Goal: Task Accomplishment & Management: Complete application form

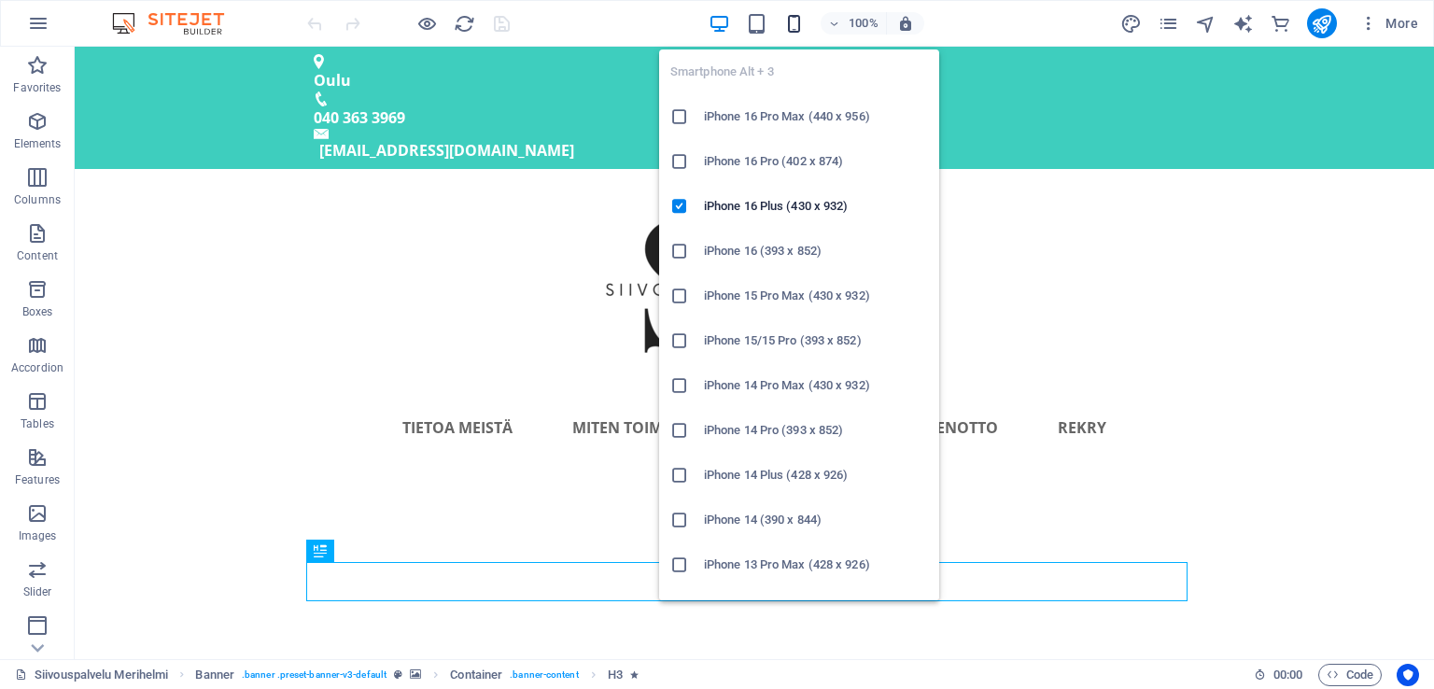
click at [790, 16] on icon "button" at bounding box center [794, 23] width 21 height 21
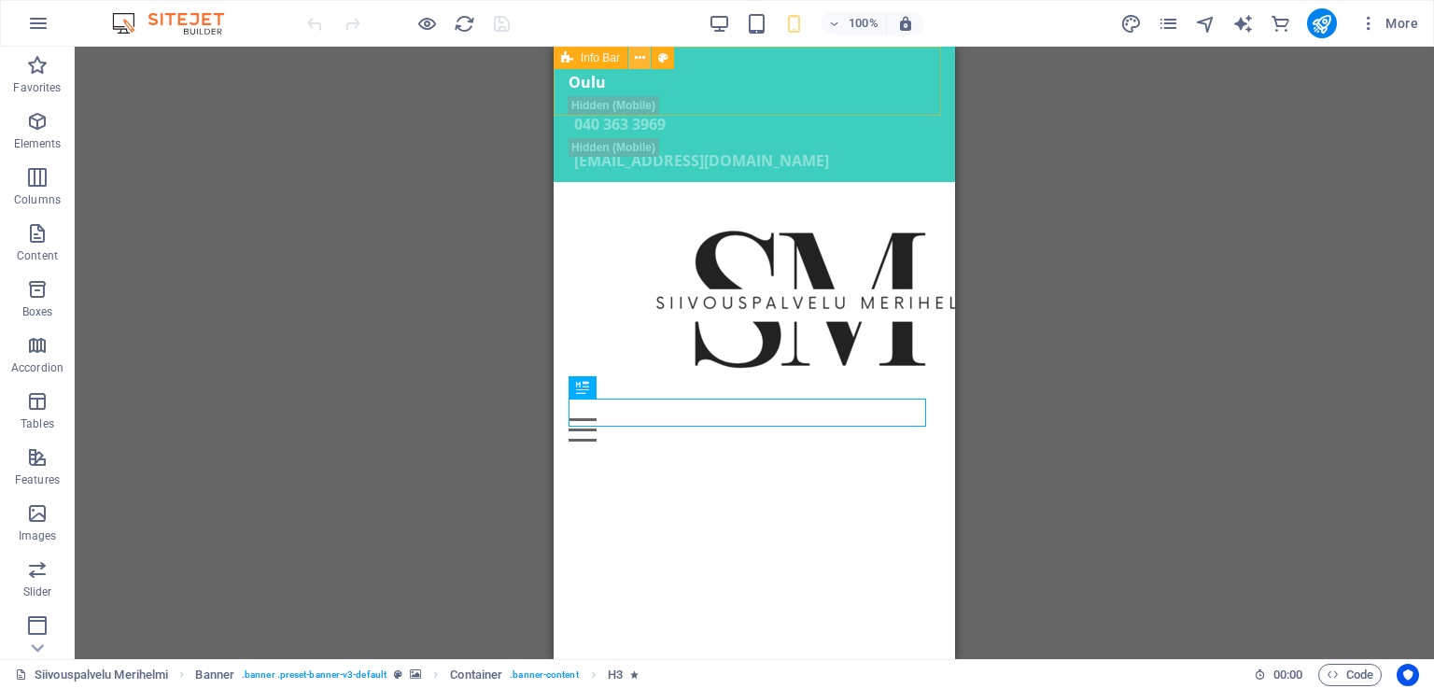
click at [643, 64] on icon at bounding box center [640, 59] width 10 height 20
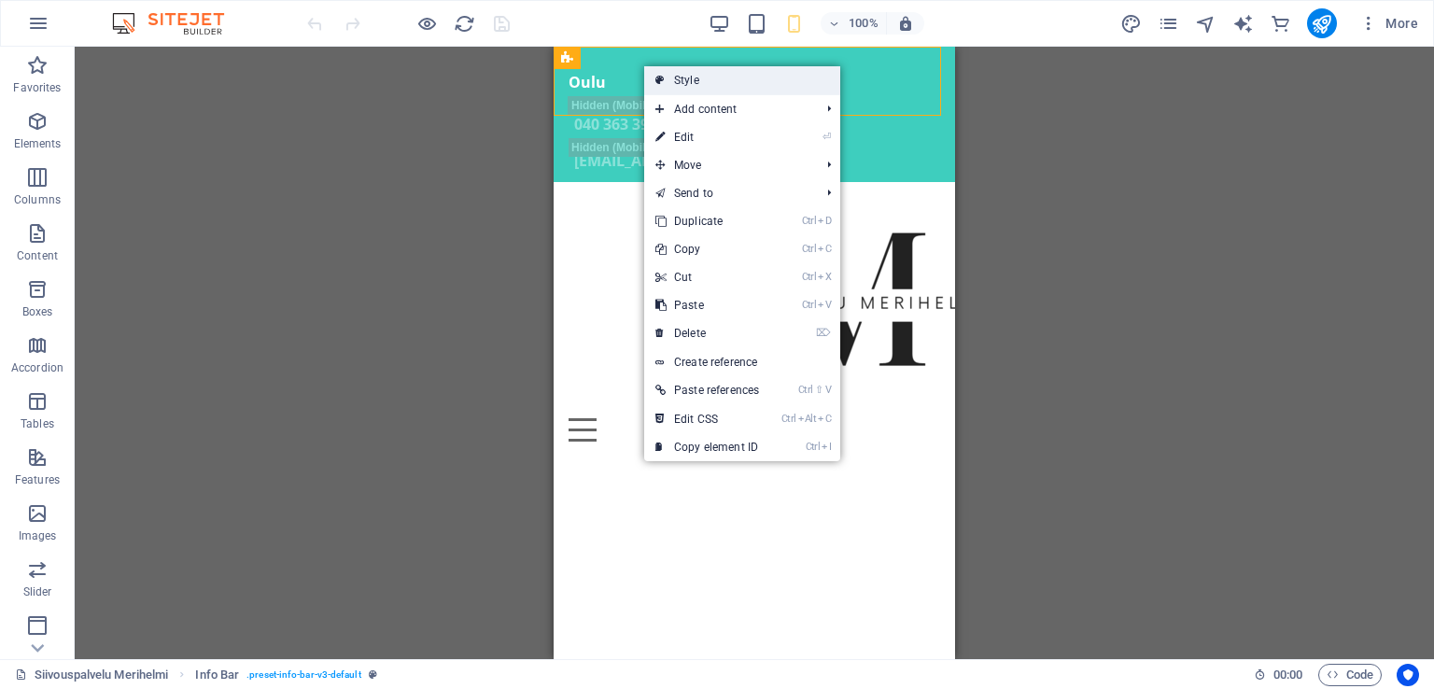
click at [657, 74] on icon at bounding box center [660, 80] width 9 height 28
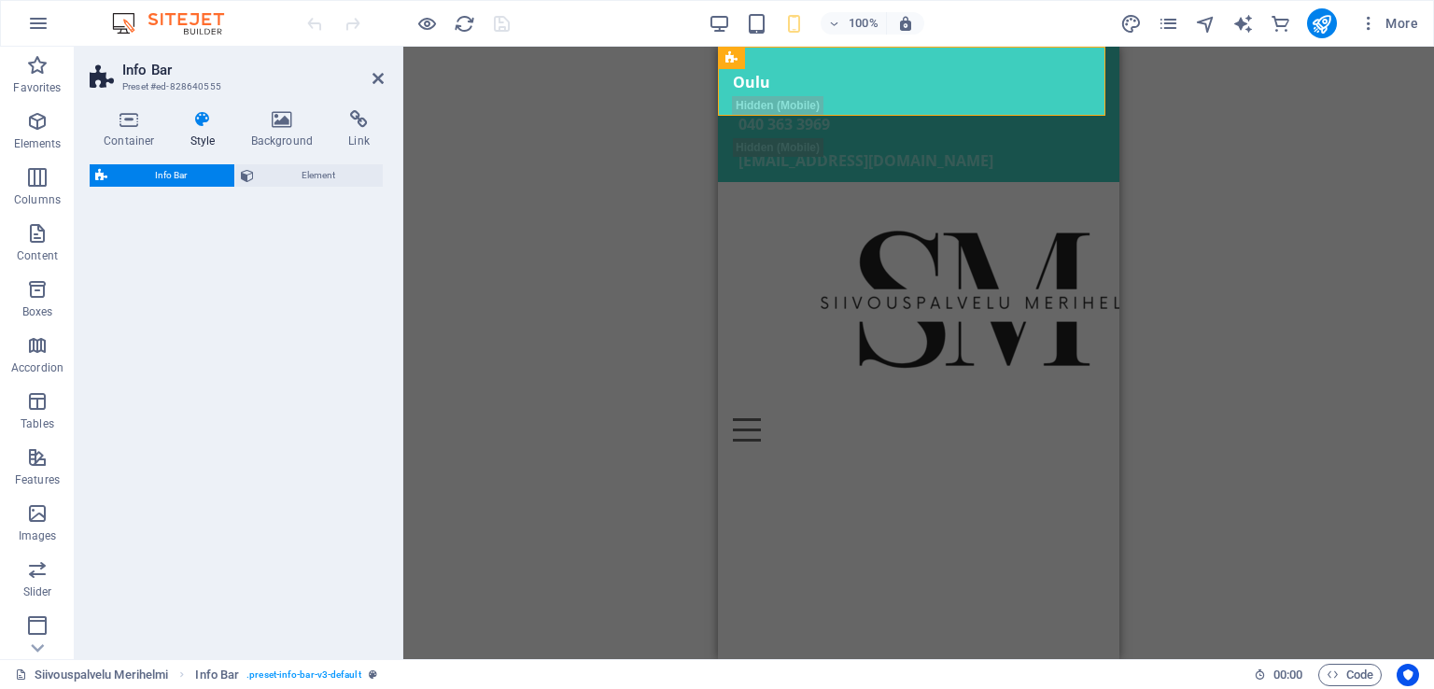
select select "rem"
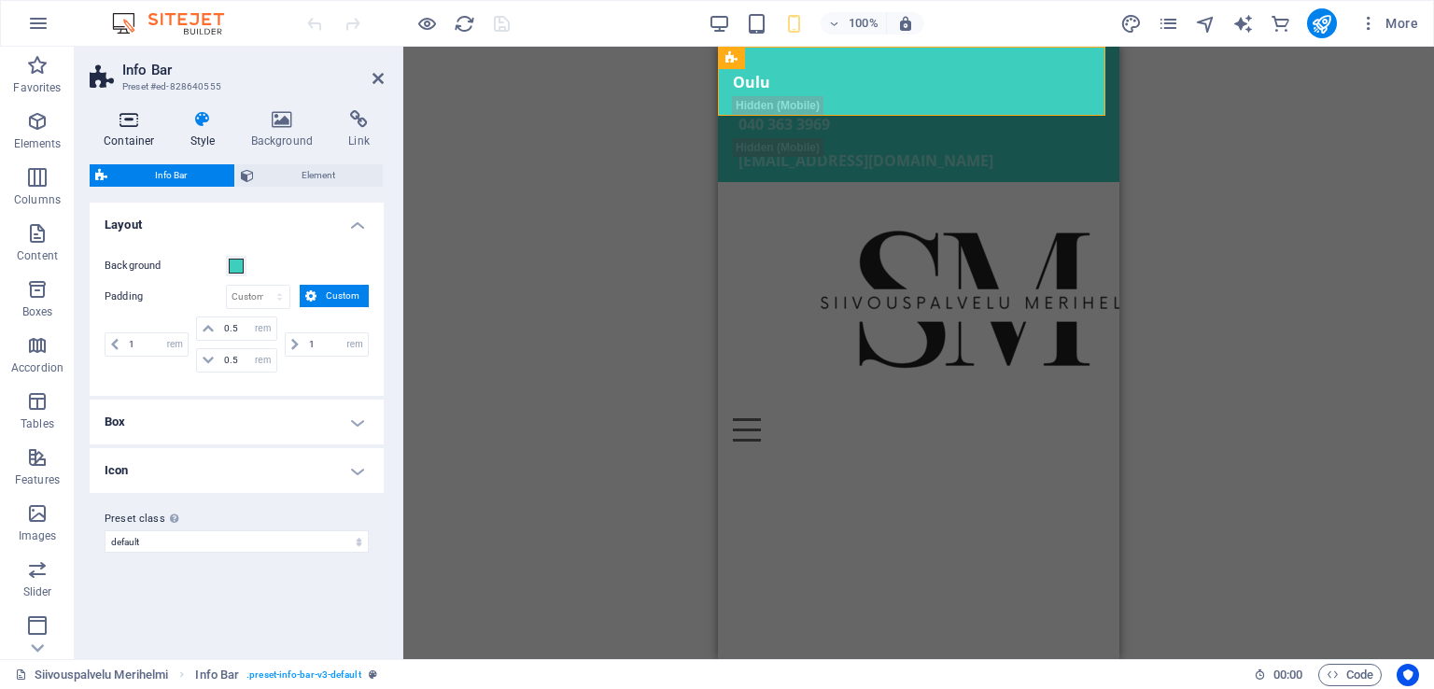
click at [105, 120] on icon at bounding box center [129, 119] width 79 height 19
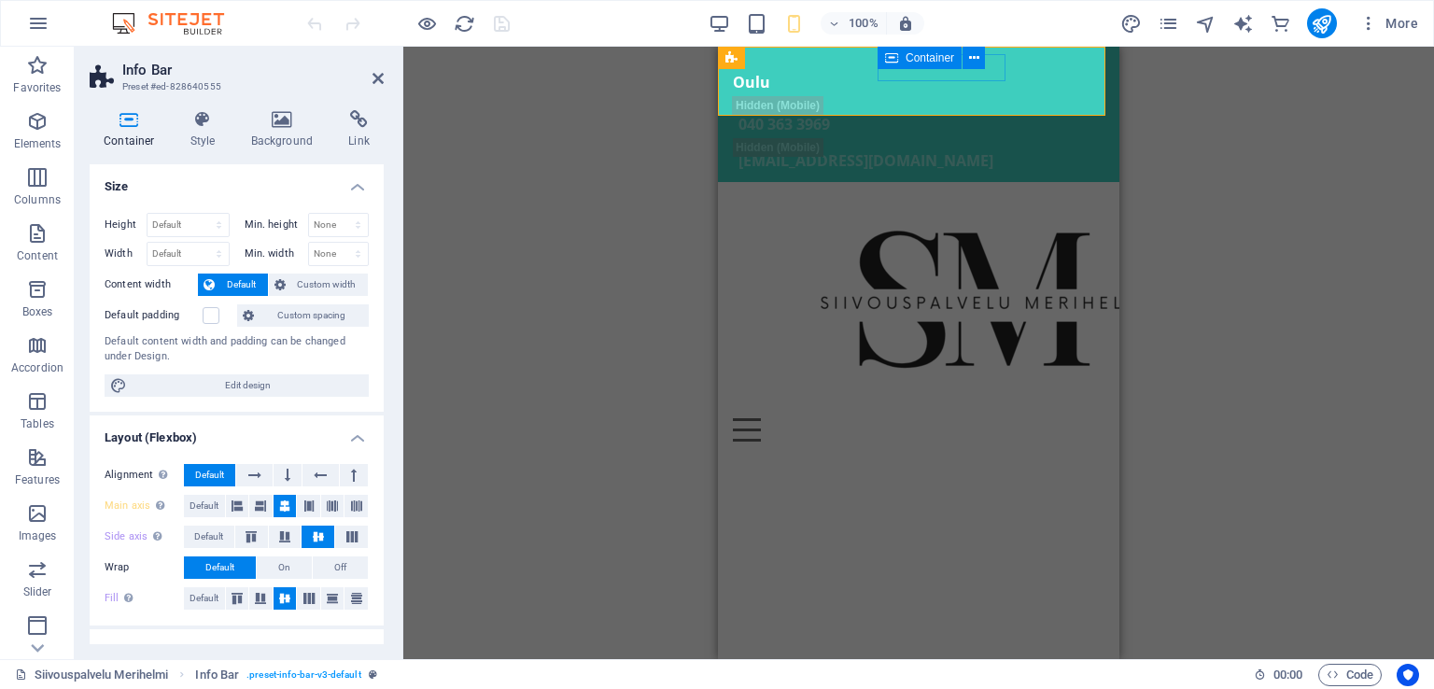
click at [930, 62] on span "Container" at bounding box center [930, 57] width 49 height 11
click at [930, 56] on span "Container" at bounding box center [930, 57] width 49 height 11
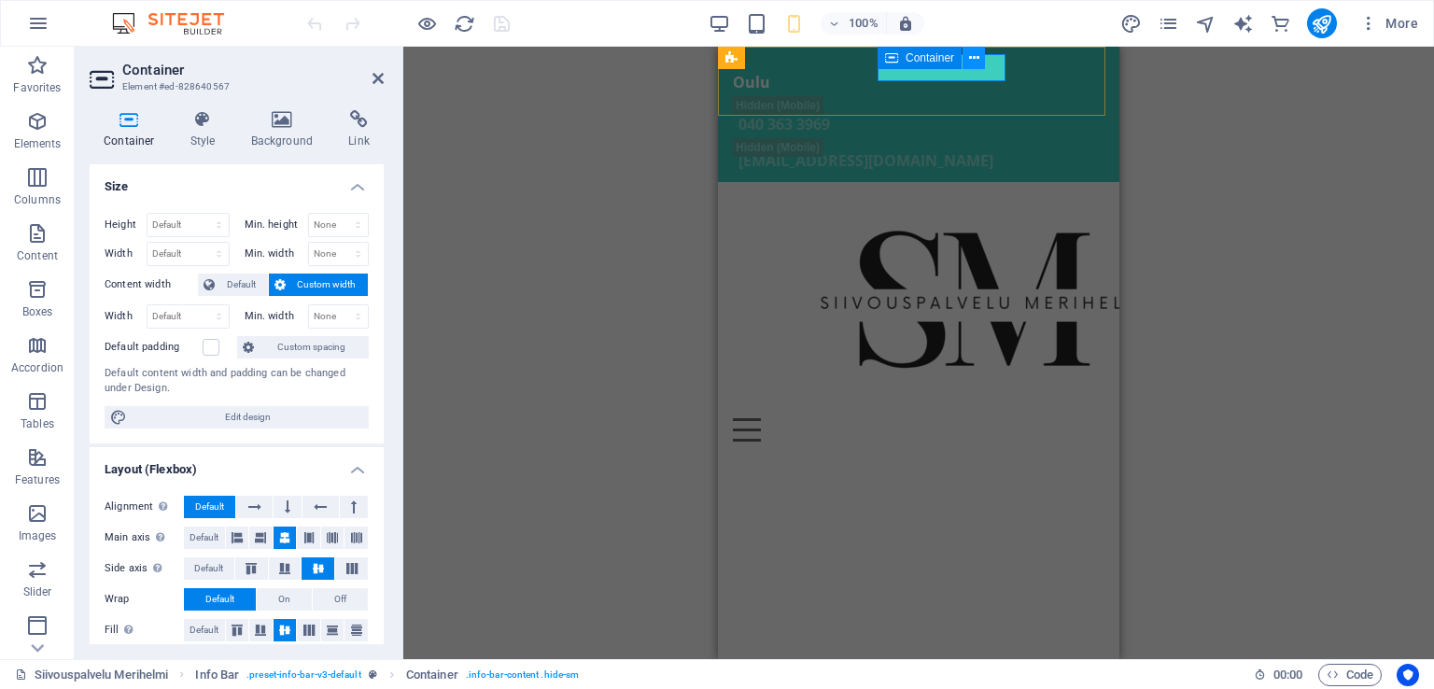
click at [969, 59] on icon at bounding box center [974, 59] width 10 height 20
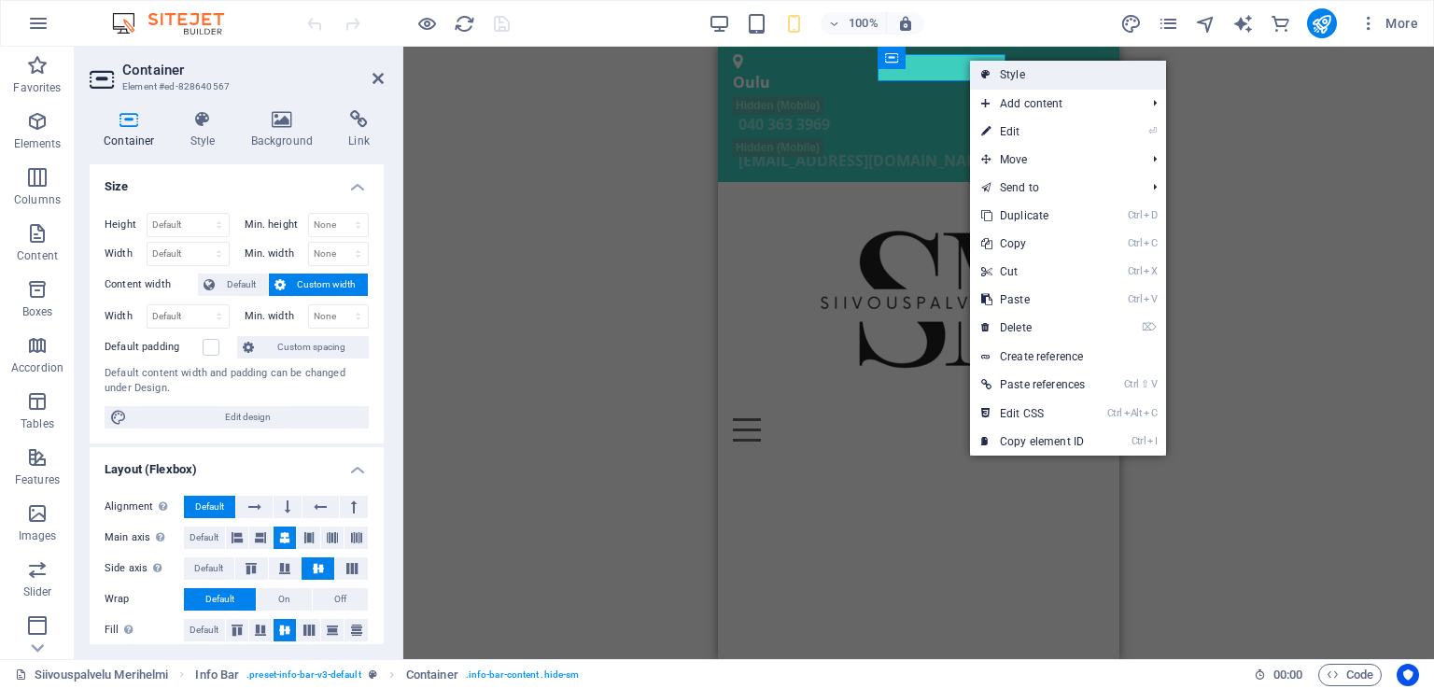
click at [983, 74] on icon at bounding box center [986, 75] width 9 height 28
select select "rem"
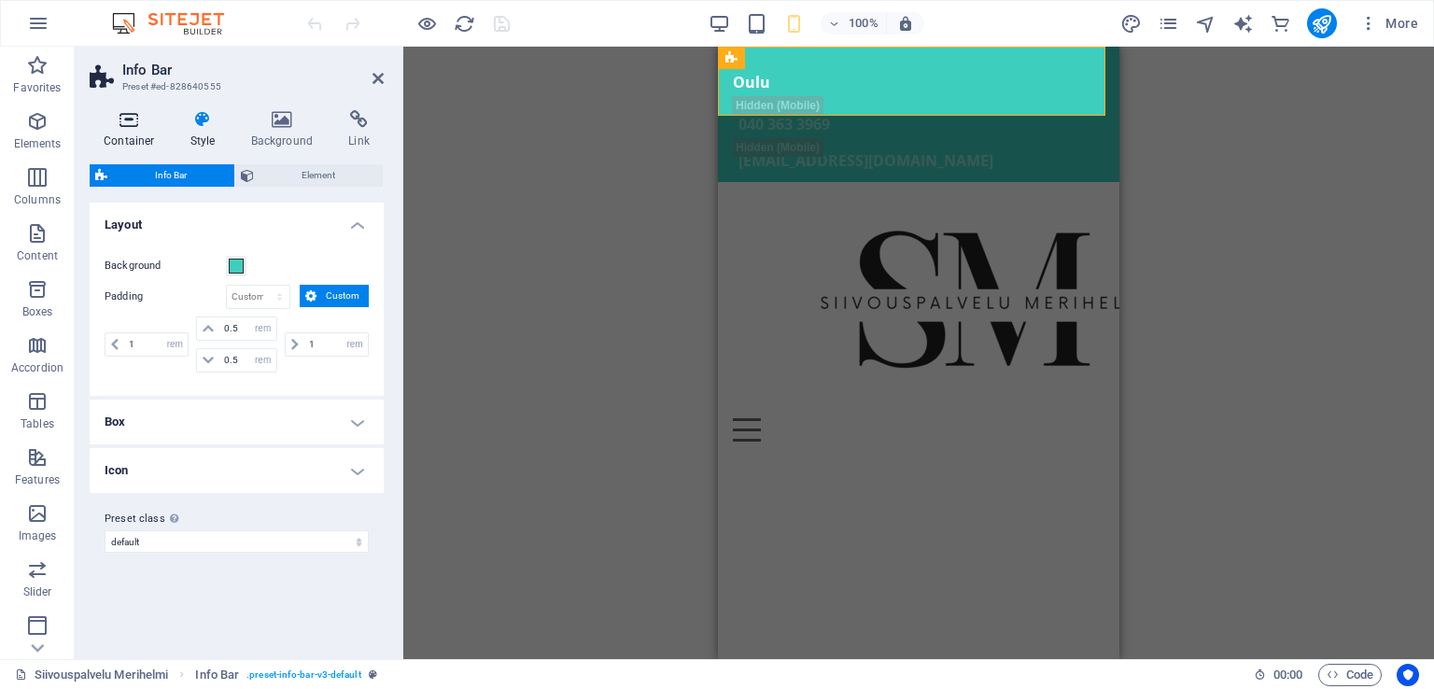
click at [132, 119] on icon at bounding box center [129, 119] width 79 height 19
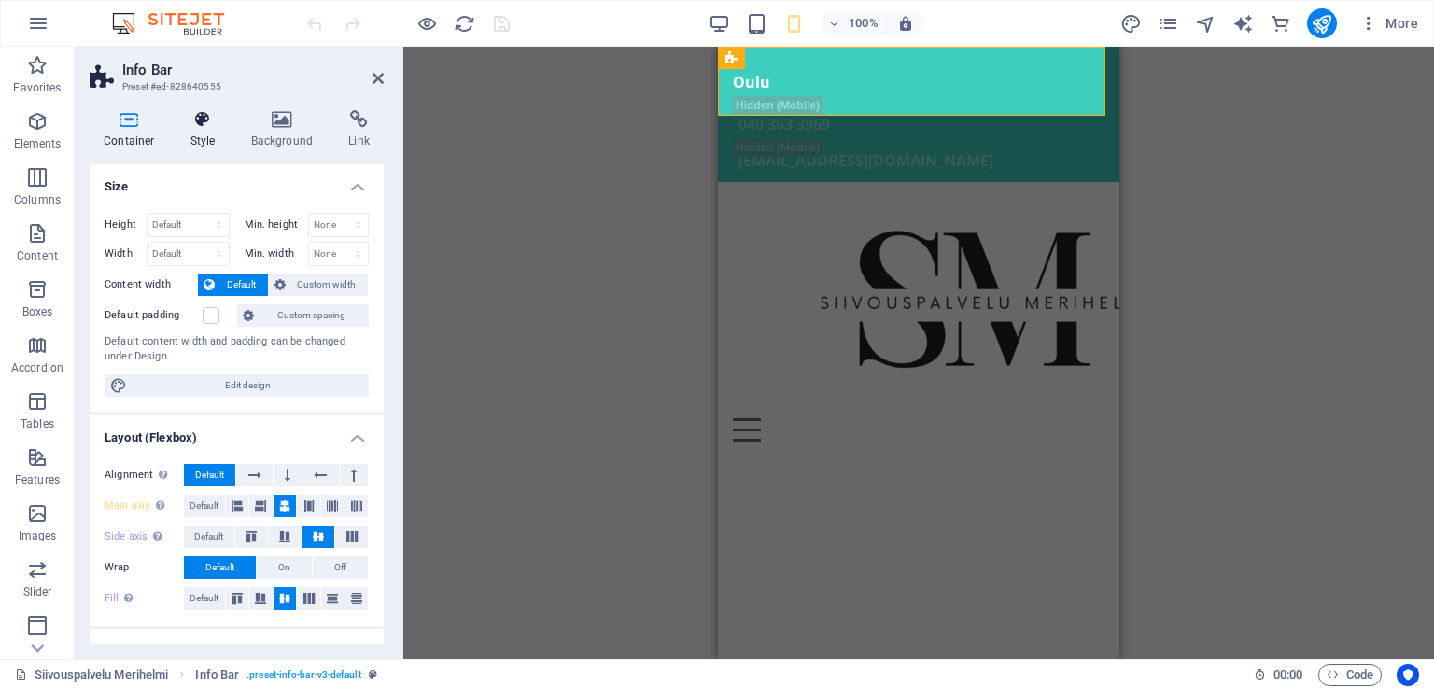
click at [218, 122] on icon at bounding box center [203, 119] width 53 height 19
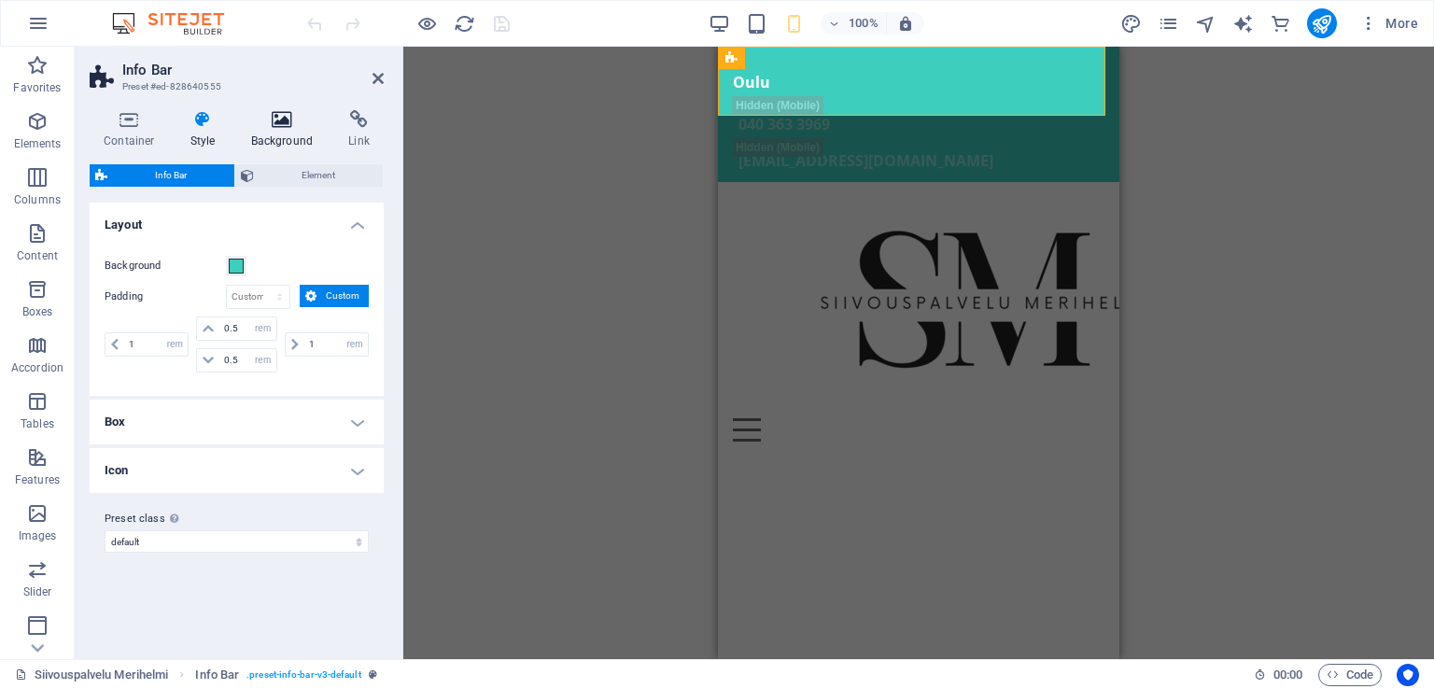
click at [256, 128] on icon at bounding box center [282, 119] width 91 height 19
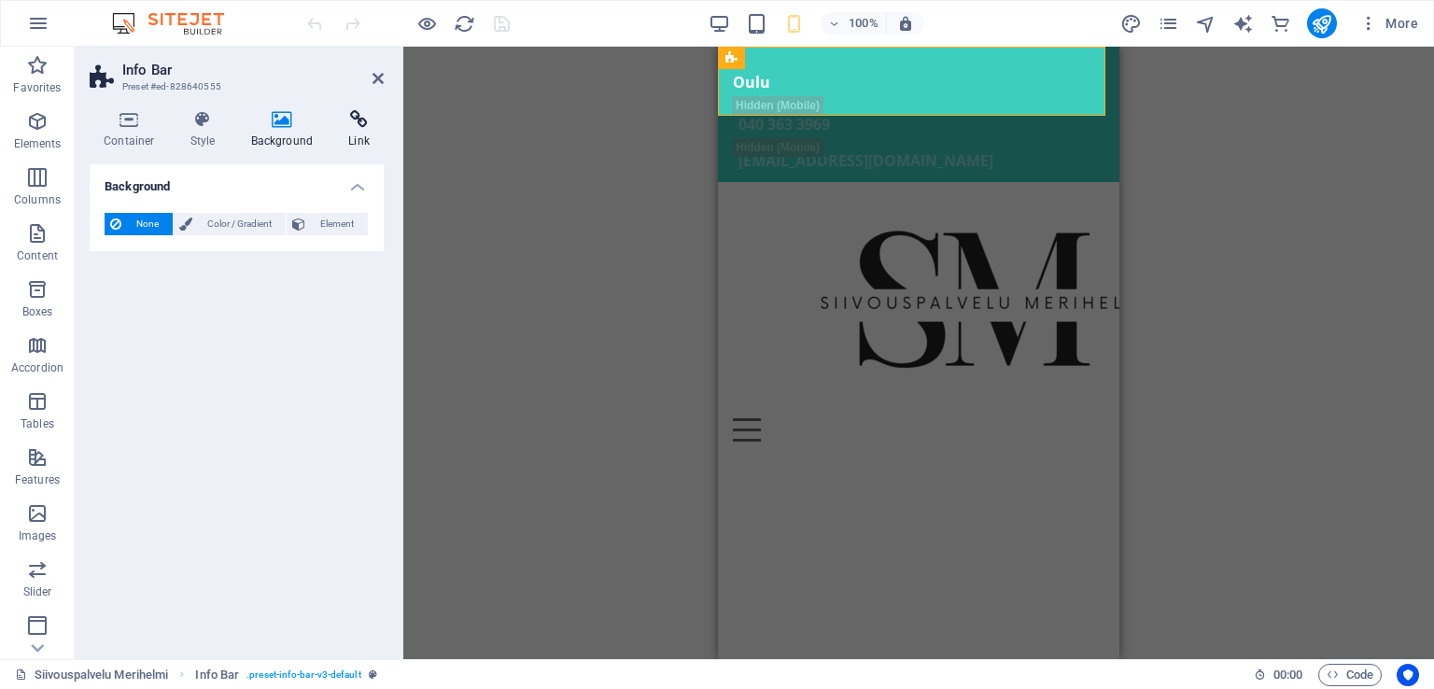
click at [340, 132] on h4 "Link" at bounding box center [358, 129] width 49 height 39
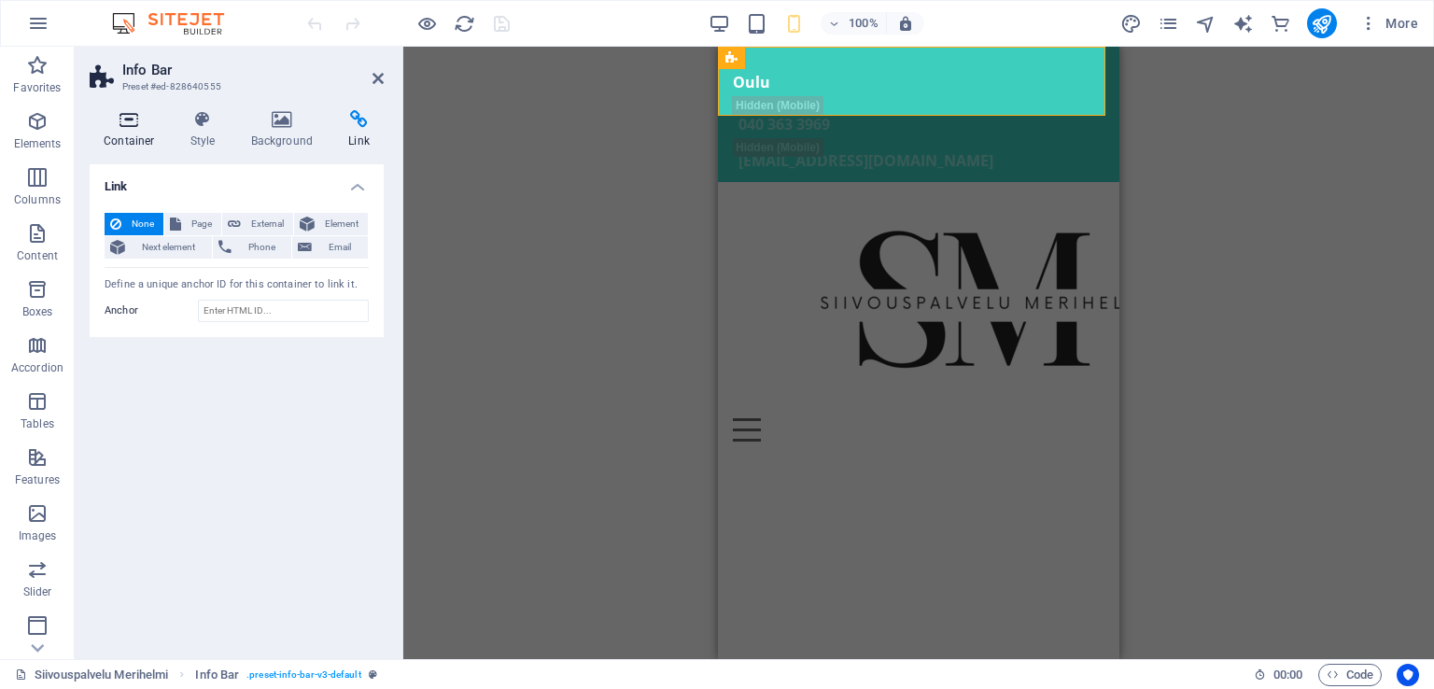
click at [131, 132] on h4 "Container" at bounding box center [133, 129] width 87 height 39
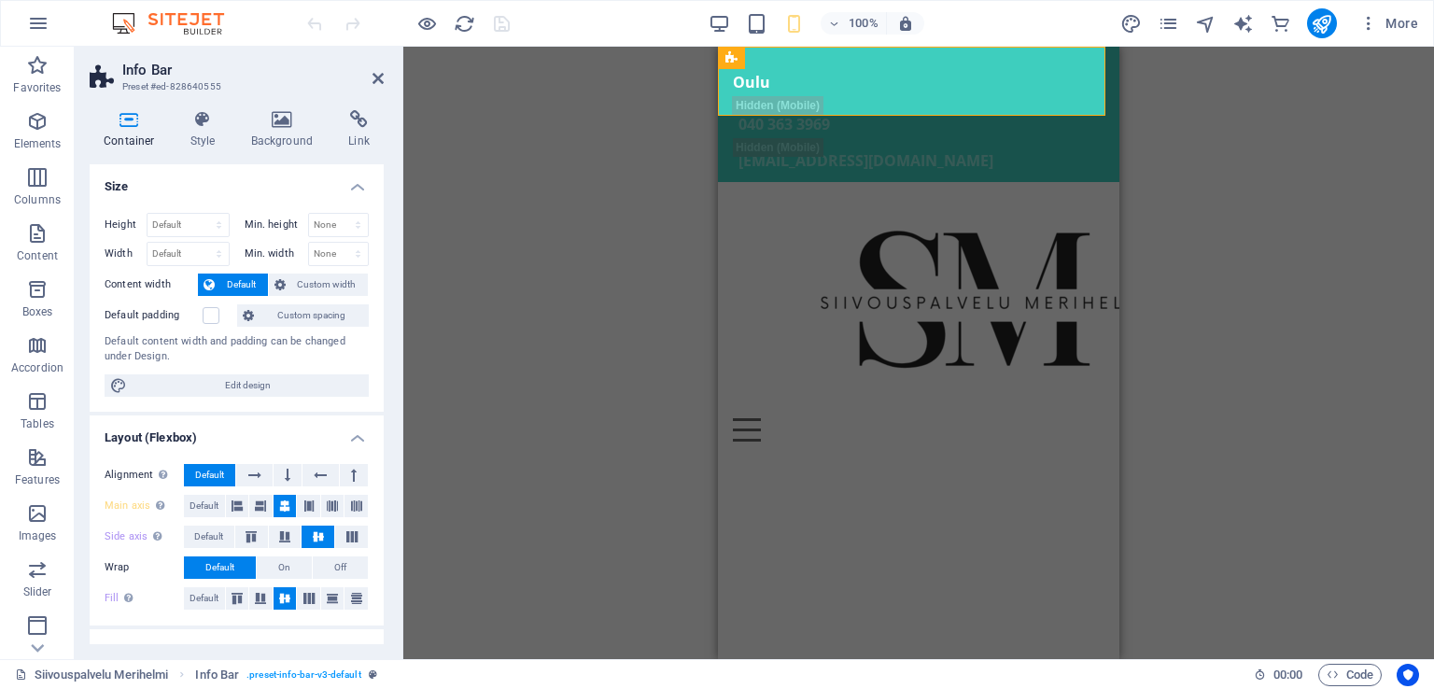
click at [1434, 299] on div "H3 Banner Banner Container Logo Info Bar Container Text Container Container Tex…" at bounding box center [918, 353] width 1031 height 613
click at [805, 64] on icon at bounding box center [804, 59] width 10 height 20
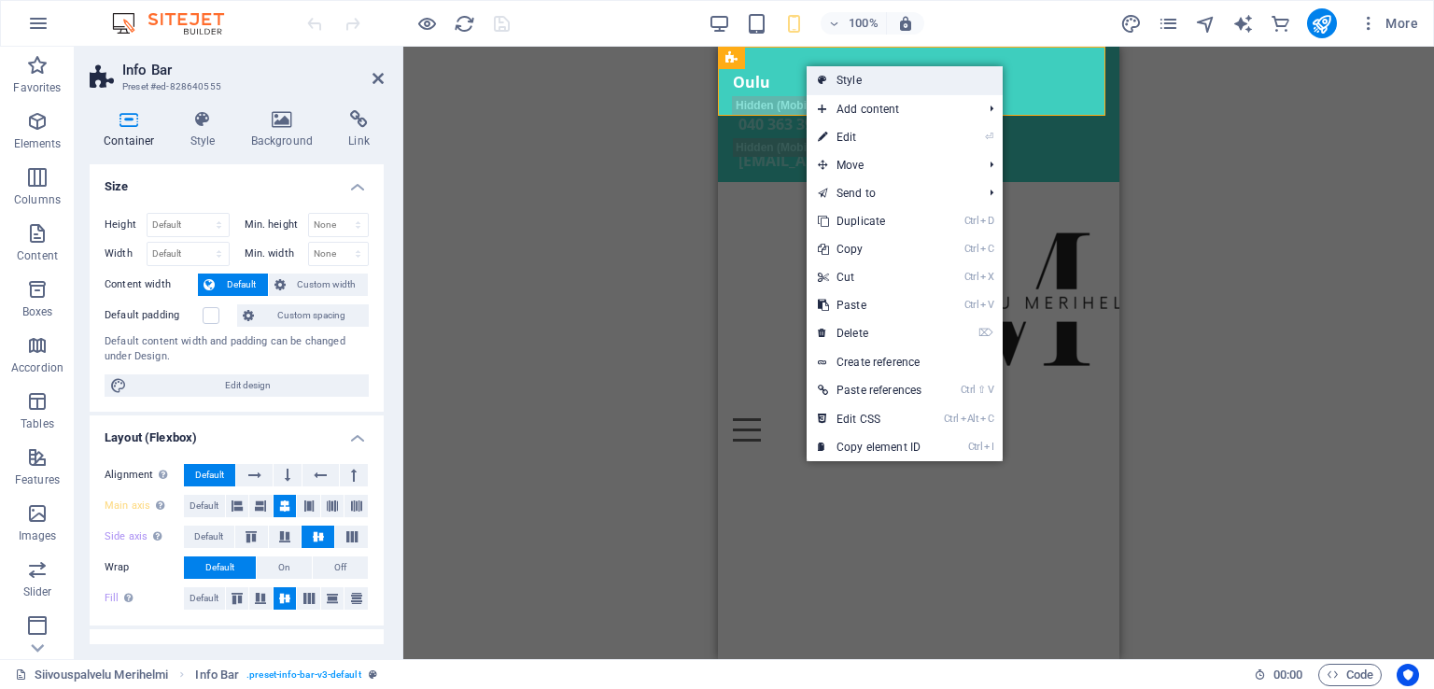
click at [816, 73] on link "Style" at bounding box center [905, 80] width 196 height 28
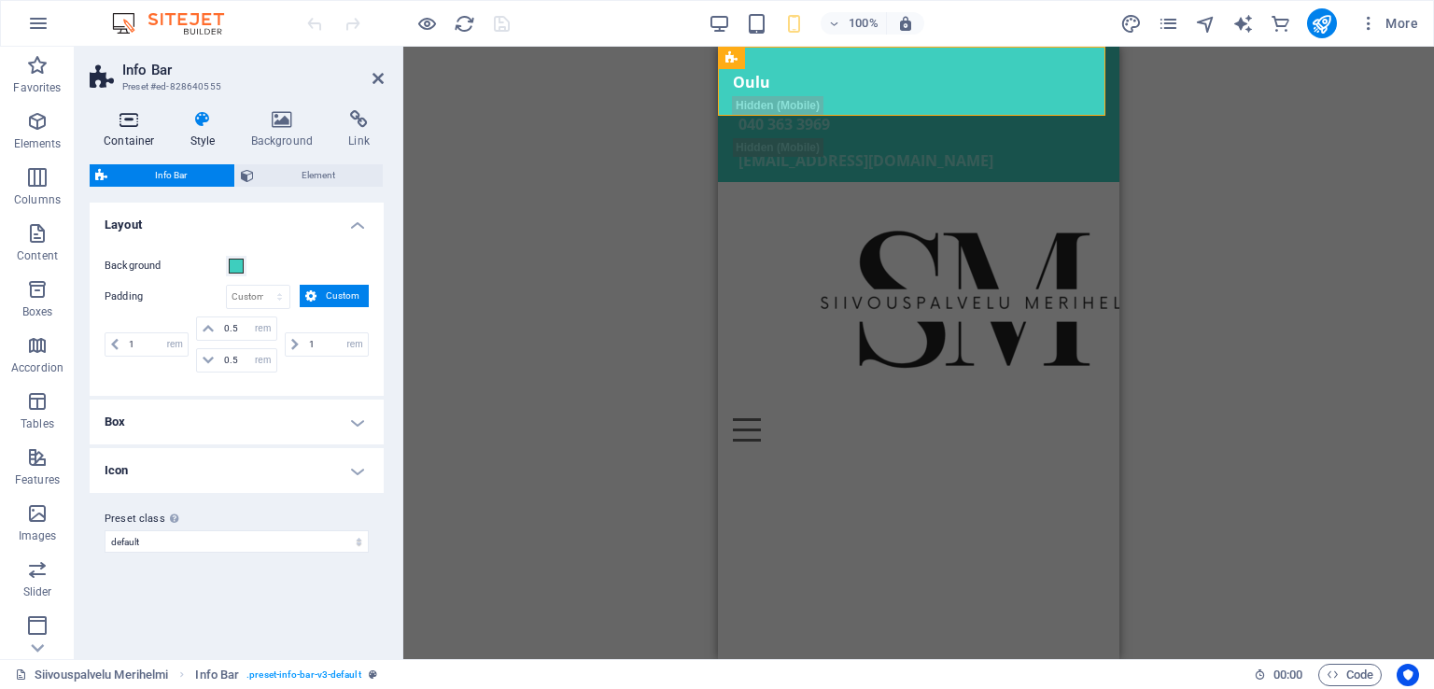
click at [134, 130] on h4 "Container" at bounding box center [133, 129] width 87 height 39
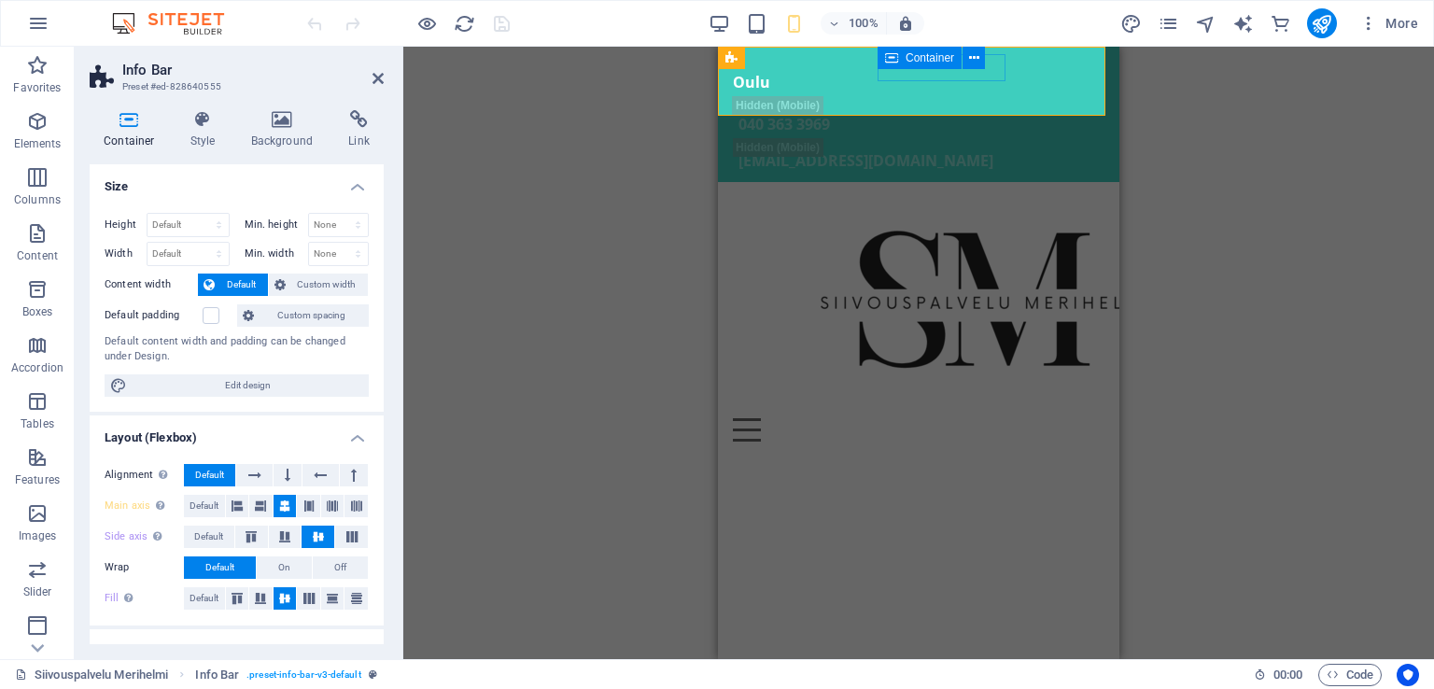
click at [920, 60] on span "Container" at bounding box center [930, 57] width 49 height 11
click at [924, 58] on span "Container" at bounding box center [930, 57] width 49 height 11
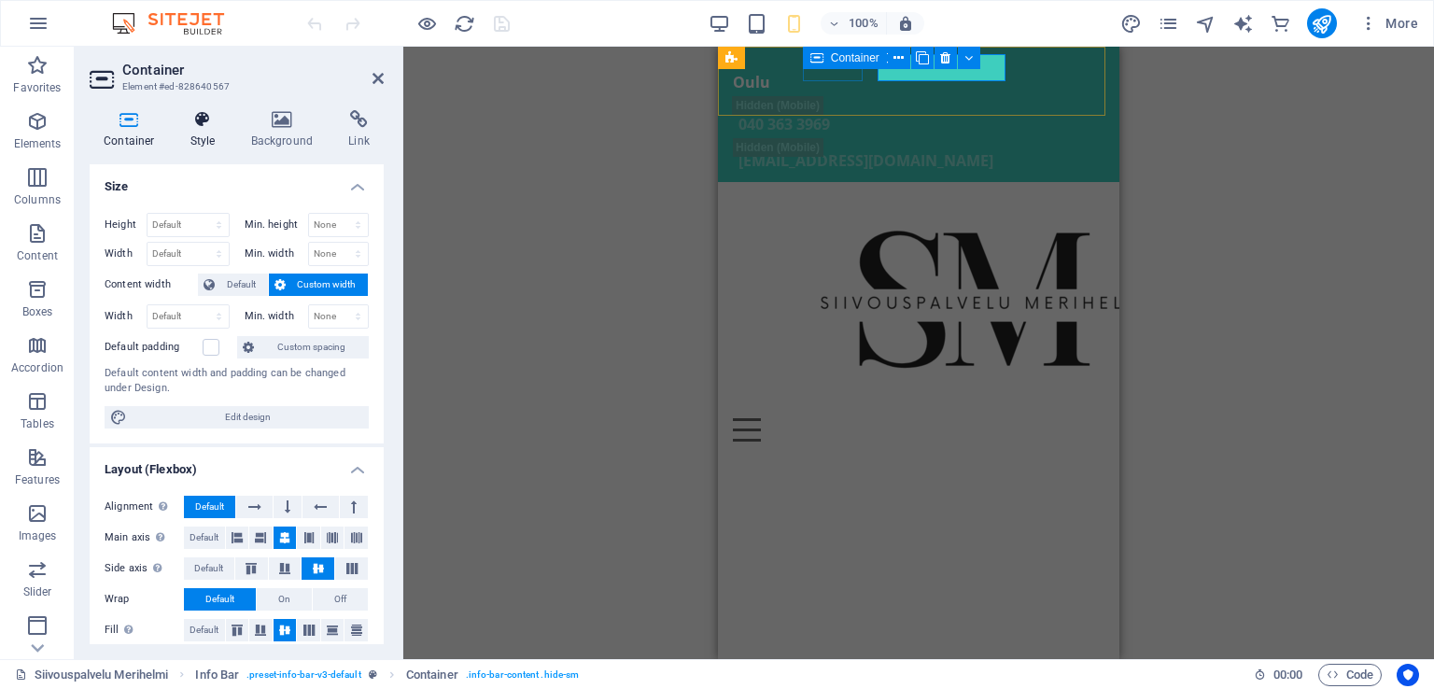
click at [186, 120] on icon at bounding box center [203, 119] width 53 height 19
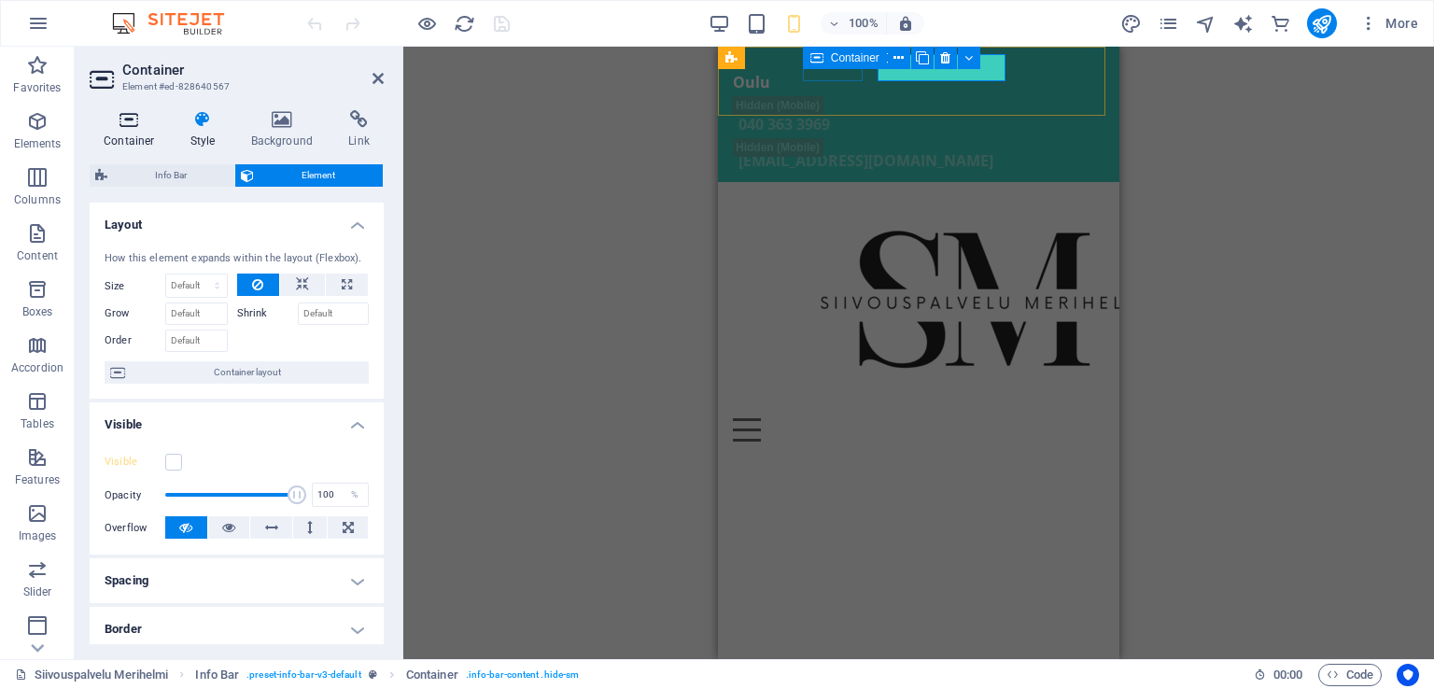
click at [131, 122] on icon at bounding box center [129, 119] width 79 height 19
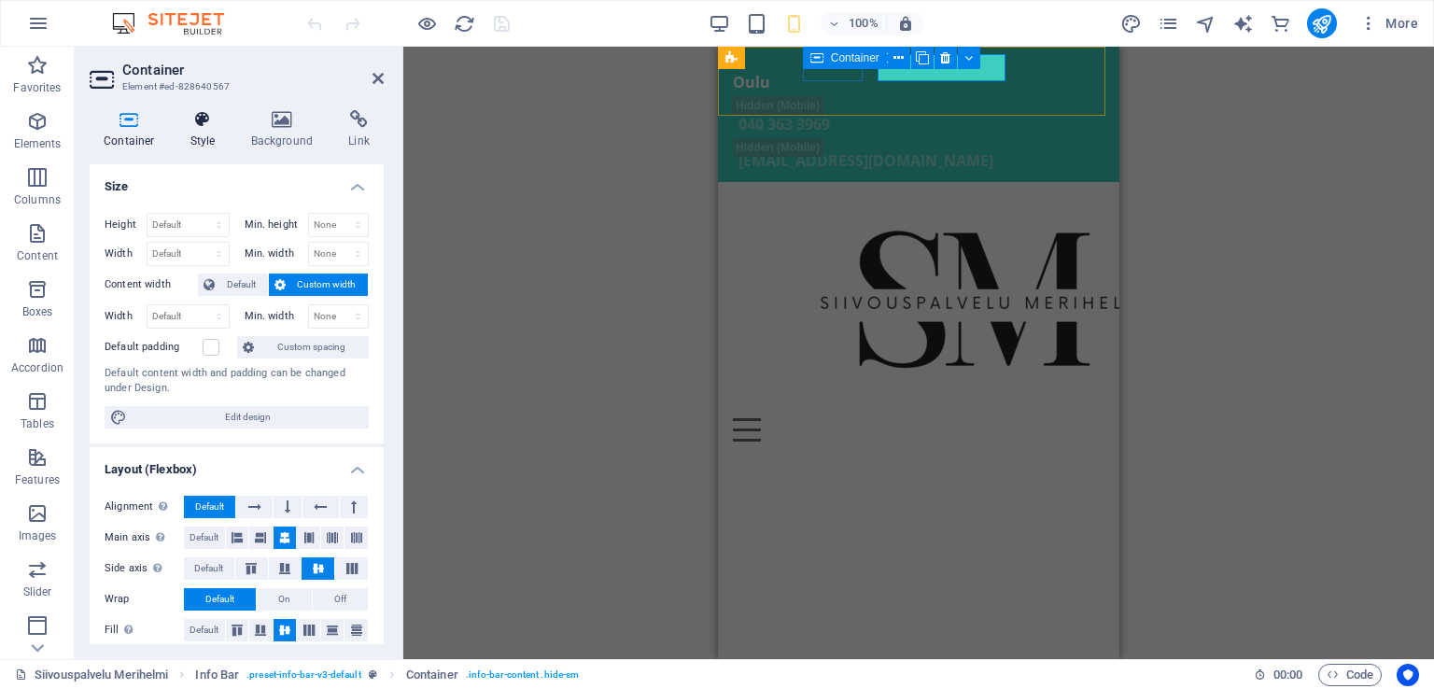
click at [199, 128] on icon at bounding box center [203, 119] width 53 height 19
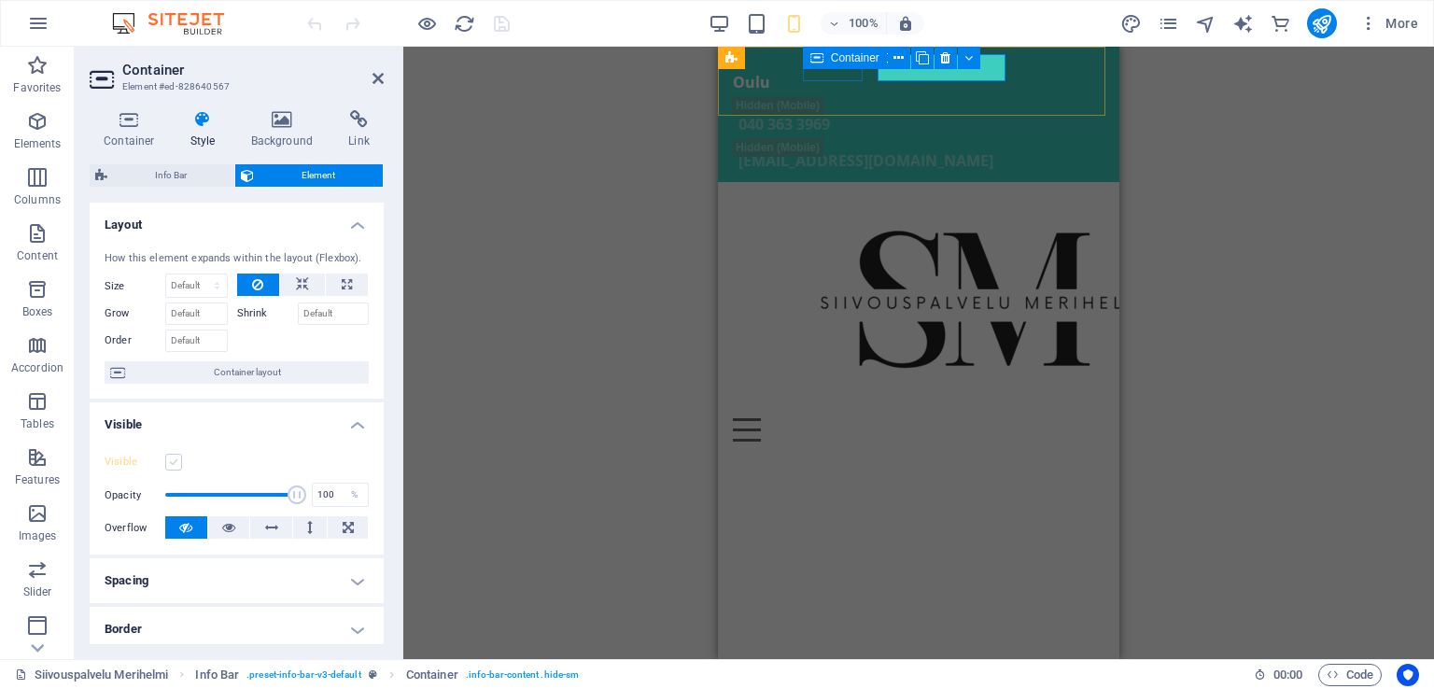
click at [168, 464] on label at bounding box center [173, 462] width 17 height 17
click at [0, 0] on input "Visible" at bounding box center [0, 0] width 0 height 0
click at [632, 267] on div "H3 Banner Banner Container Logo Info Bar Text Container Container Text Containe…" at bounding box center [918, 353] width 1031 height 613
click at [973, 148] on div "[EMAIL_ADDRESS][DOMAIN_NAME]" at bounding box center [922, 161] width 366 height 27
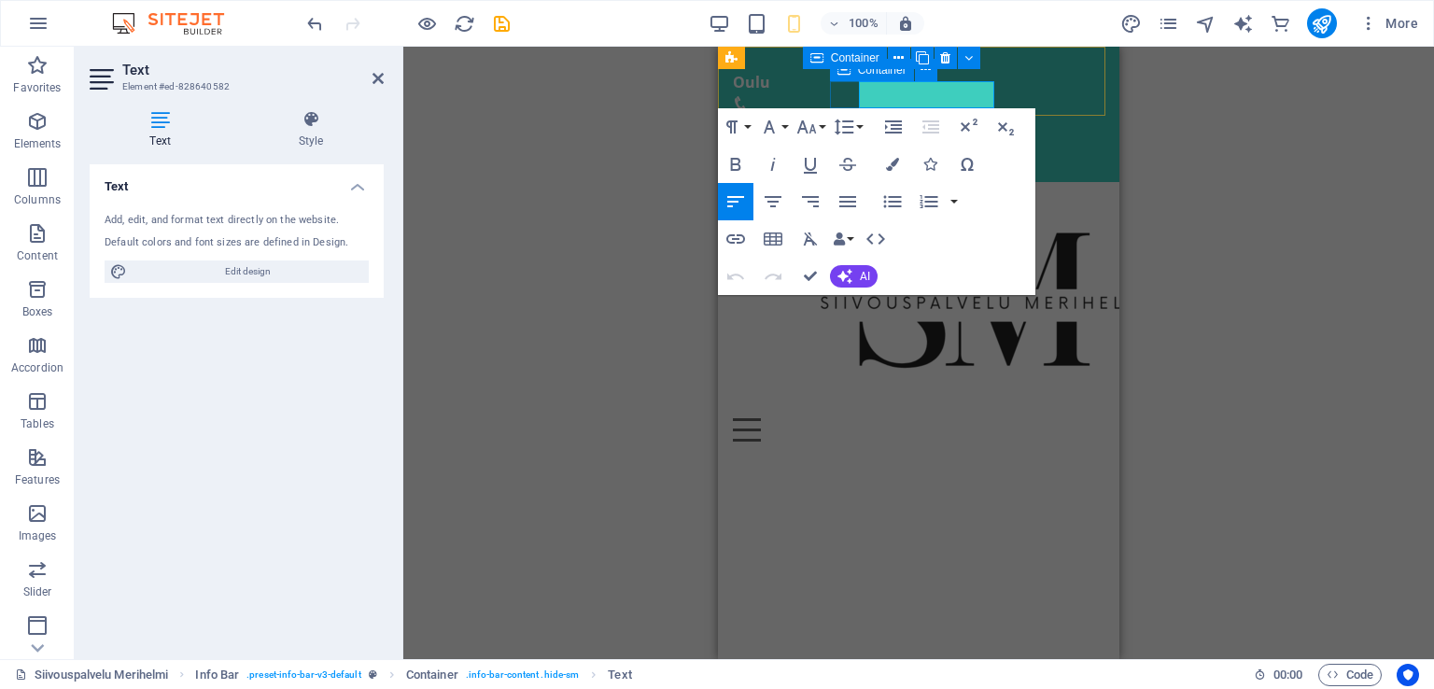
click at [854, 73] on div "Container" at bounding box center [872, 70] width 84 height 22
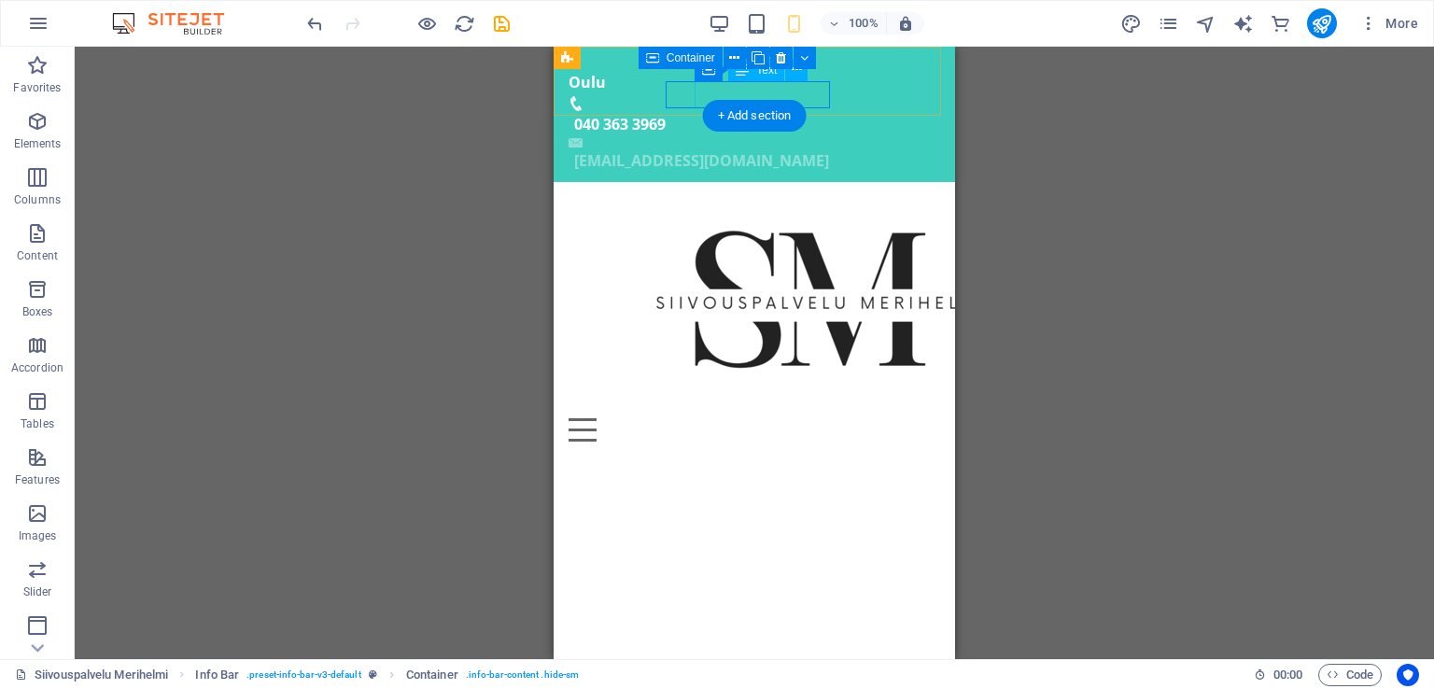
click at [713, 148] on div "[EMAIL_ADDRESS][DOMAIN_NAME]" at bounding box center [757, 161] width 366 height 27
click at [714, 148] on div "[EMAIL_ADDRESS][DOMAIN_NAME]" at bounding box center [757, 161] width 366 height 27
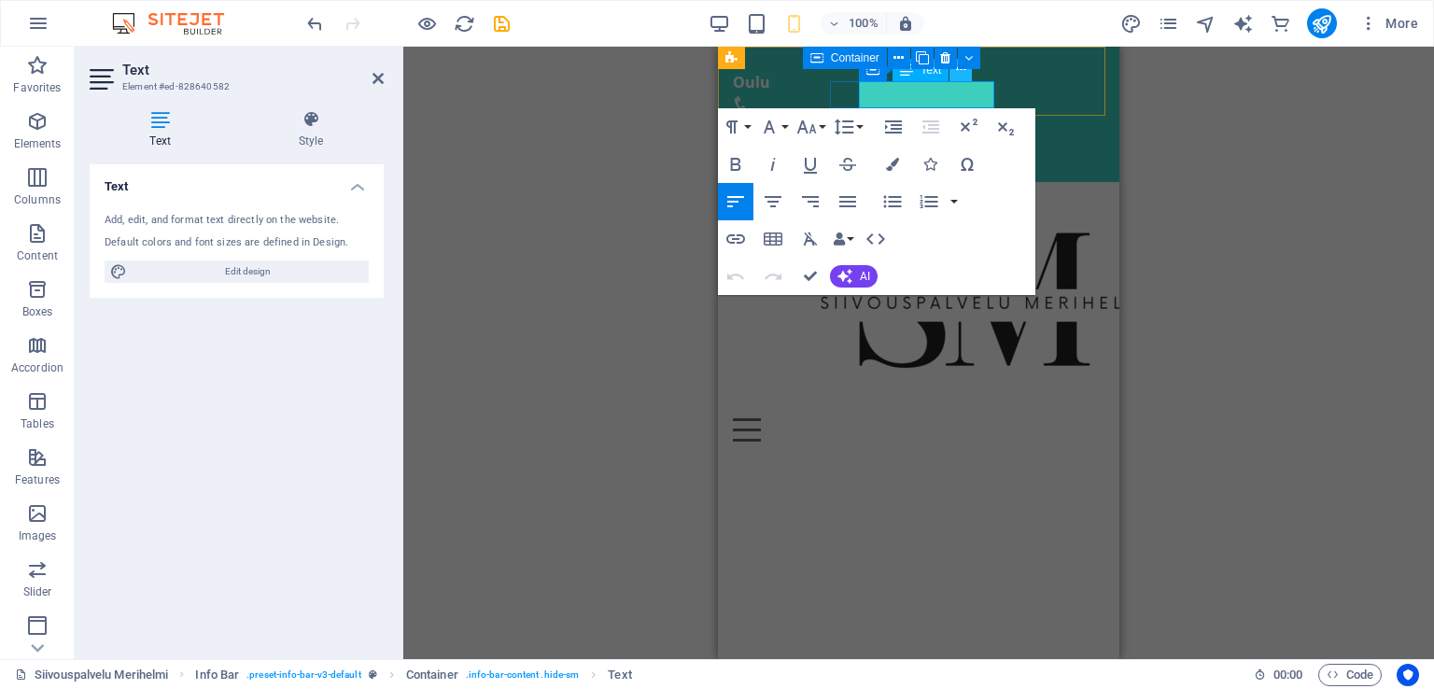
click at [961, 78] on icon at bounding box center [961, 70] width 10 height 20
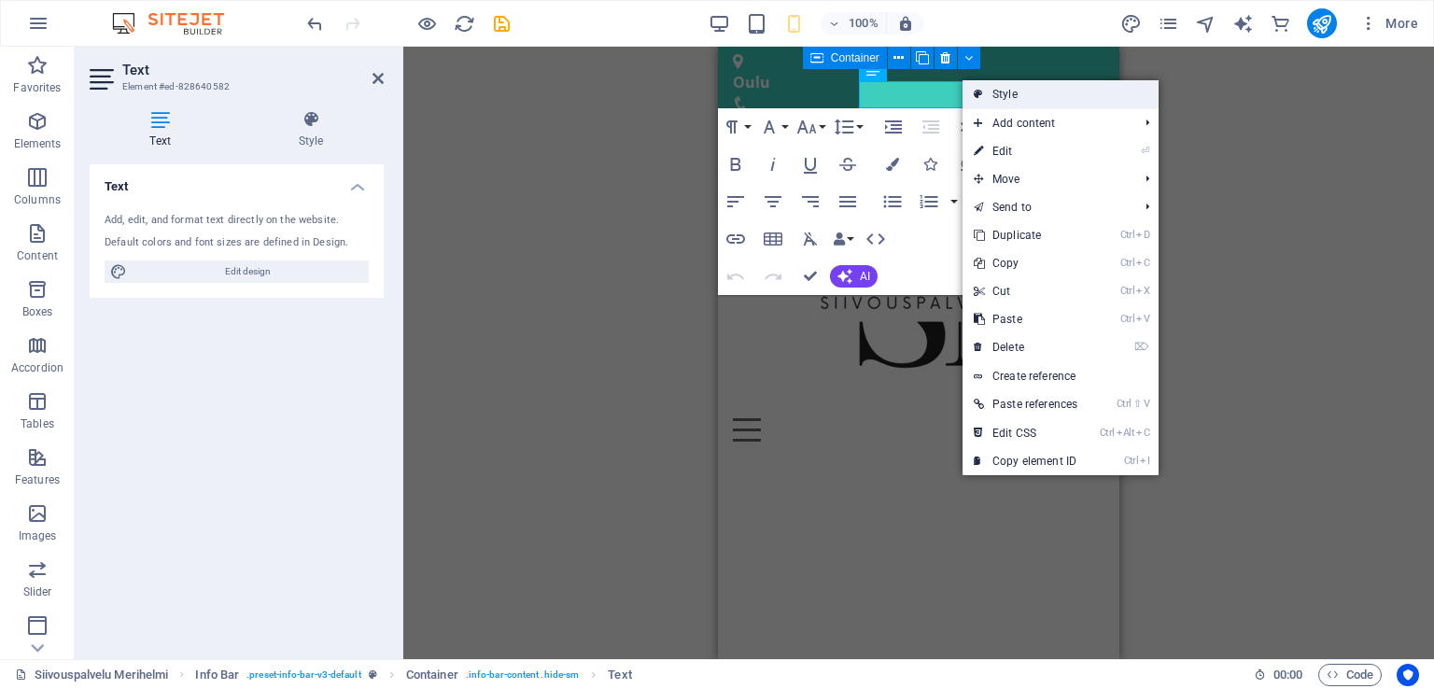
drag, startPoint x: 970, startPoint y: 88, endPoint x: 250, endPoint y: 41, distance: 721.5
click at [970, 88] on link "Style" at bounding box center [1061, 94] width 196 height 28
select select "rem"
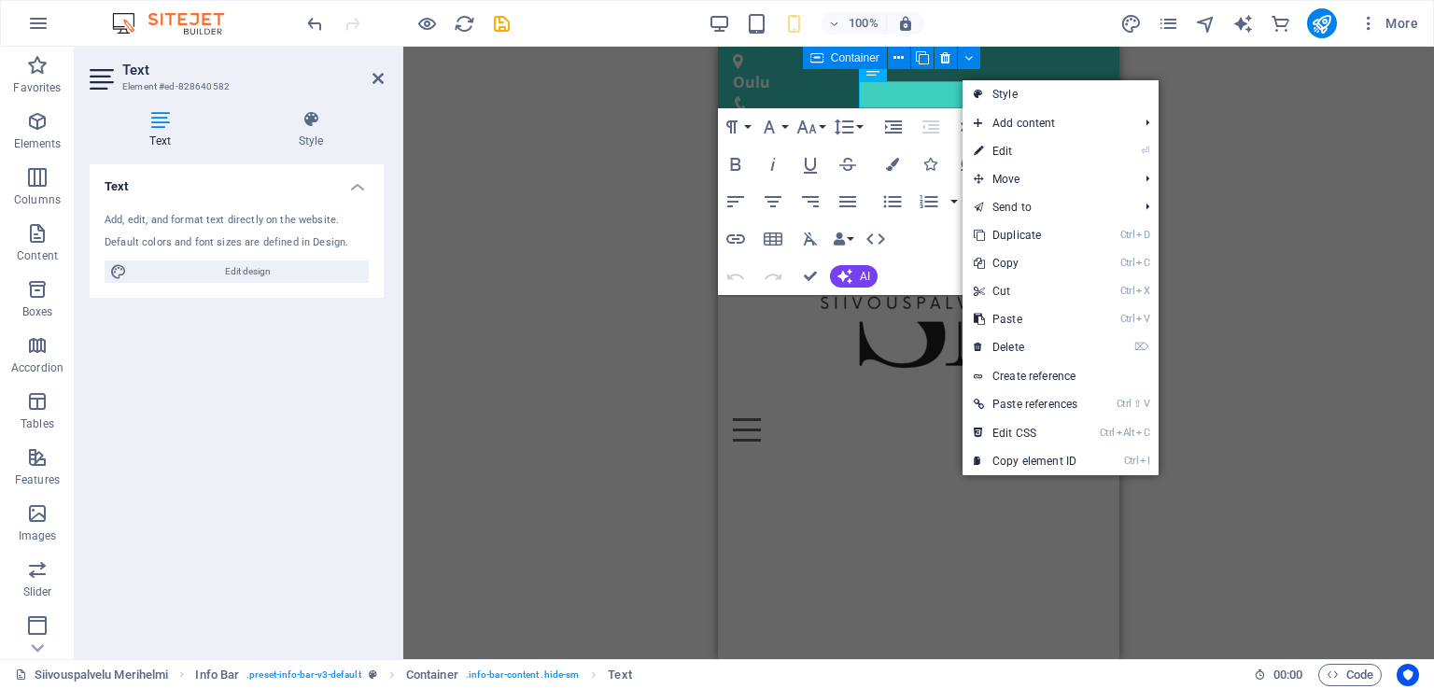
select select "rem"
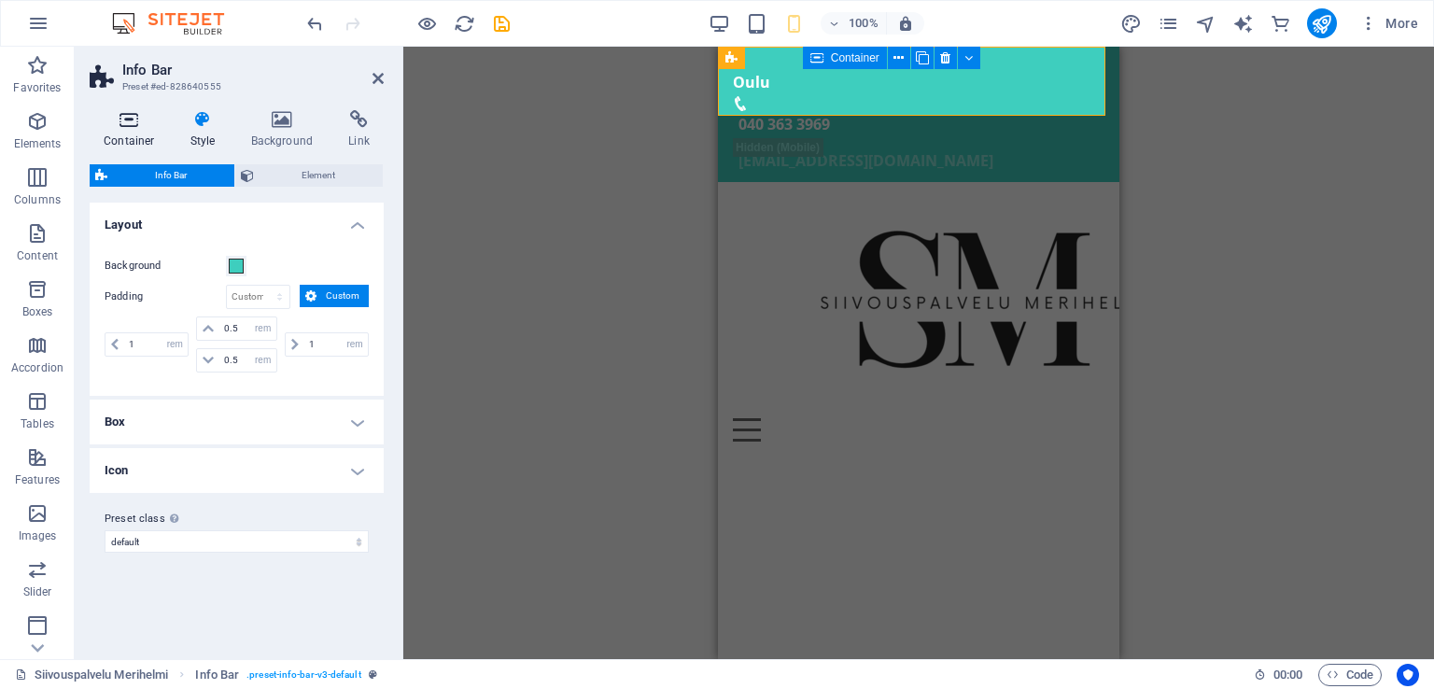
click at [129, 134] on h4 "Container" at bounding box center [133, 129] width 87 height 39
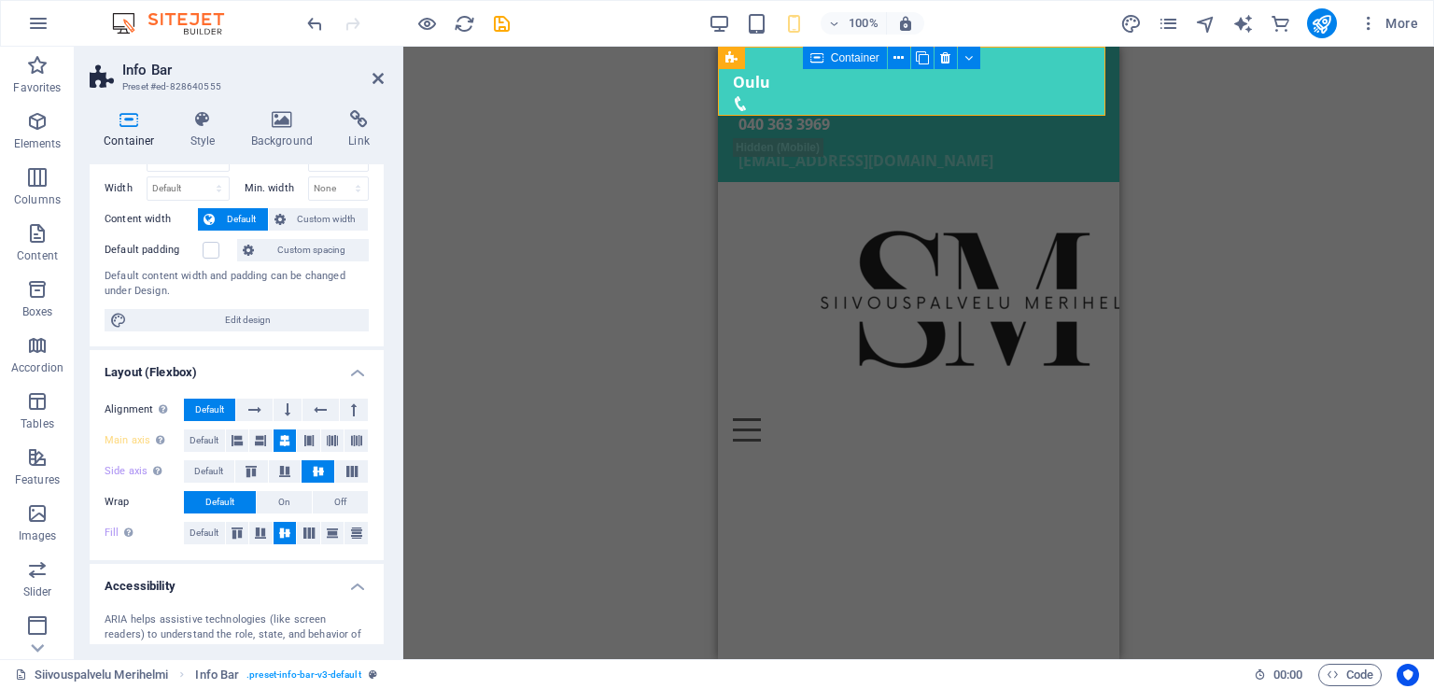
scroll to position [187, 0]
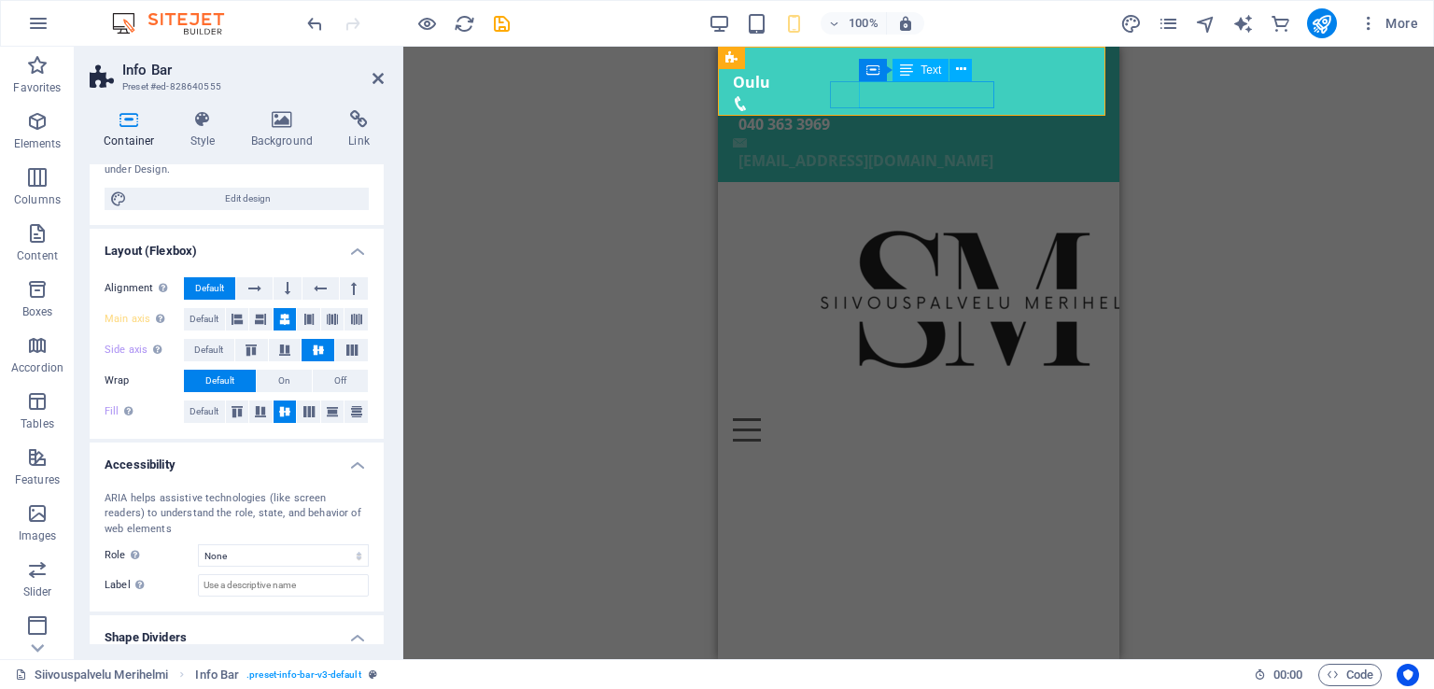
click at [951, 148] on div "[EMAIL_ADDRESS][DOMAIN_NAME]" at bounding box center [922, 161] width 366 height 27
click at [895, 74] on span "Container" at bounding box center [882, 69] width 49 height 11
click at [893, 73] on span "Container" at bounding box center [882, 69] width 49 height 11
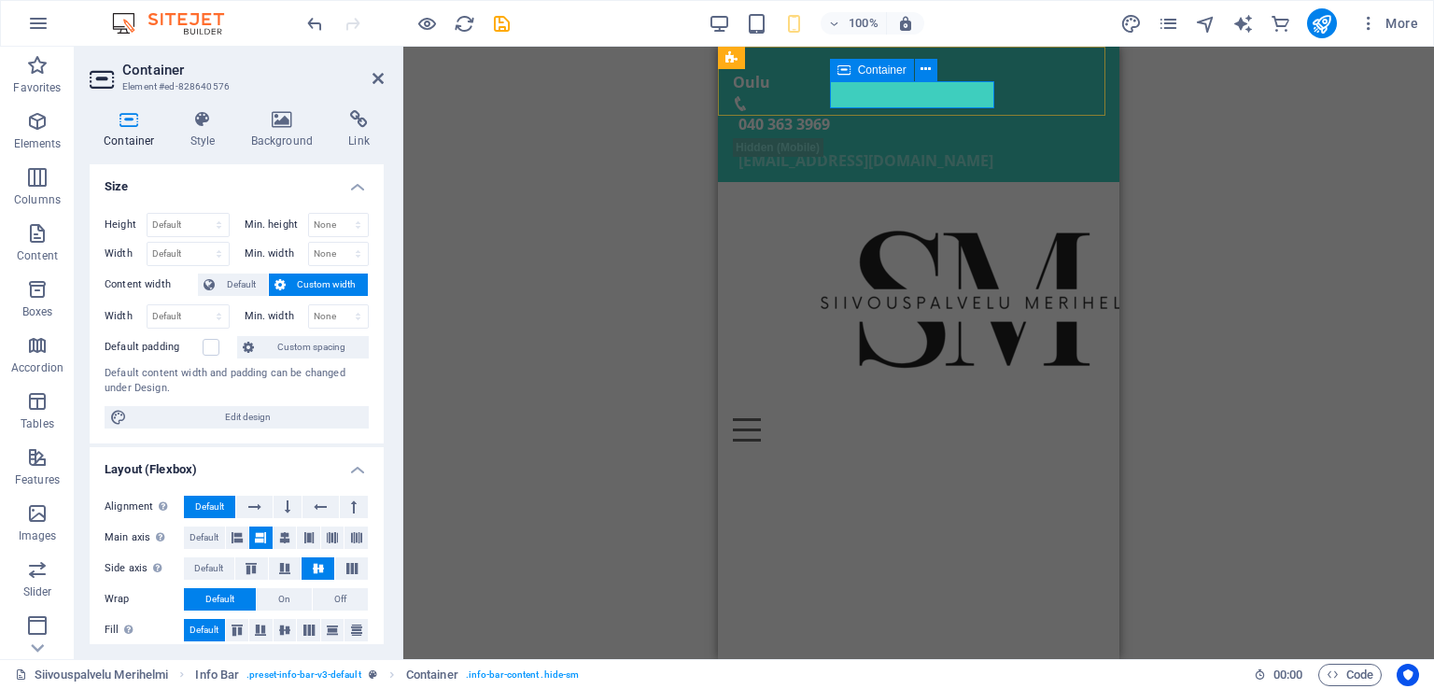
click at [874, 70] on span "Container" at bounding box center [882, 69] width 49 height 11
click at [926, 75] on icon at bounding box center [926, 70] width 10 height 20
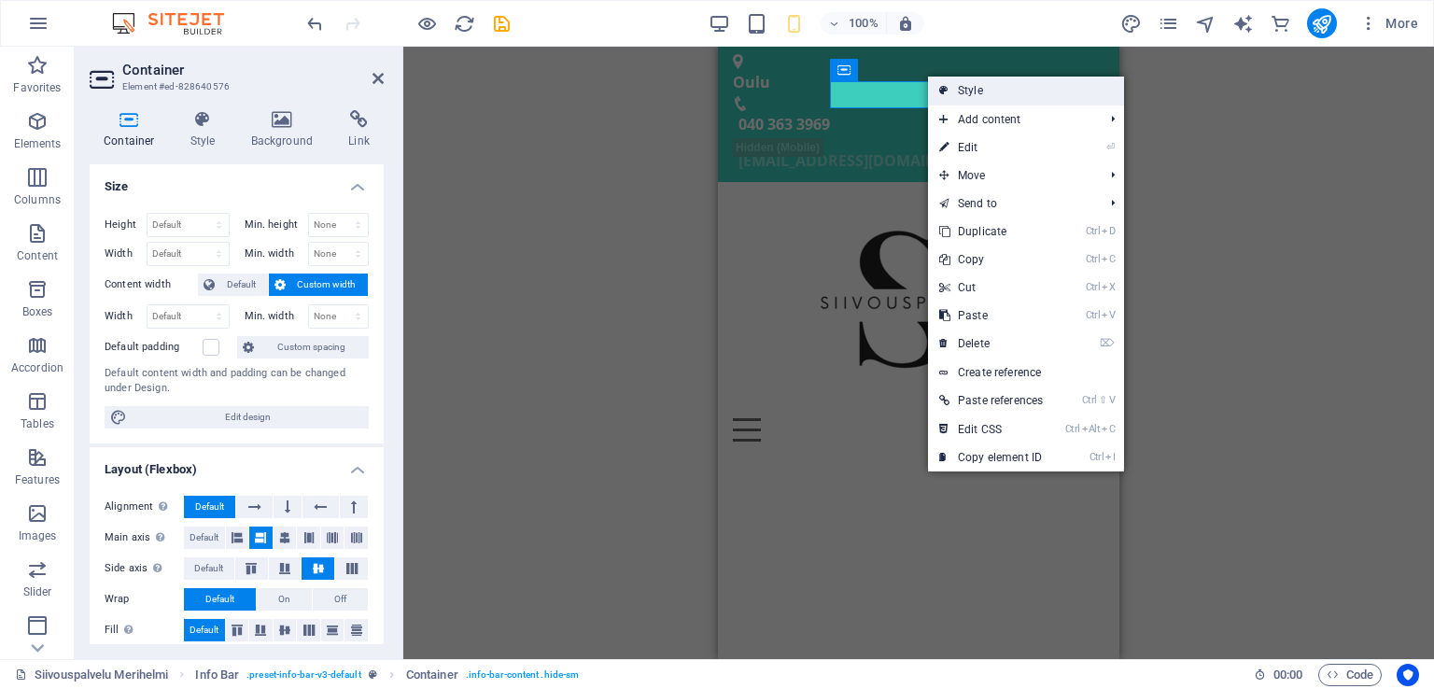
click at [941, 87] on icon at bounding box center [943, 91] width 9 height 28
select select "rem"
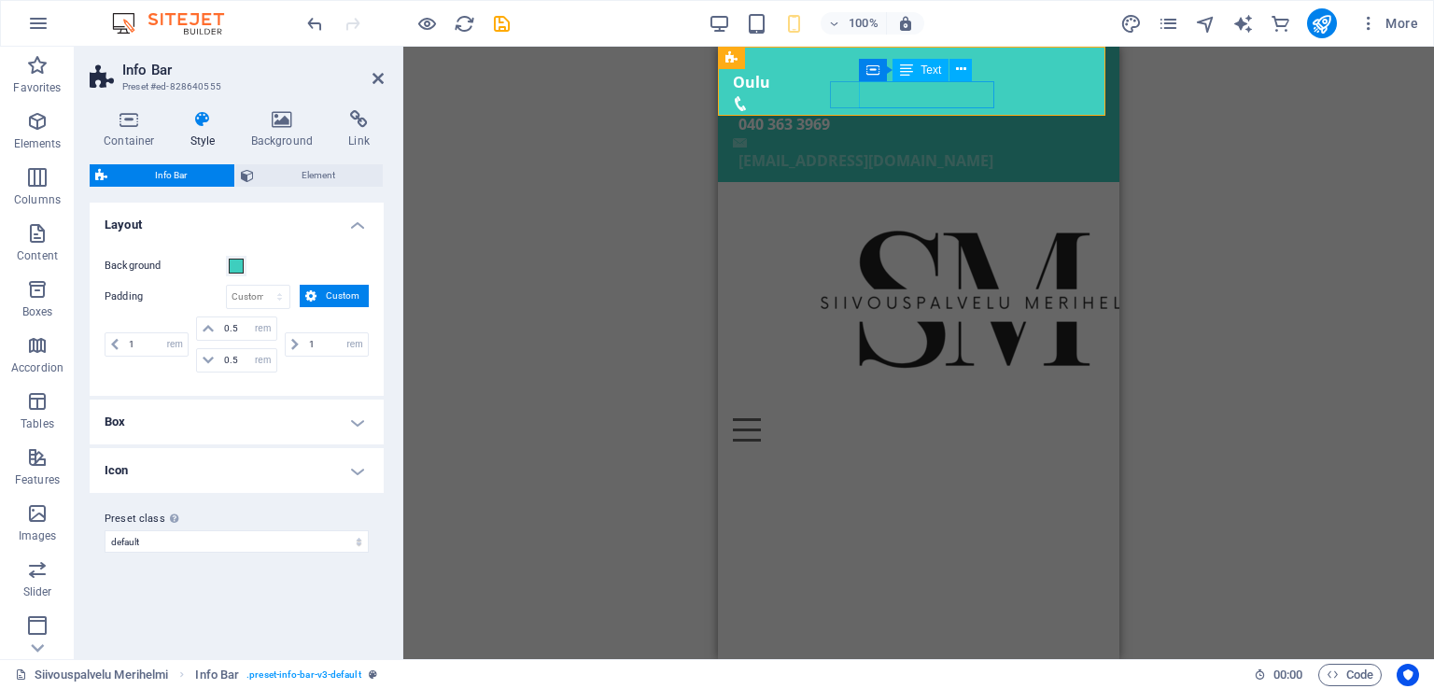
click at [976, 148] on div "[EMAIL_ADDRESS][DOMAIN_NAME]" at bounding box center [922, 161] width 366 height 27
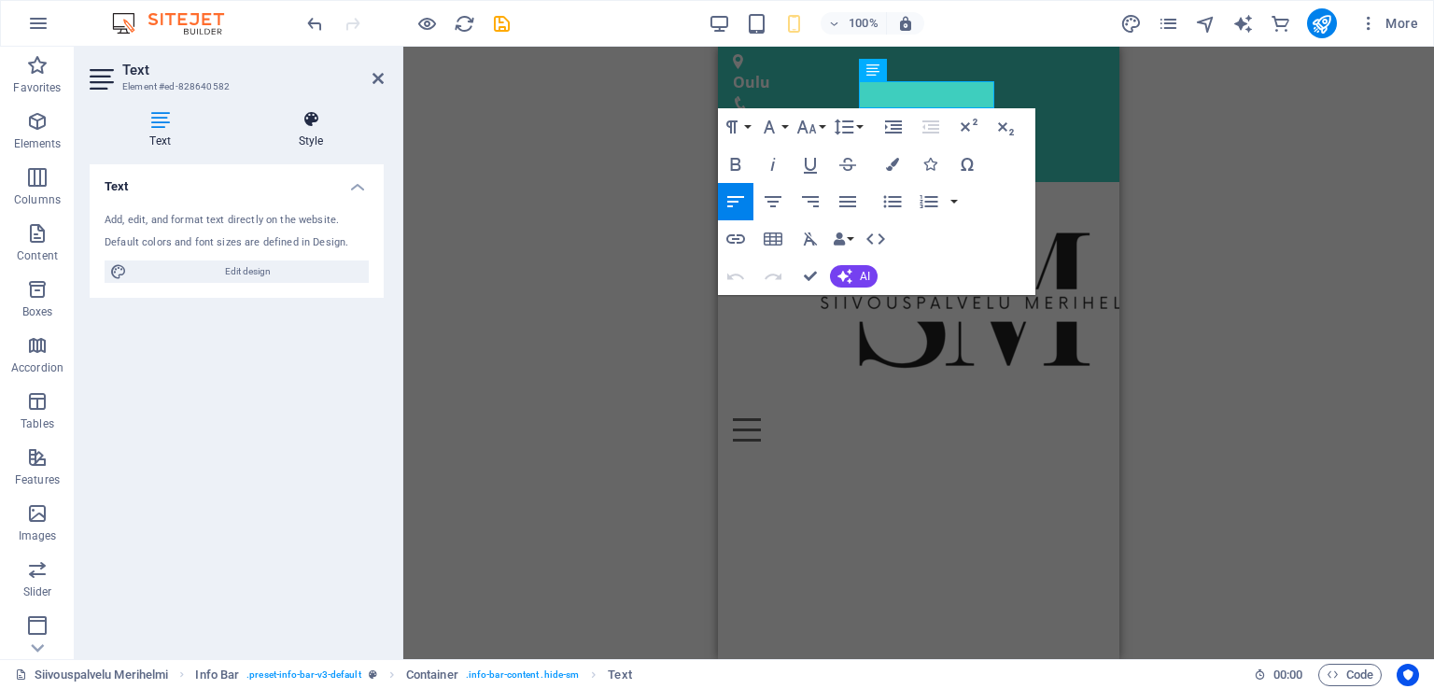
click at [325, 121] on icon at bounding box center [311, 119] width 146 height 19
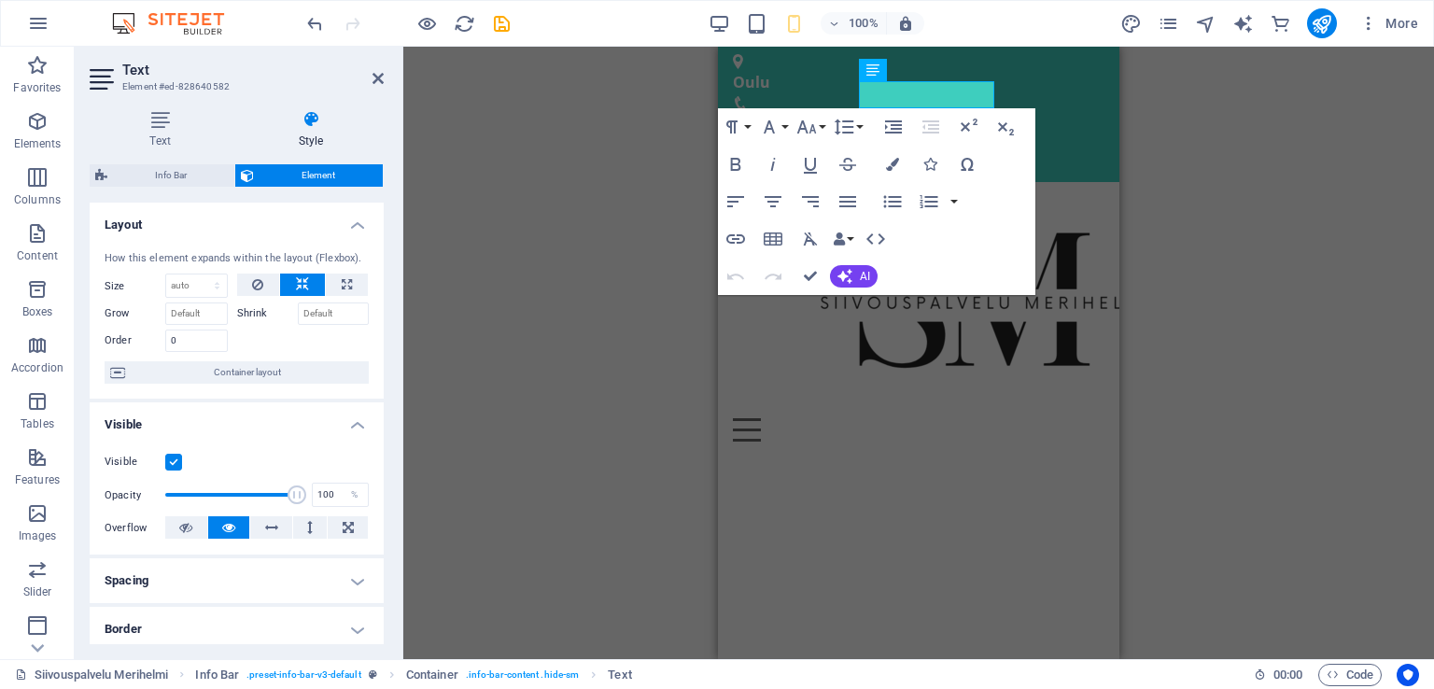
click at [178, 465] on label at bounding box center [173, 462] width 17 height 17
click at [0, 0] on input "Visible" at bounding box center [0, 0] width 0 height 0
click at [178, 465] on label at bounding box center [173, 462] width 17 height 17
click at [0, 0] on input "Visible" at bounding box center [0, 0] width 0 height 0
click at [537, 457] on div "H3 Banner Banner Container Logo Info Bar Container Text Container Container Tex…" at bounding box center [918, 353] width 1031 height 613
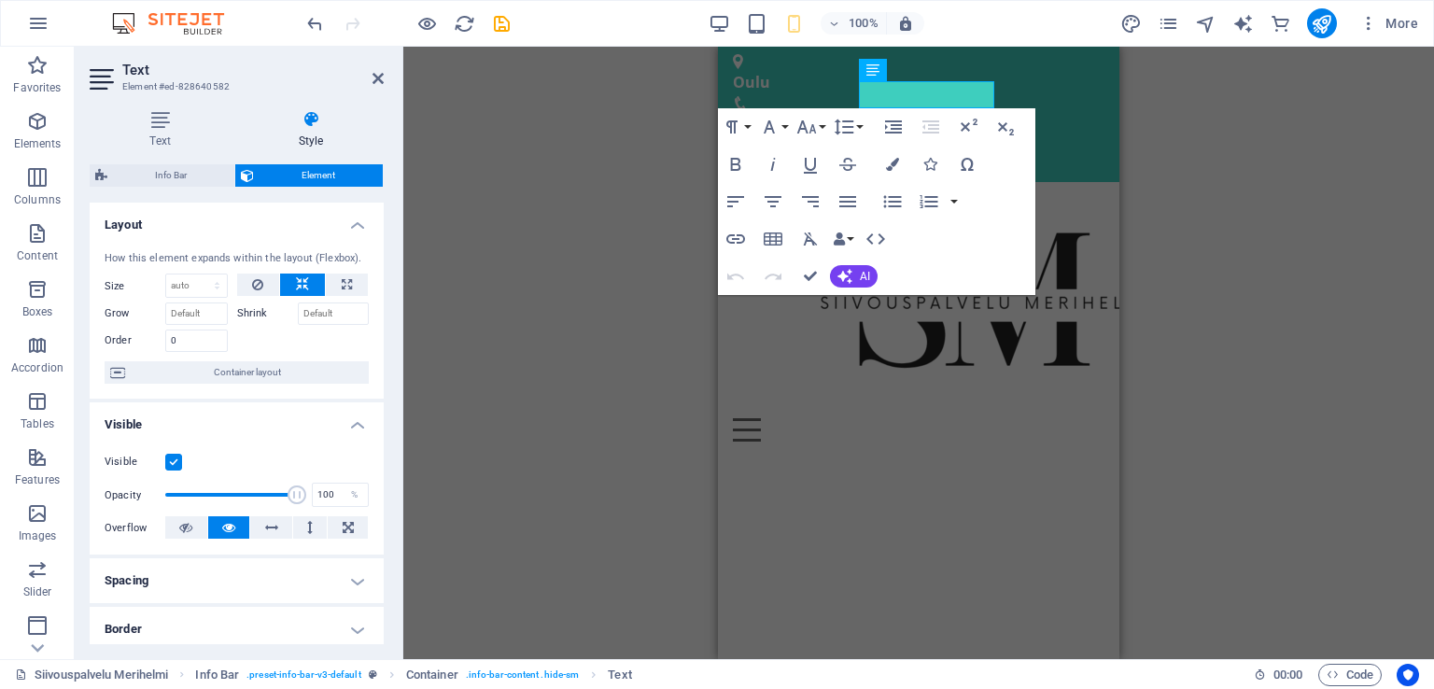
click at [589, 404] on div "H3 Banner Banner Container Logo Info Bar Container Text Container Container Tex…" at bounding box center [918, 353] width 1031 height 613
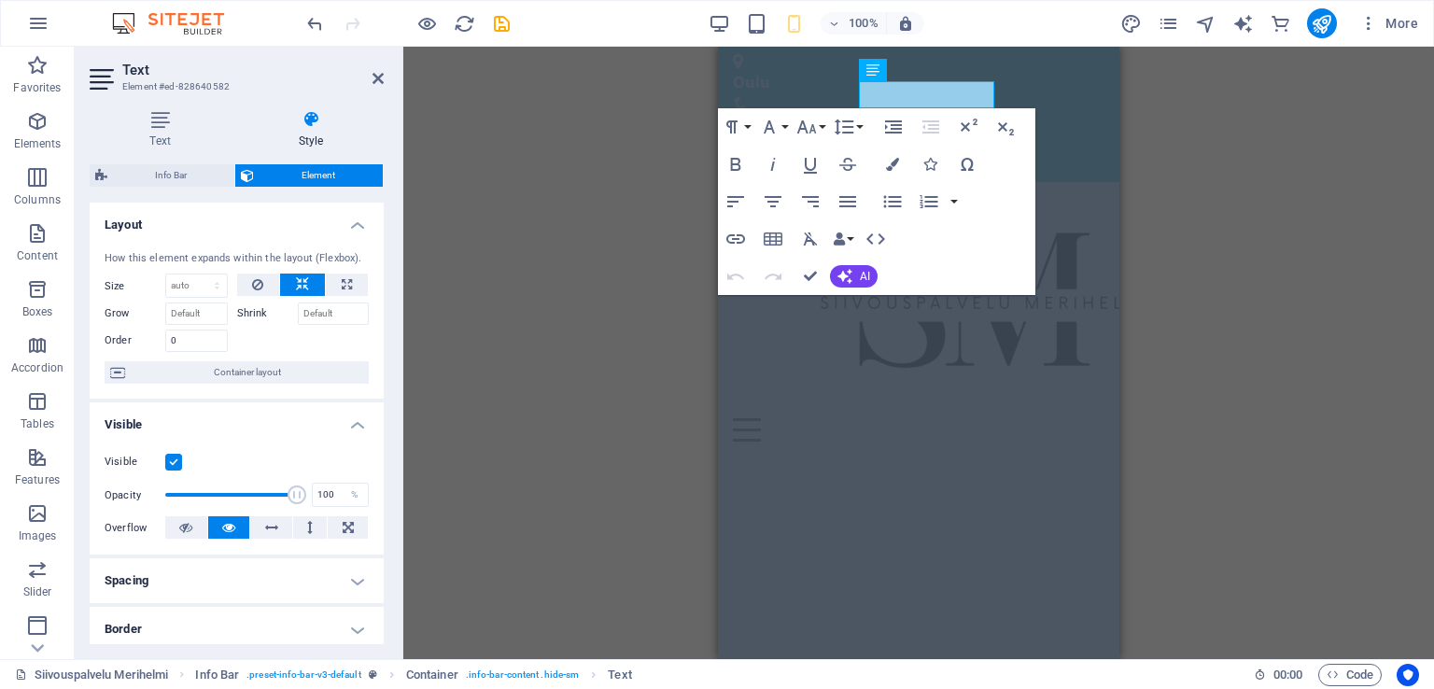
click at [589, 404] on div "H3 Banner Banner Container Logo Info Bar Container Text Container Container Tex…" at bounding box center [918, 353] width 1031 height 613
click at [387, 79] on aside "Text Element #ed-828640582 Text Style Text Add, edit, and format text directly …" at bounding box center [239, 353] width 329 height 613
click at [374, 80] on icon at bounding box center [378, 78] width 11 height 15
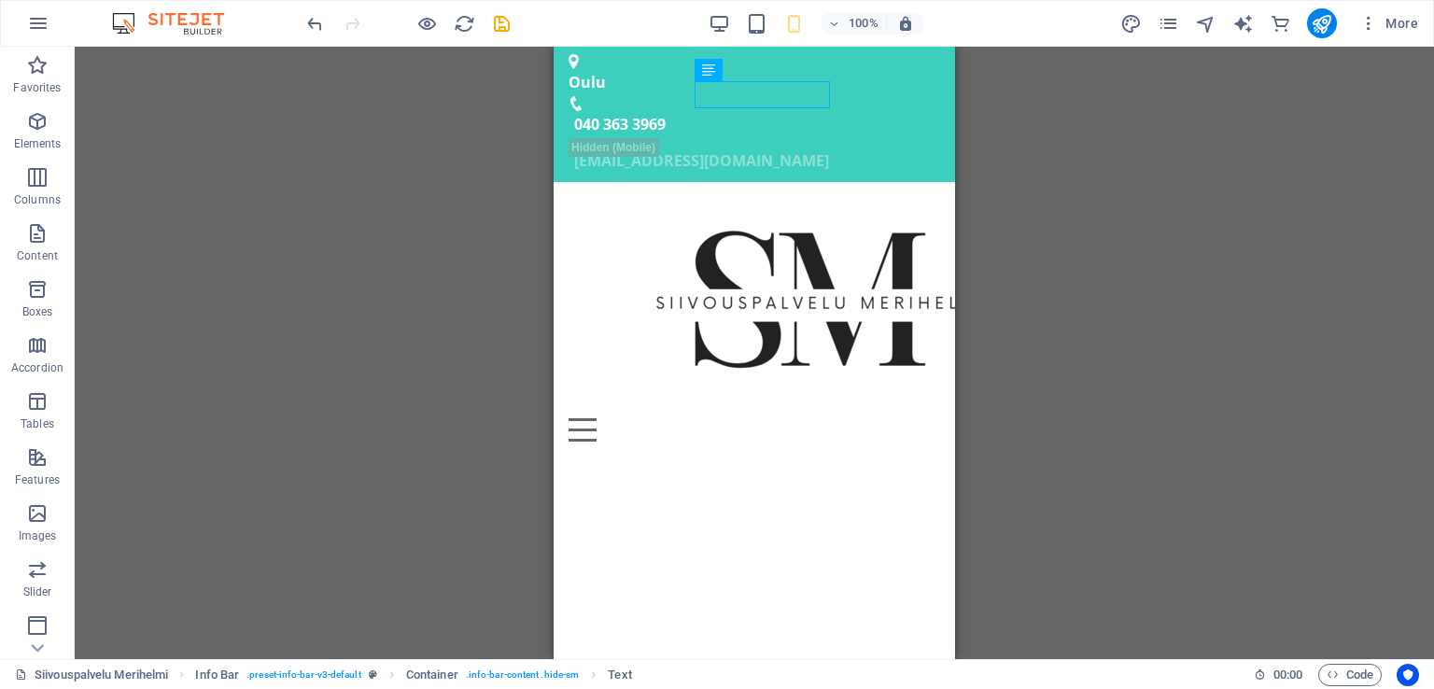
click at [1165, 220] on div "H3 Banner Banner Container Logo Info Bar Container Text Container Container Tex…" at bounding box center [755, 353] width 1360 height 613
click at [1098, 194] on div "H3 Banner Banner Container Logo Info Bar Container Text Container Container Tex…" at bounding box center [755, 353] width 1360 height 613
click at [500, 25] on icon "save" at bounding box center [501, 23] width 21 height 21
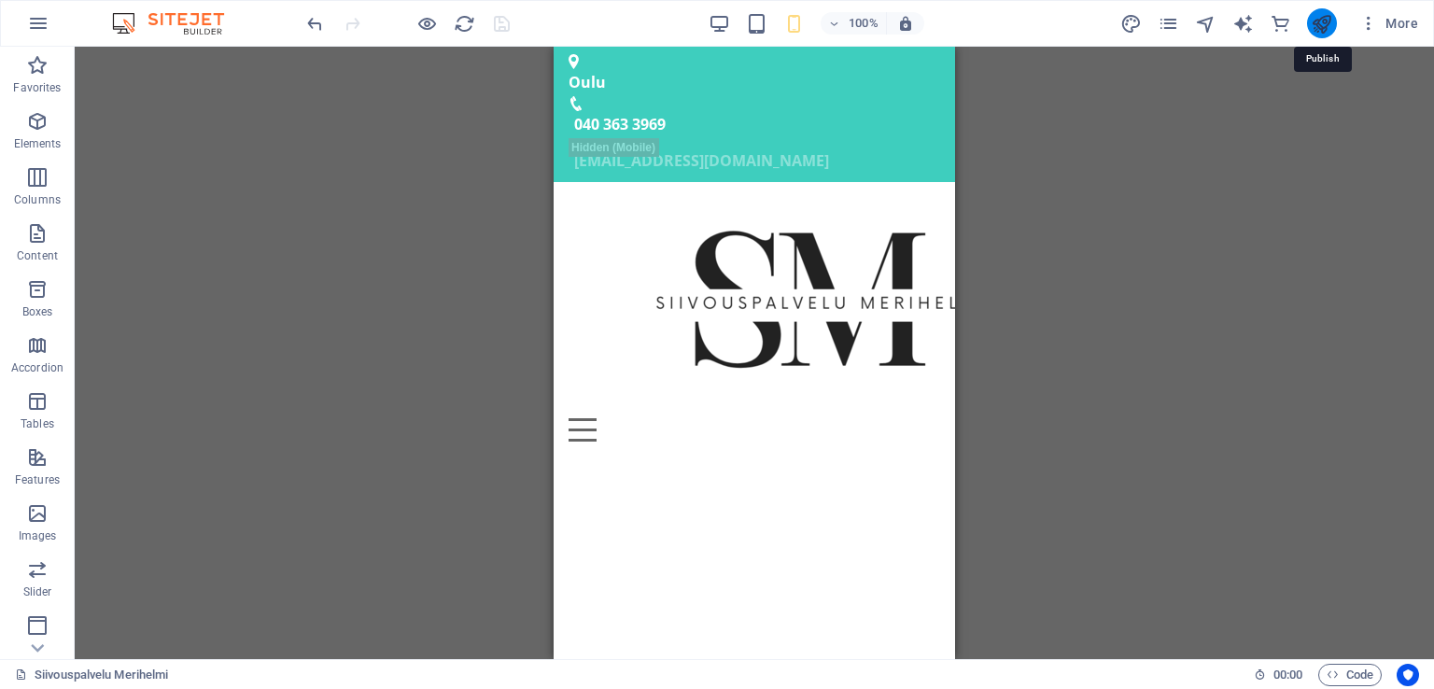
click at [1316, 23] on icon "publish" at bounding box center [1321, 23] width 21 height 21
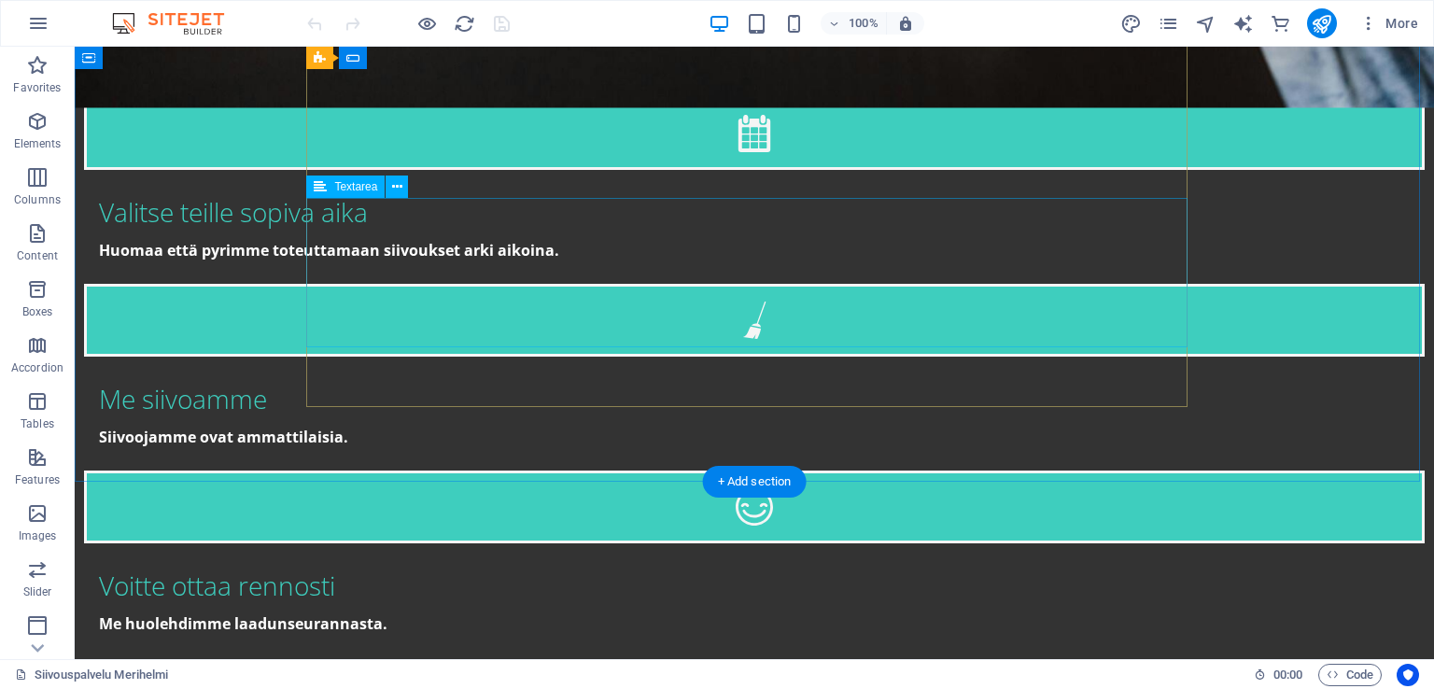
scroll to position [3362, 0]
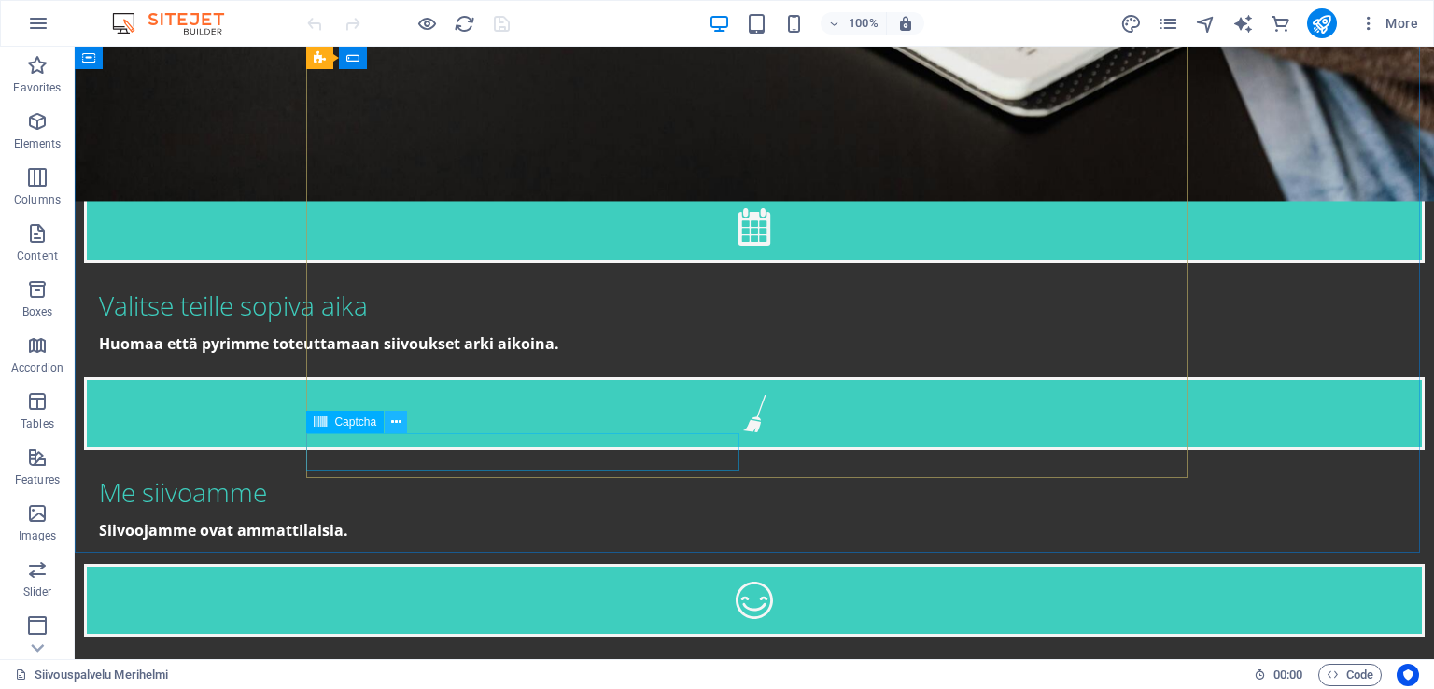
click at [405, 427] on button at bounding box center [396, 422] width 22 height 22
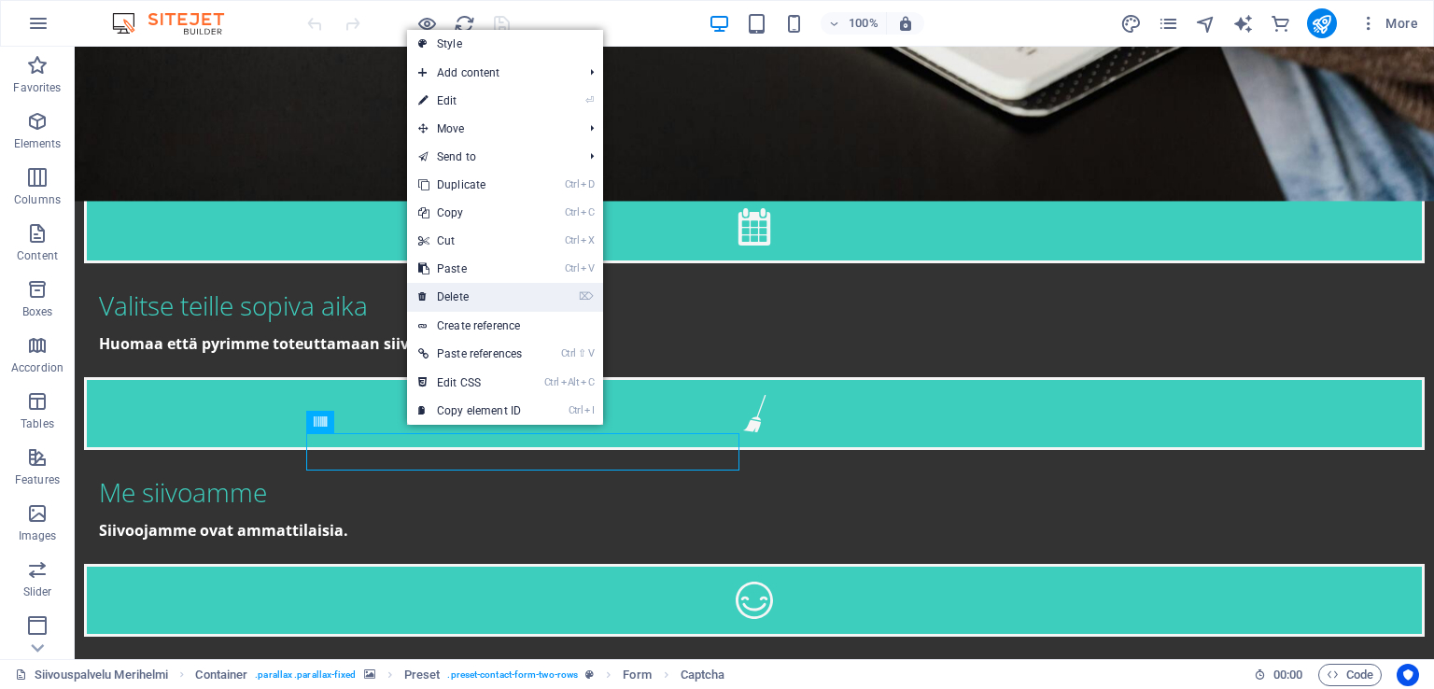
click at [472, 303] on link "⌦ Delete" at bounding box center [470, 297] width 126 height 28
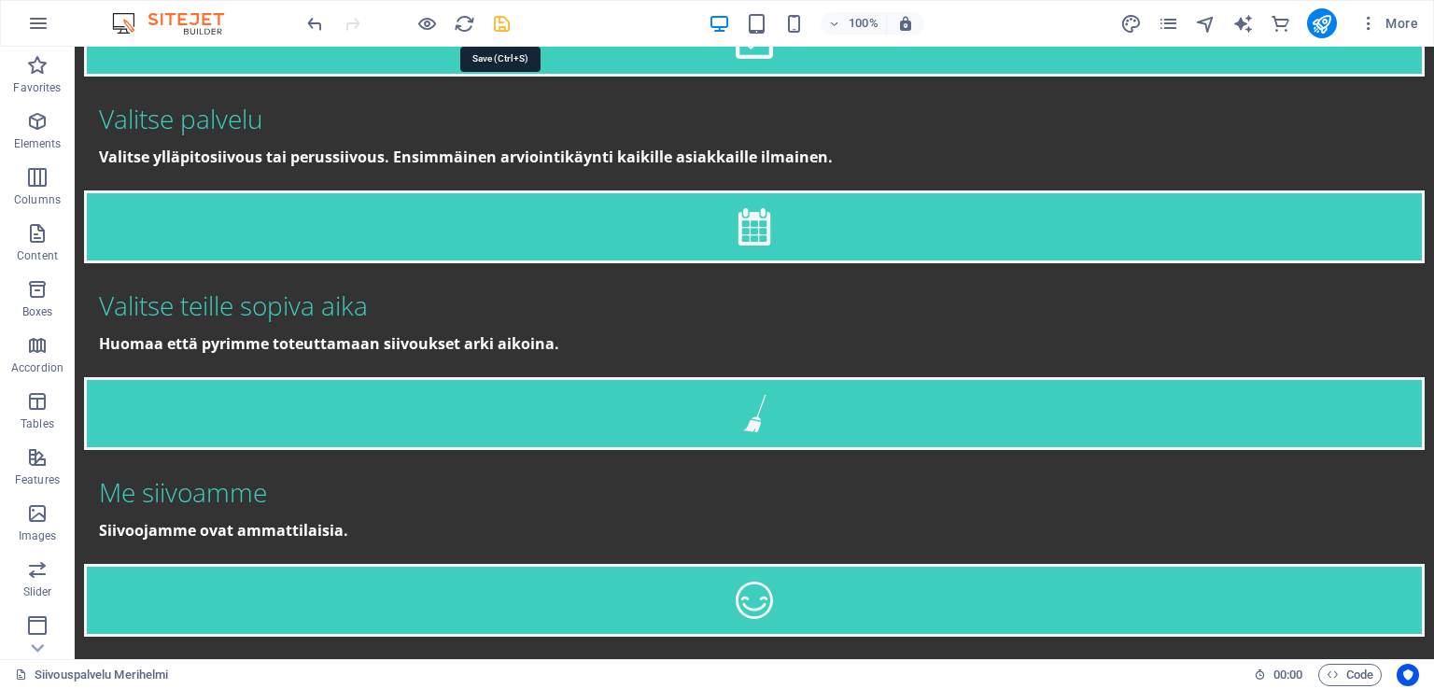
click at [500, 25] on icon "save" at bounding box center [501, 23] width 21 height 21
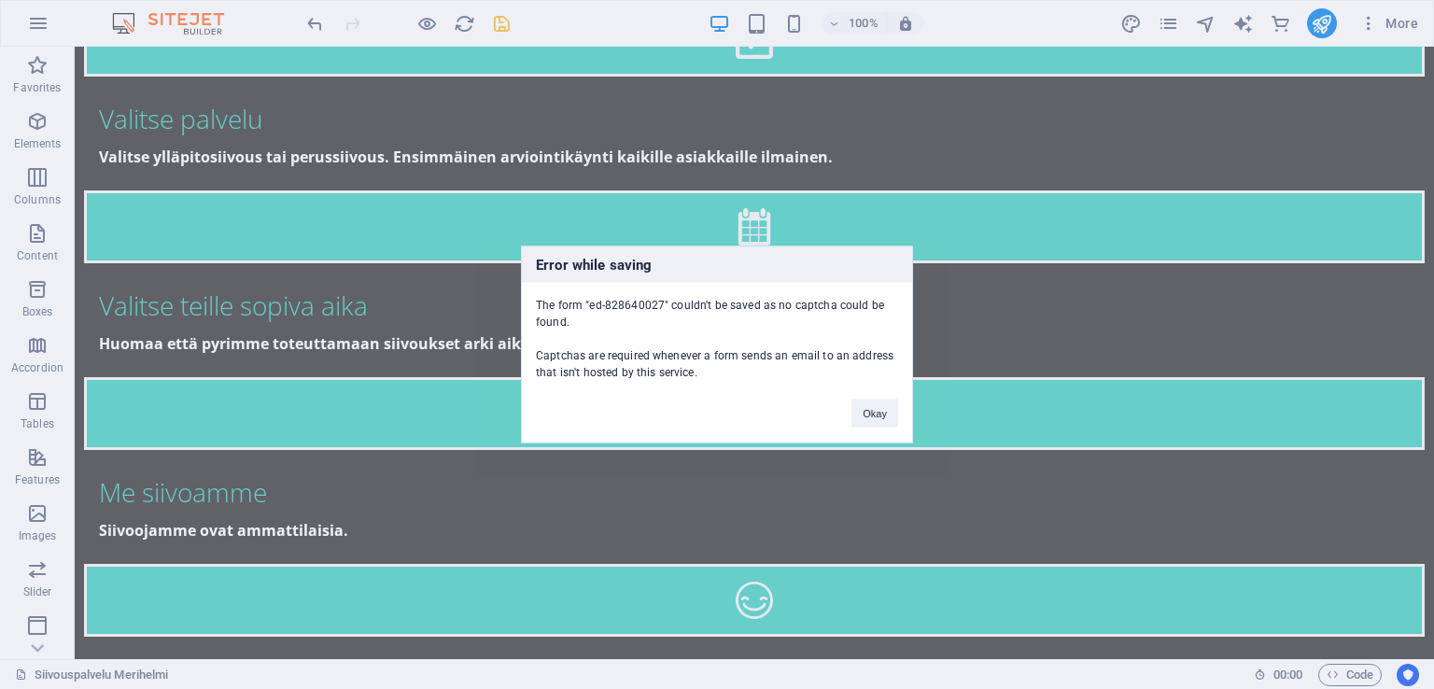
scroll to position [3330, 0]
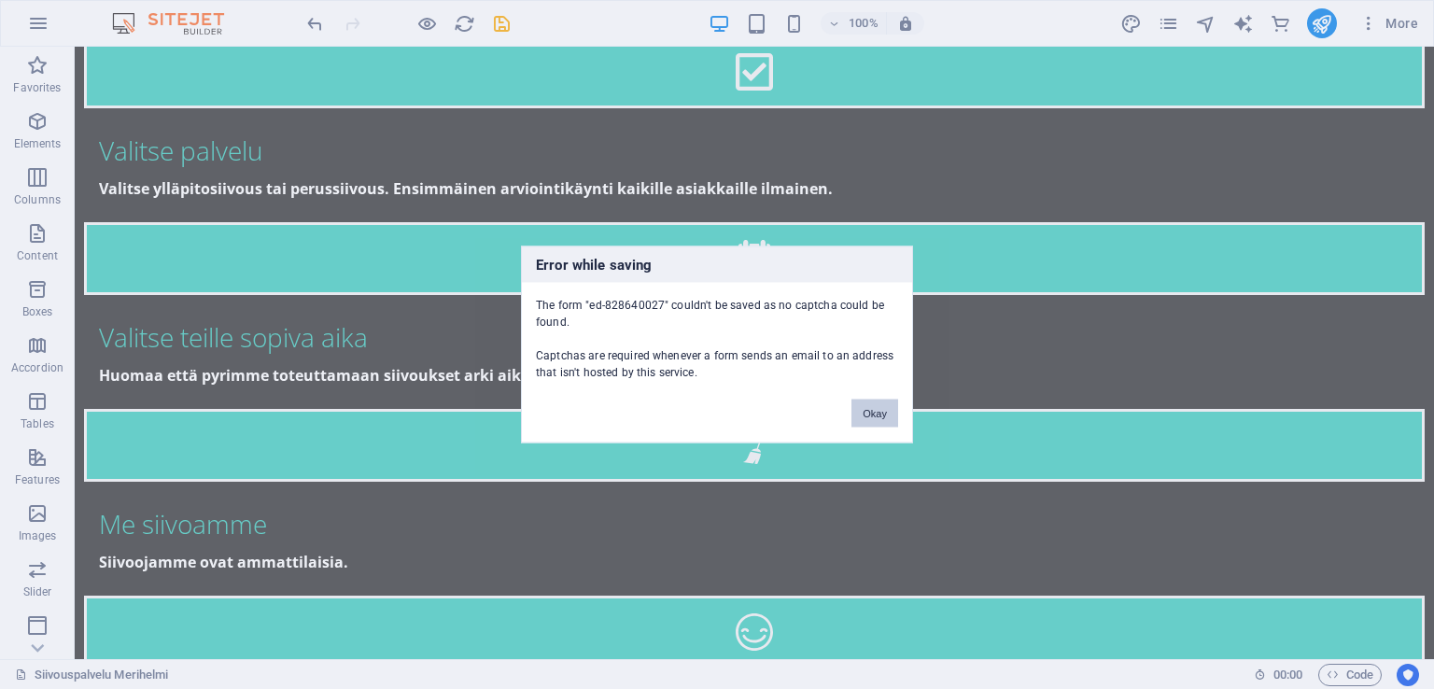
click at [874, 416] on button "Okay" at bounding box center [875, 414] width 47 height 28
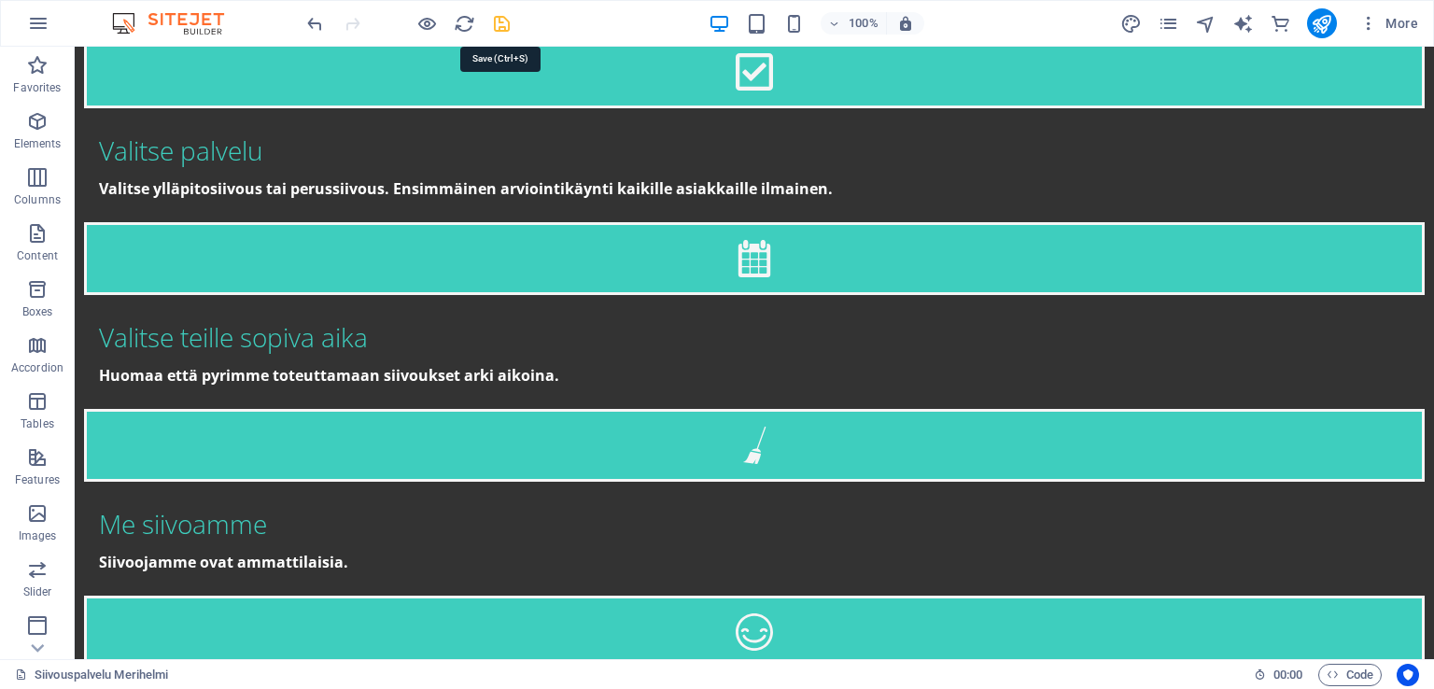
click at [511, 27] on icon "save" at bounding box center [501, 23] width 21 height 21
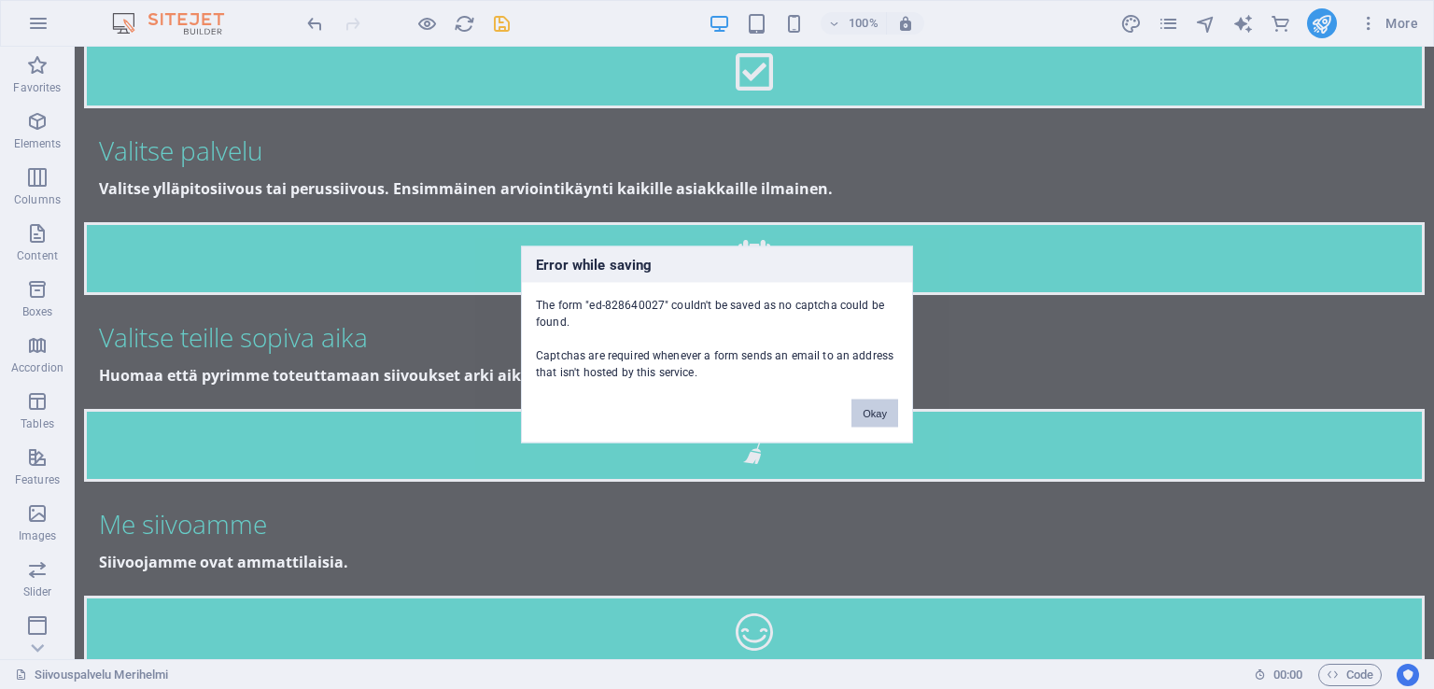
click at [873, 412] on button "Okay" at bounding box center [875, 414] width 47 height 28
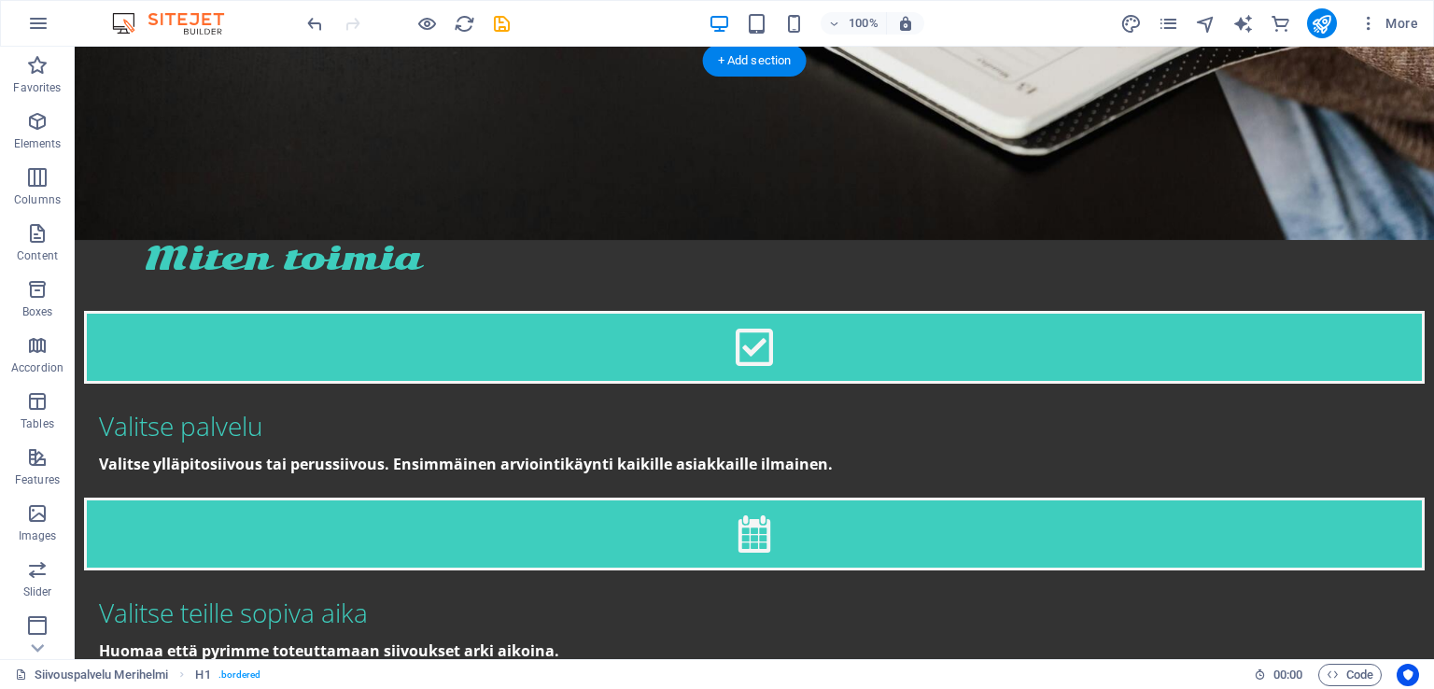
scroll to position [2957, 0]
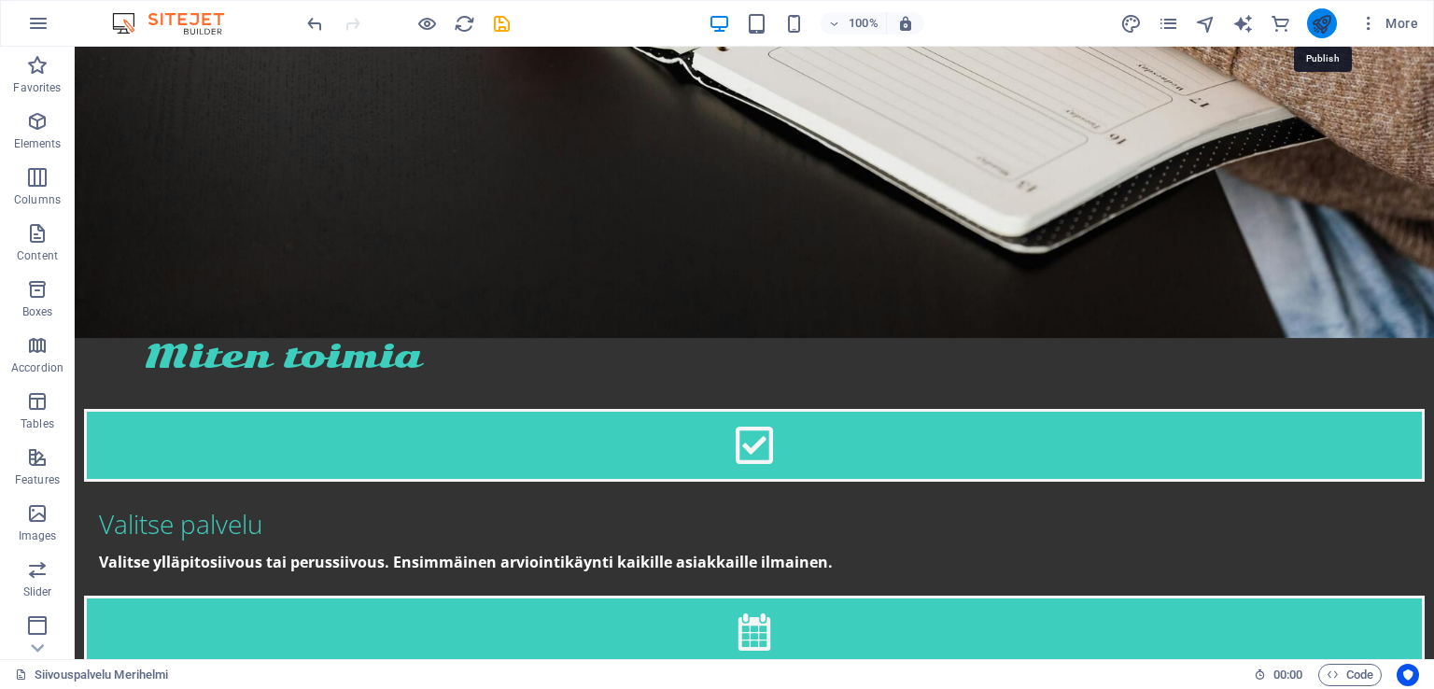
click at [1331, 15] on icon "publish" at bounding box center [1321, 23] width 21 height 21
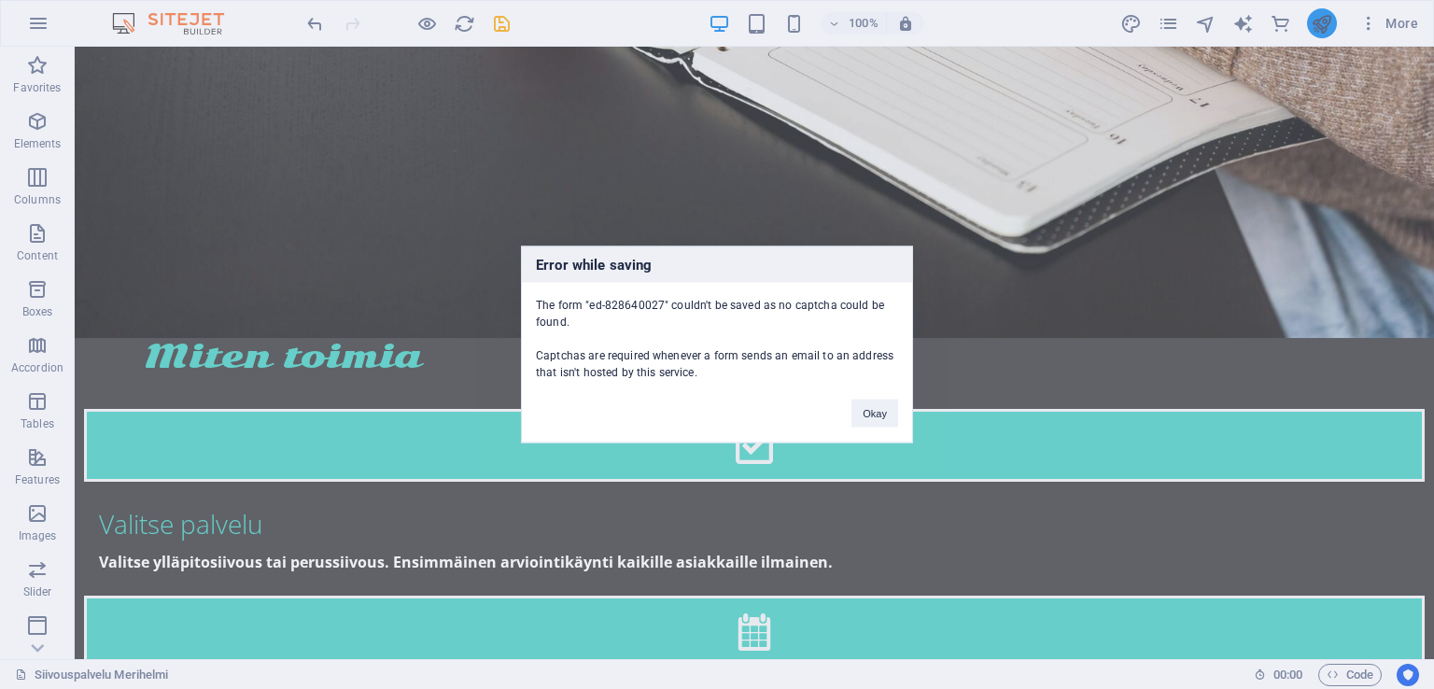
scroll to position [3330, 0]
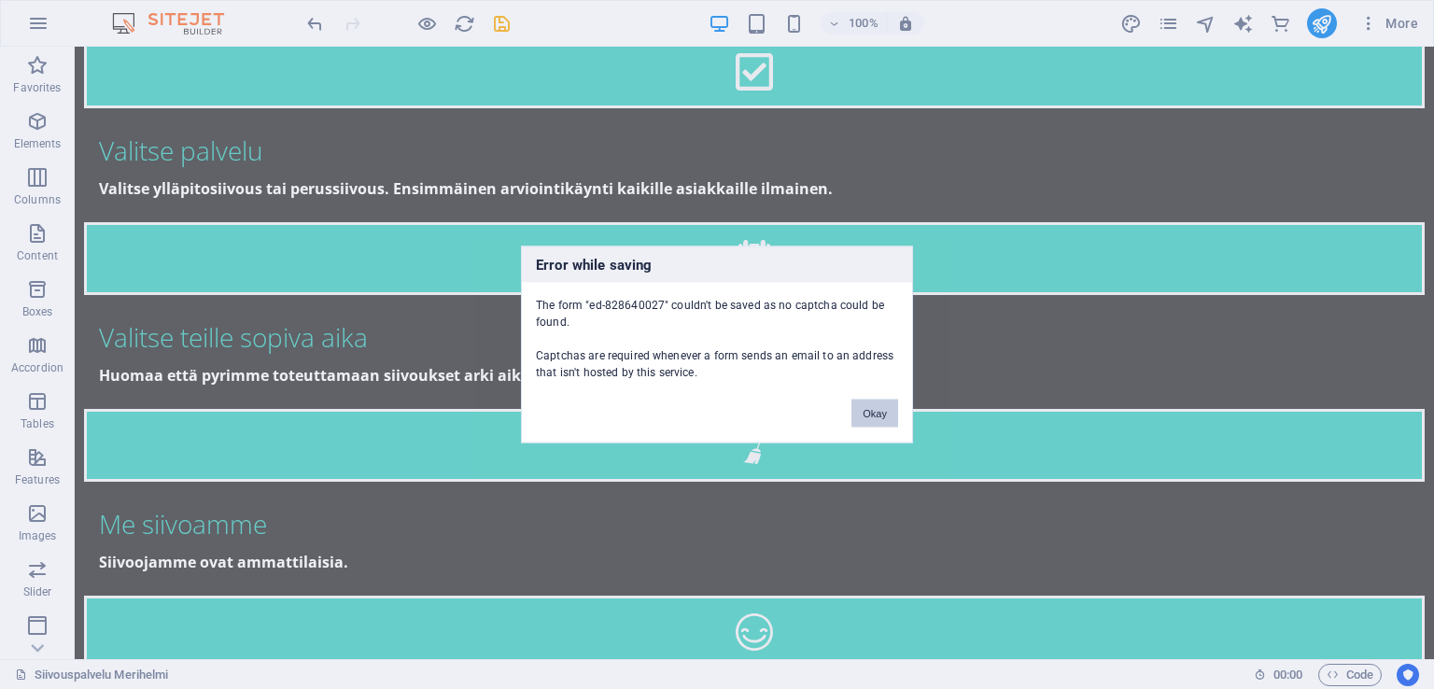
click at [887, 415] on button "Okay" at bounding box center [875, 414] width 47 height 28
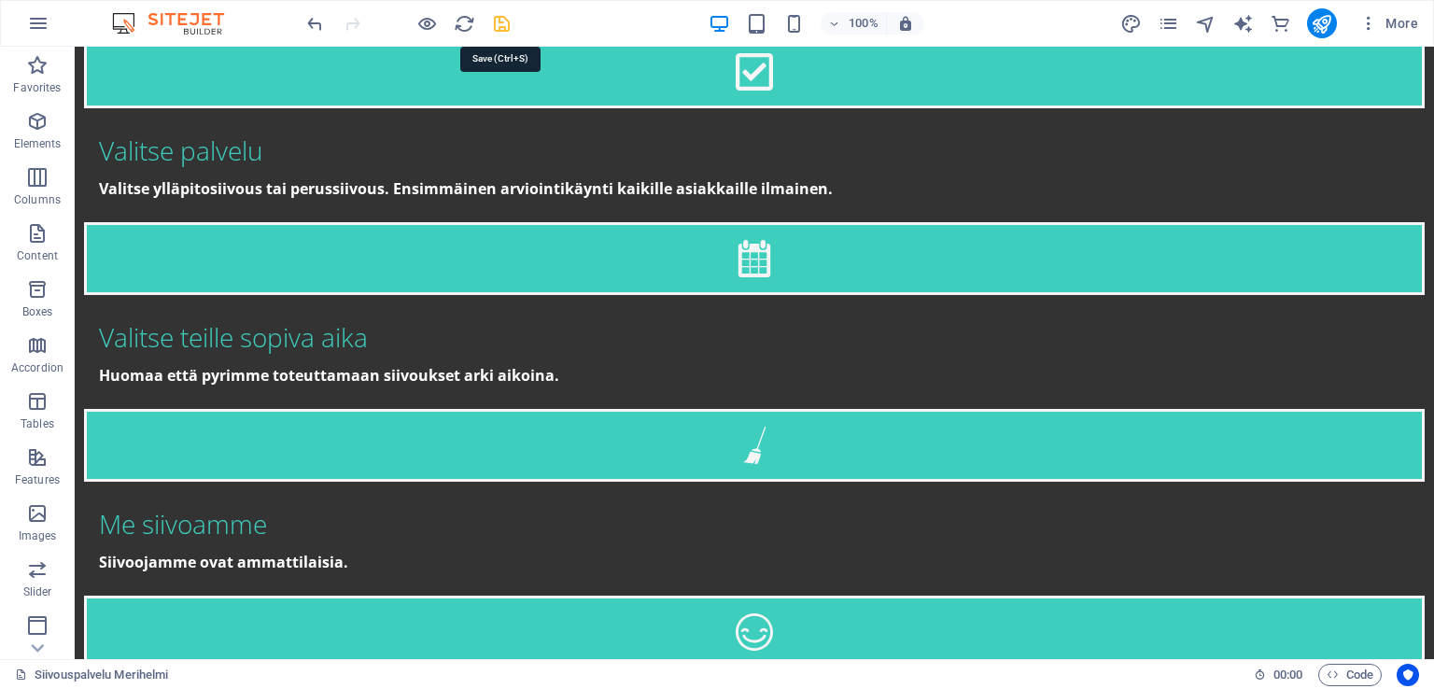
click at [508, 23] on icon "save" at bounding box center [501, 23] width 21 height 21
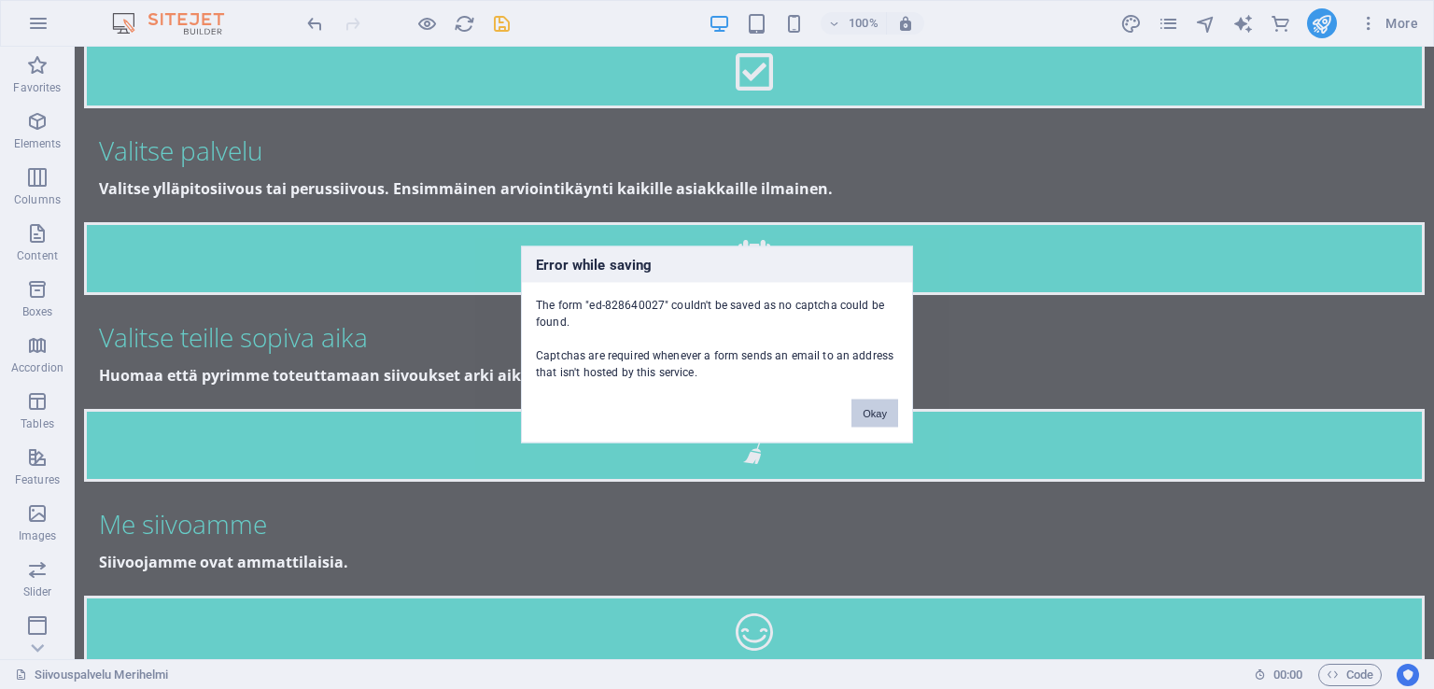
click at [870, 407] on button "Okay" at bounding box center [875, 414] width 47 height 28
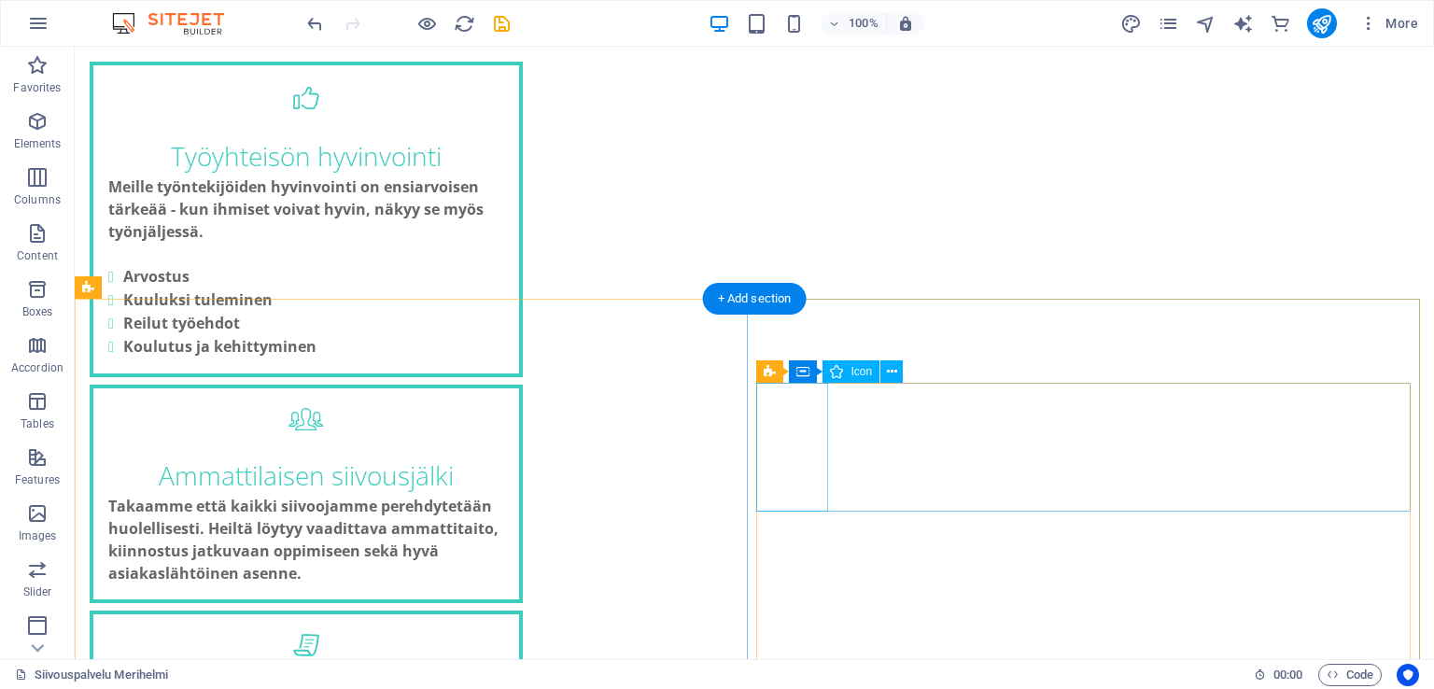
scroll to position [1462, 0]
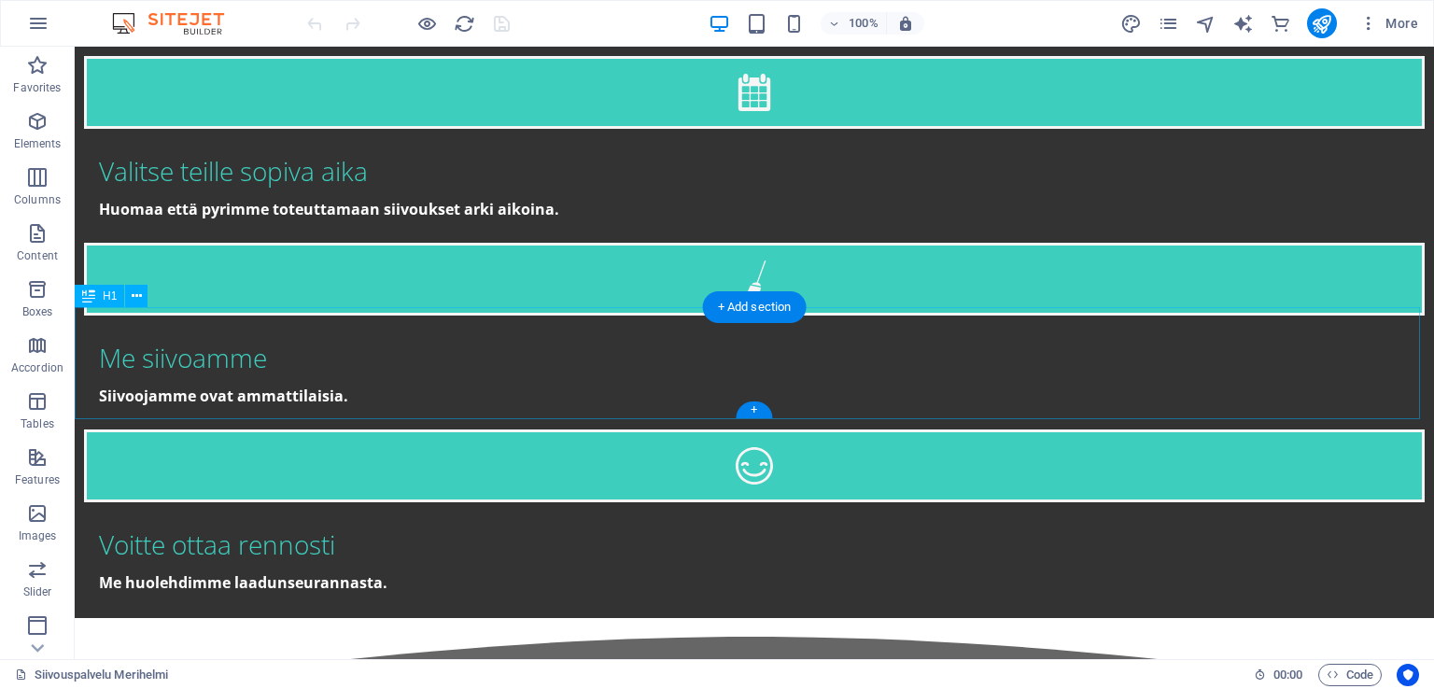
scroll to position [3362, 0]
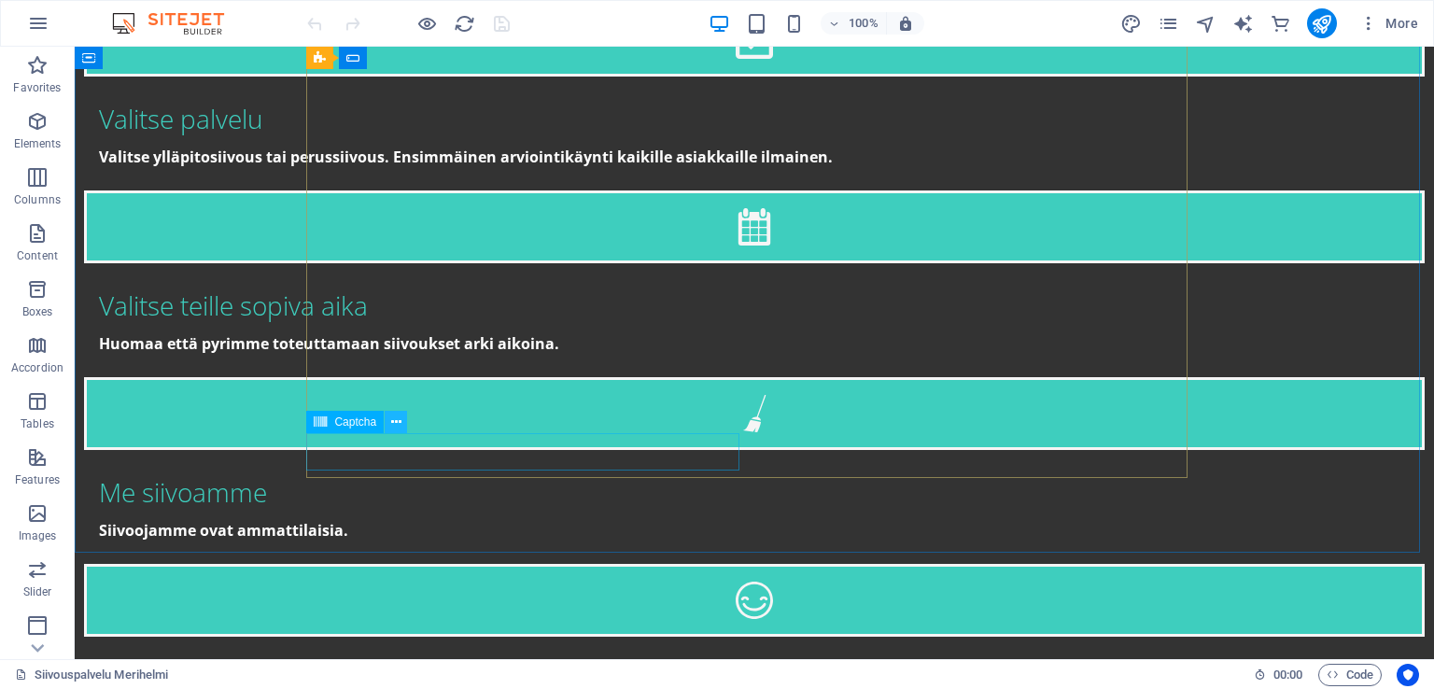
click at [399, 427] on icon at bounding box center [396, 423] width 10 height 20
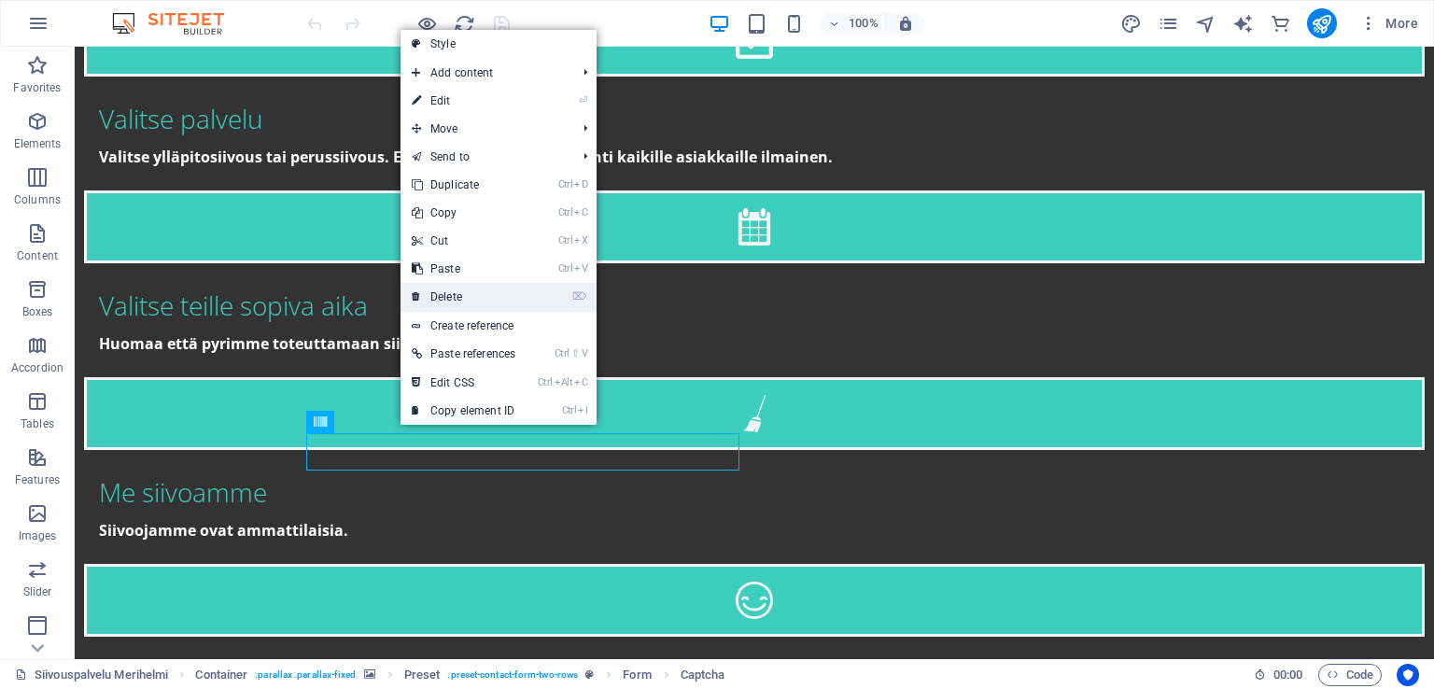
click at [477, 292] on link "⌦ Delete" at bounding box center [464, 297] width 126 height 28
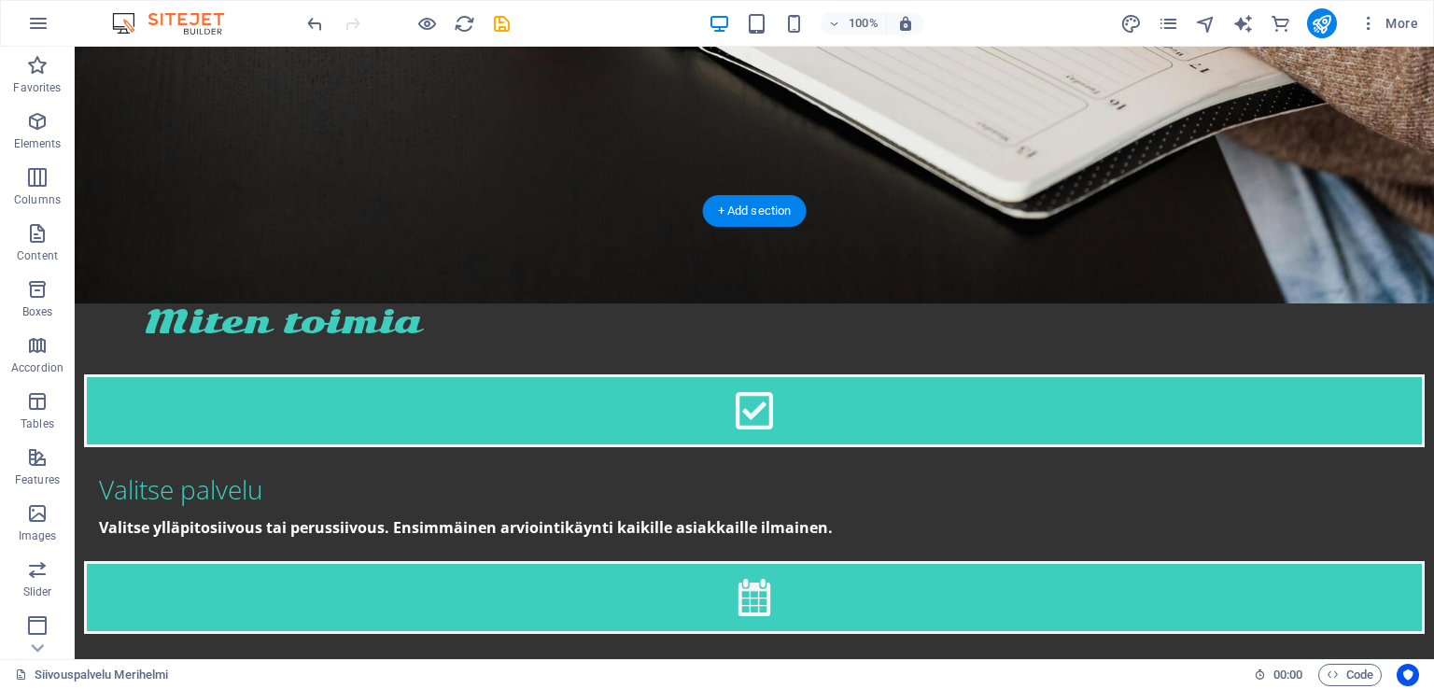
scroll to position [2988, 0]
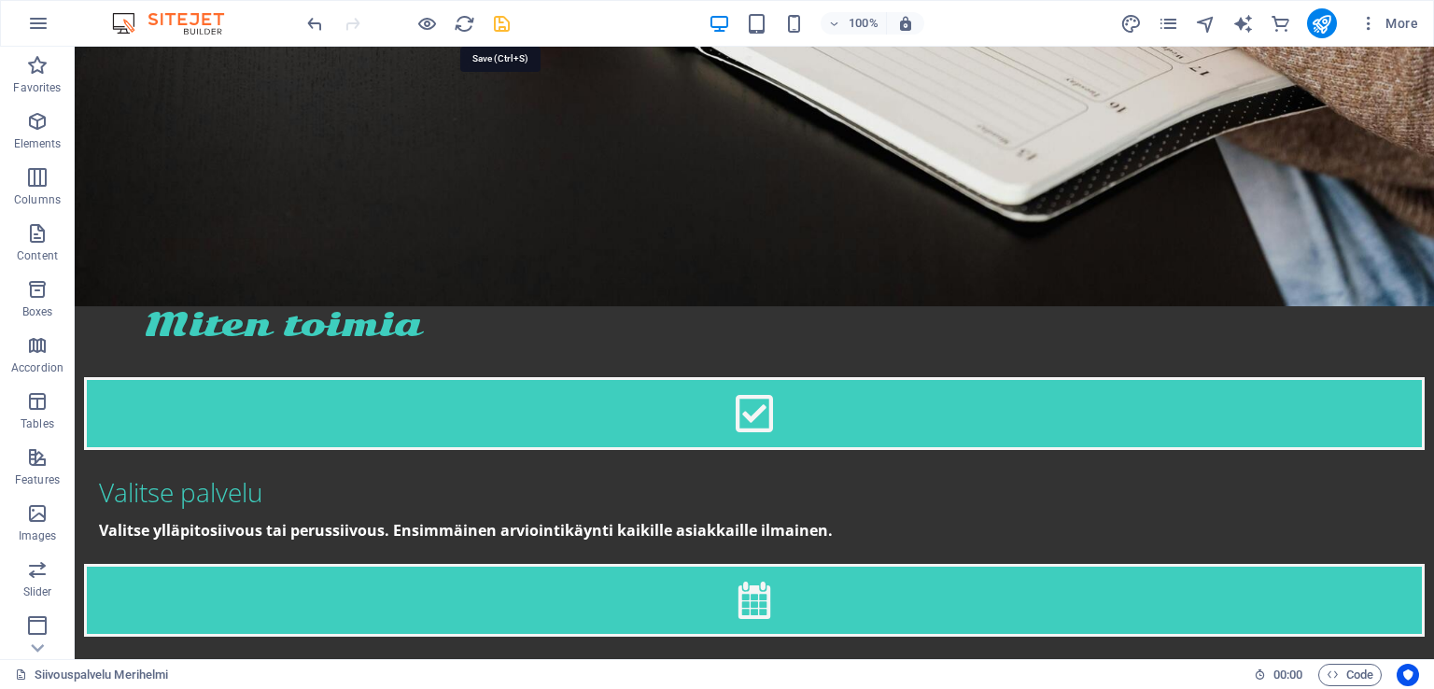
click at [501, 21] on icon "save" at bounding box center [501, 23] width 21 height 21
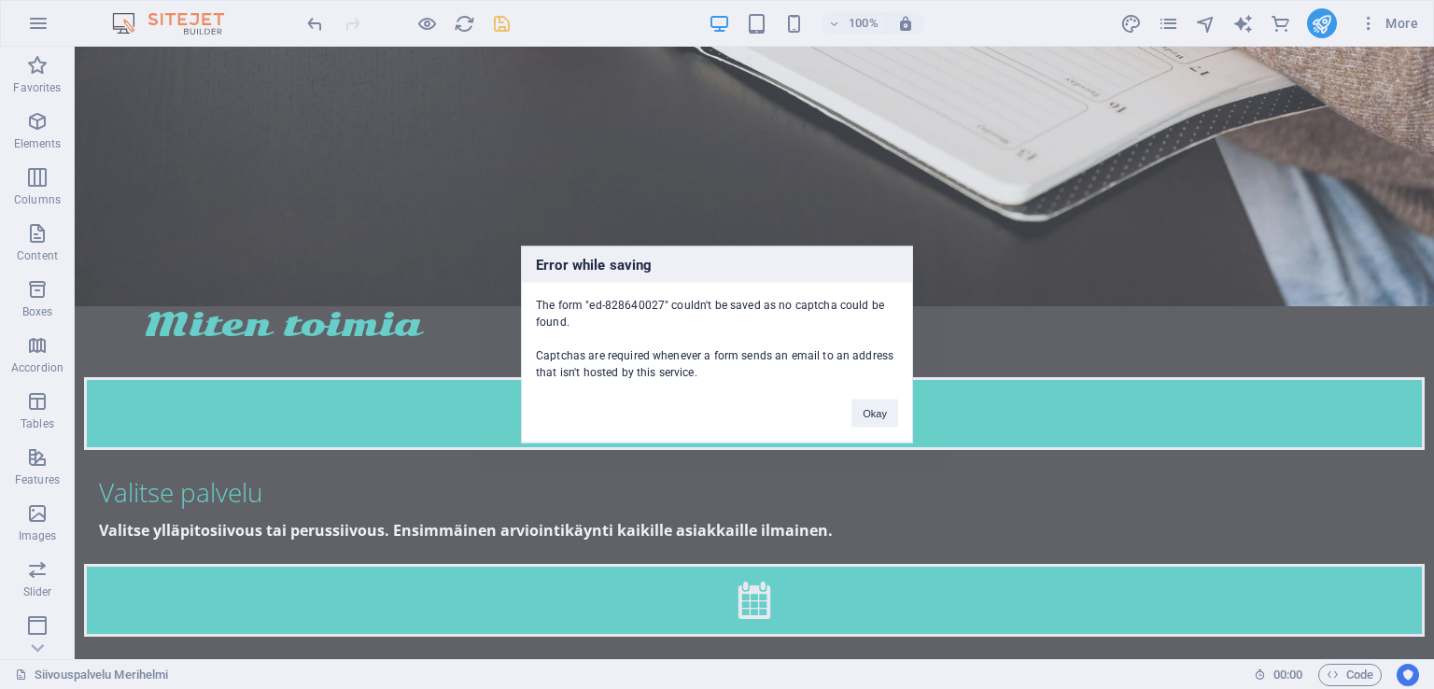
scroll to position [3330, 0]
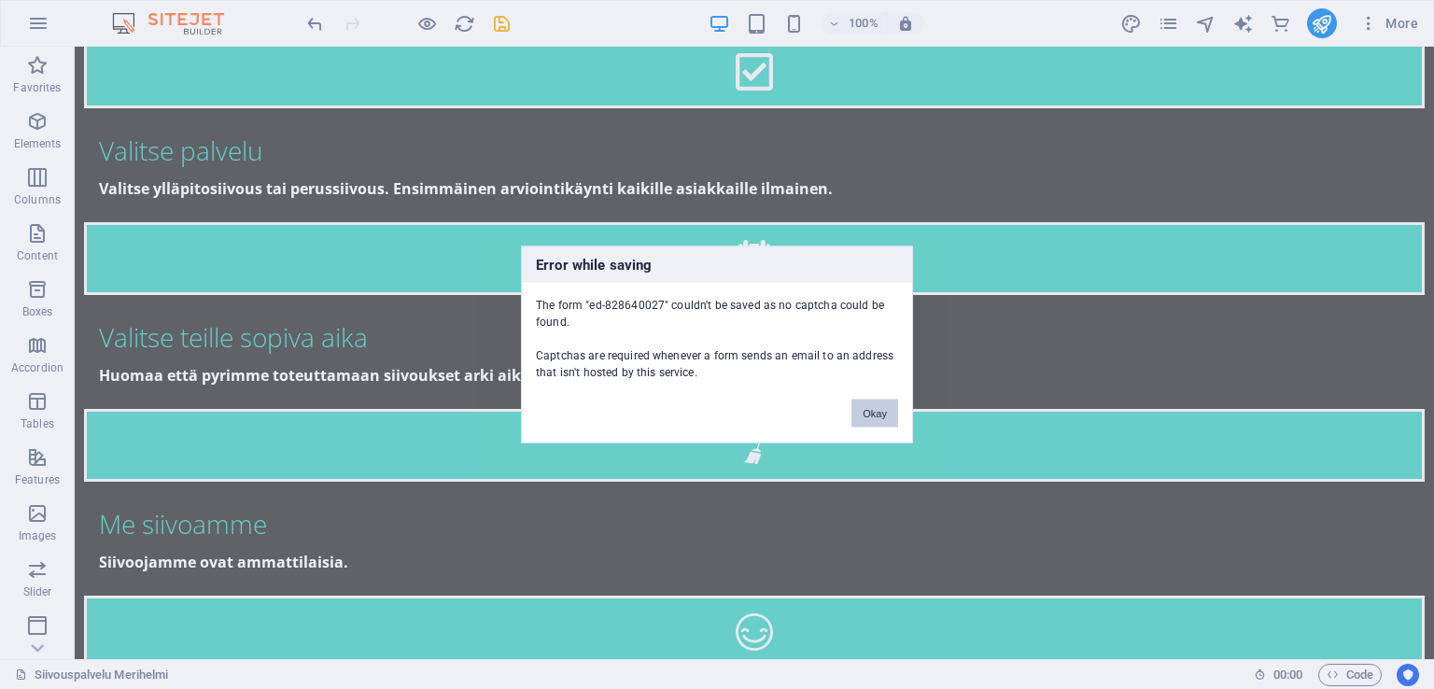
click at [883, 410] on button "Okay" at bounding box center [875, 414] width 47 height 28
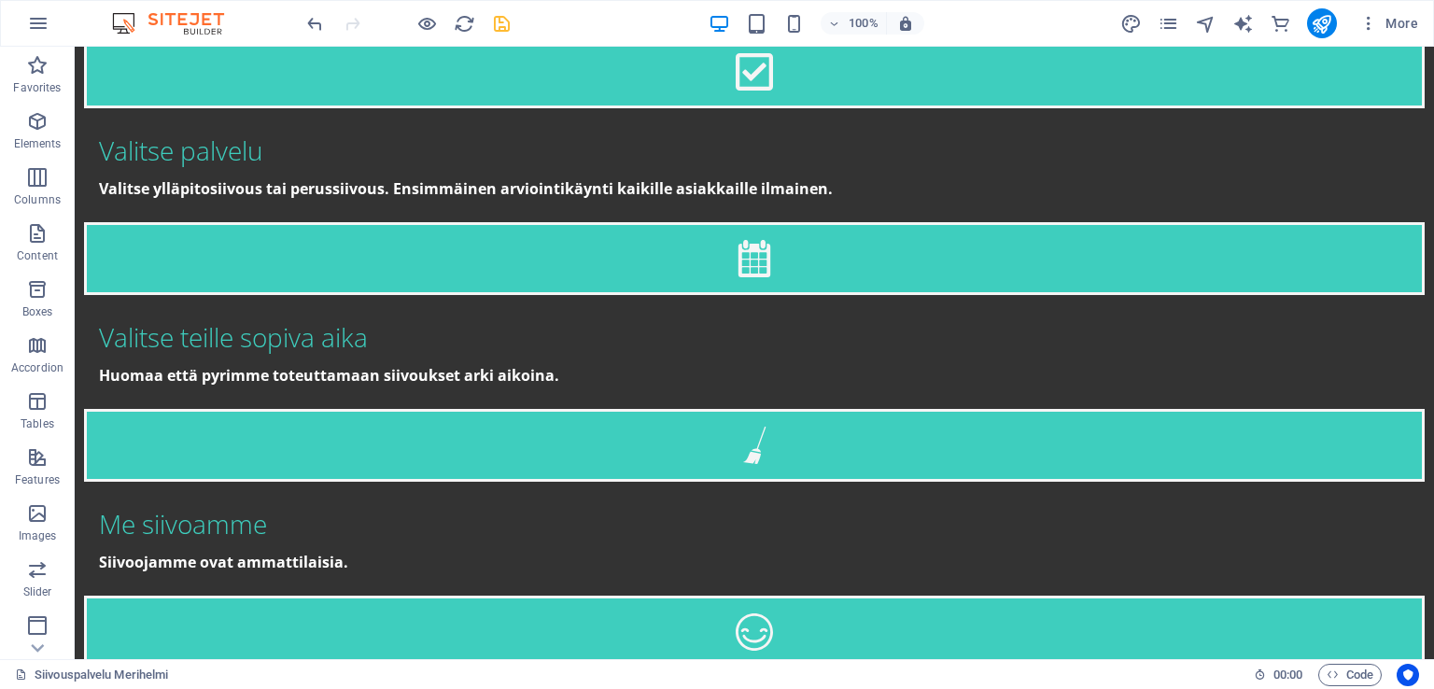
click at [508, 29] on icon "save" at bounding box center [501, 23] width 21 height 21
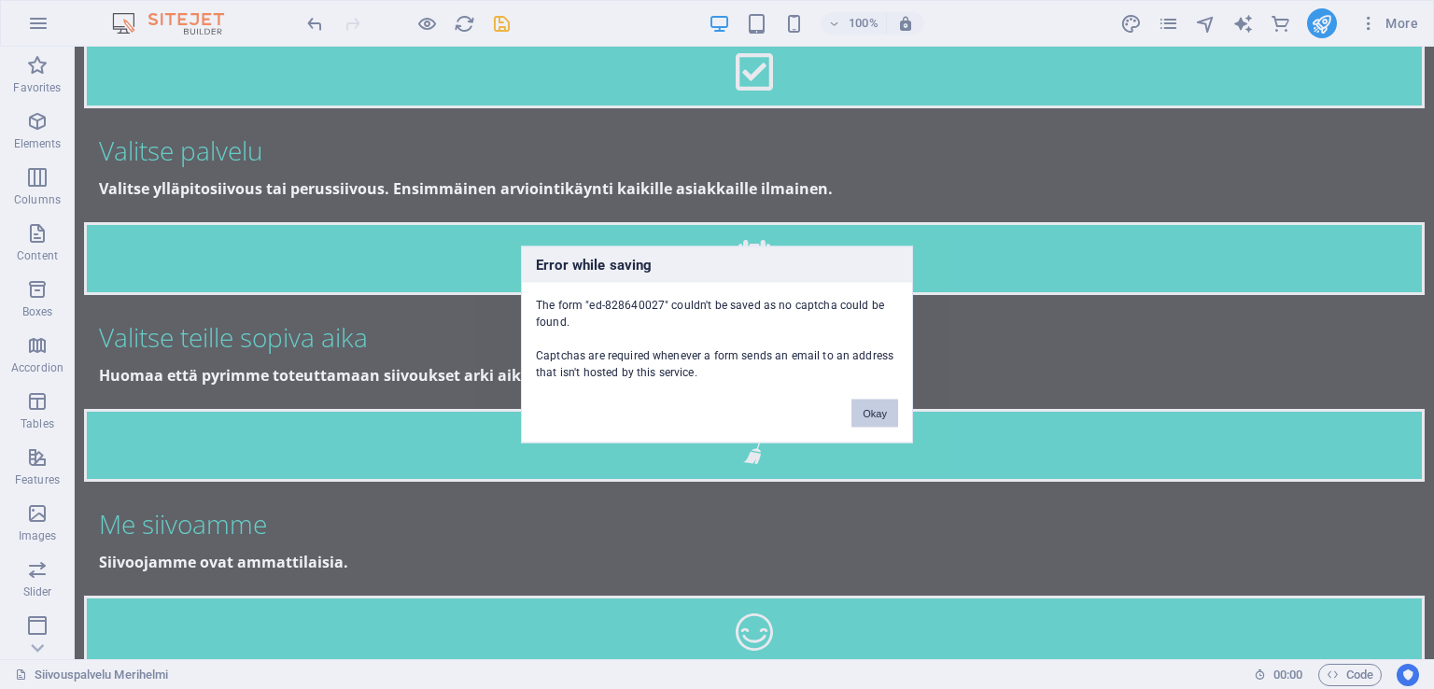
click at [886, 414] on button "Okay" at bounding box center [875, 414] width 47 height 28
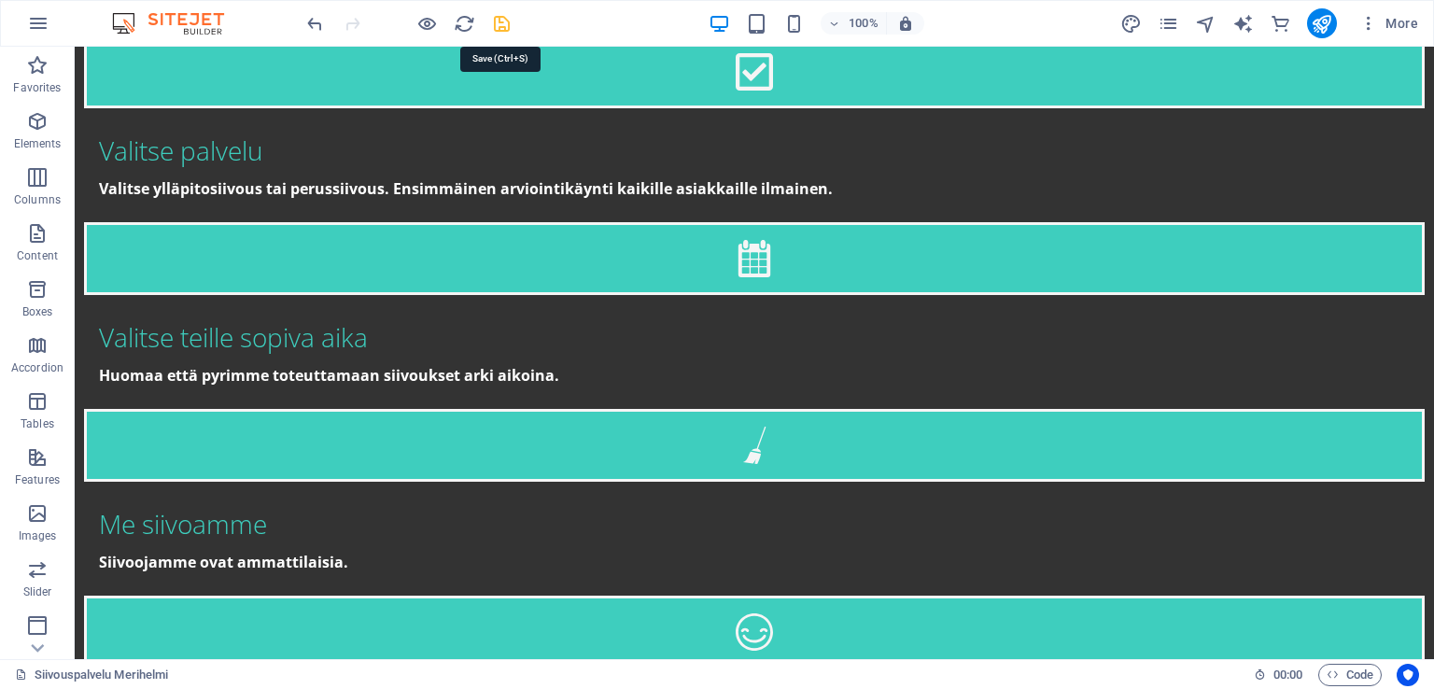
click at [502, 25] on icon "save" at bounding box center [501, 23] width 21 height 21
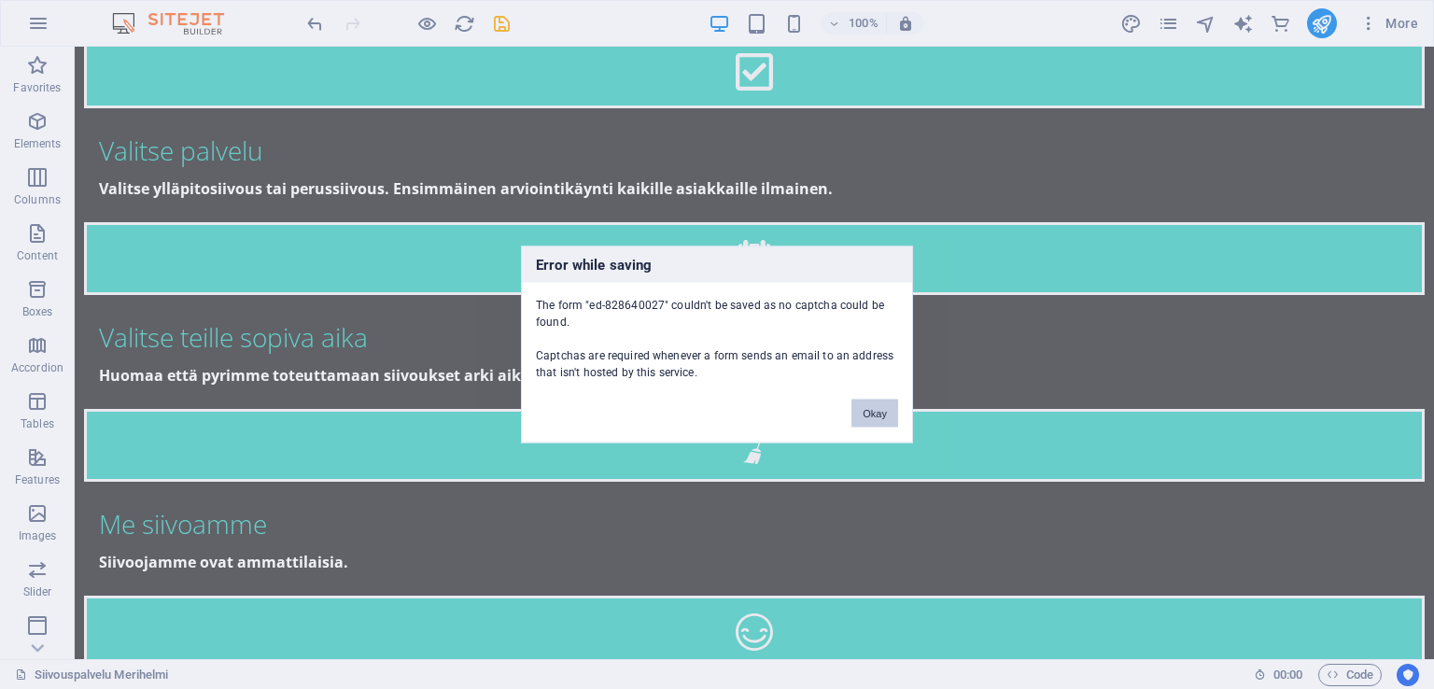
click at [872, 410] on button "Okay" at bounding box center [875, 414] width 47 height 28
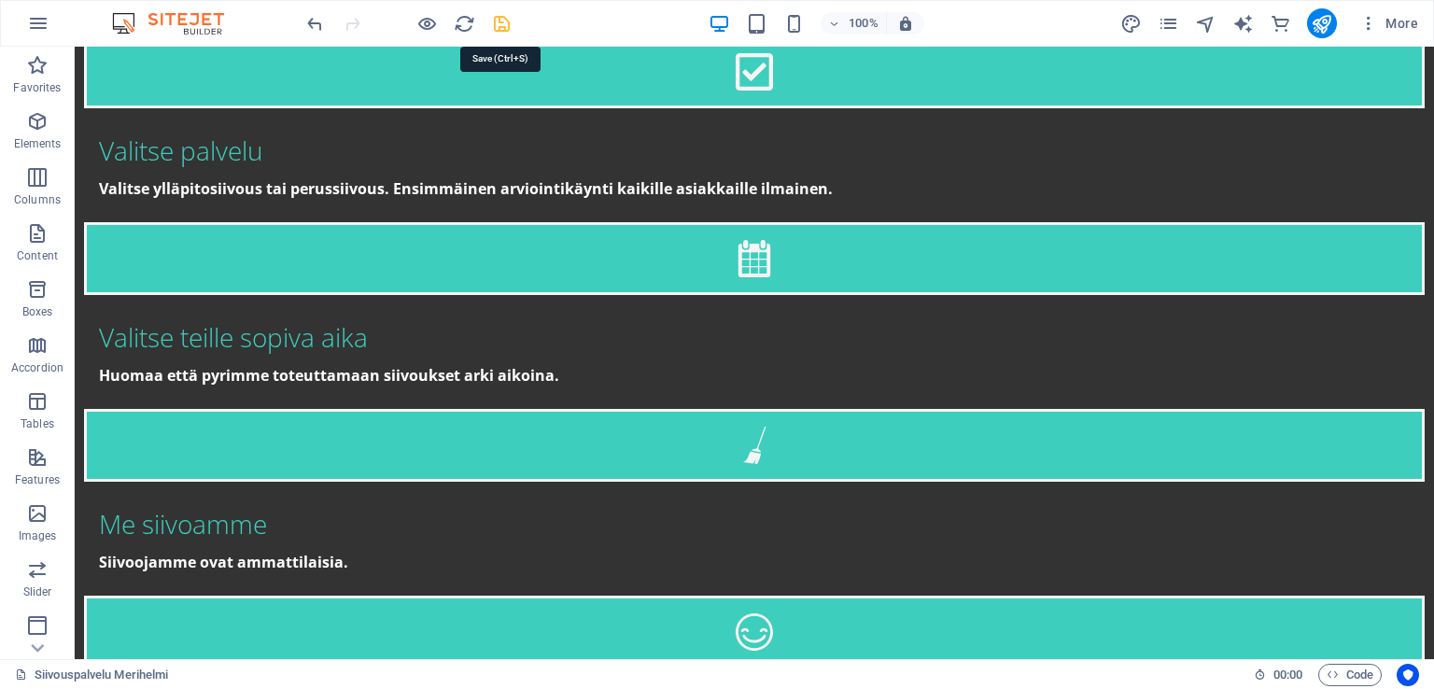
click at [505, 27] on icon "save" at bounding box center [501, 23] width 21 height 21
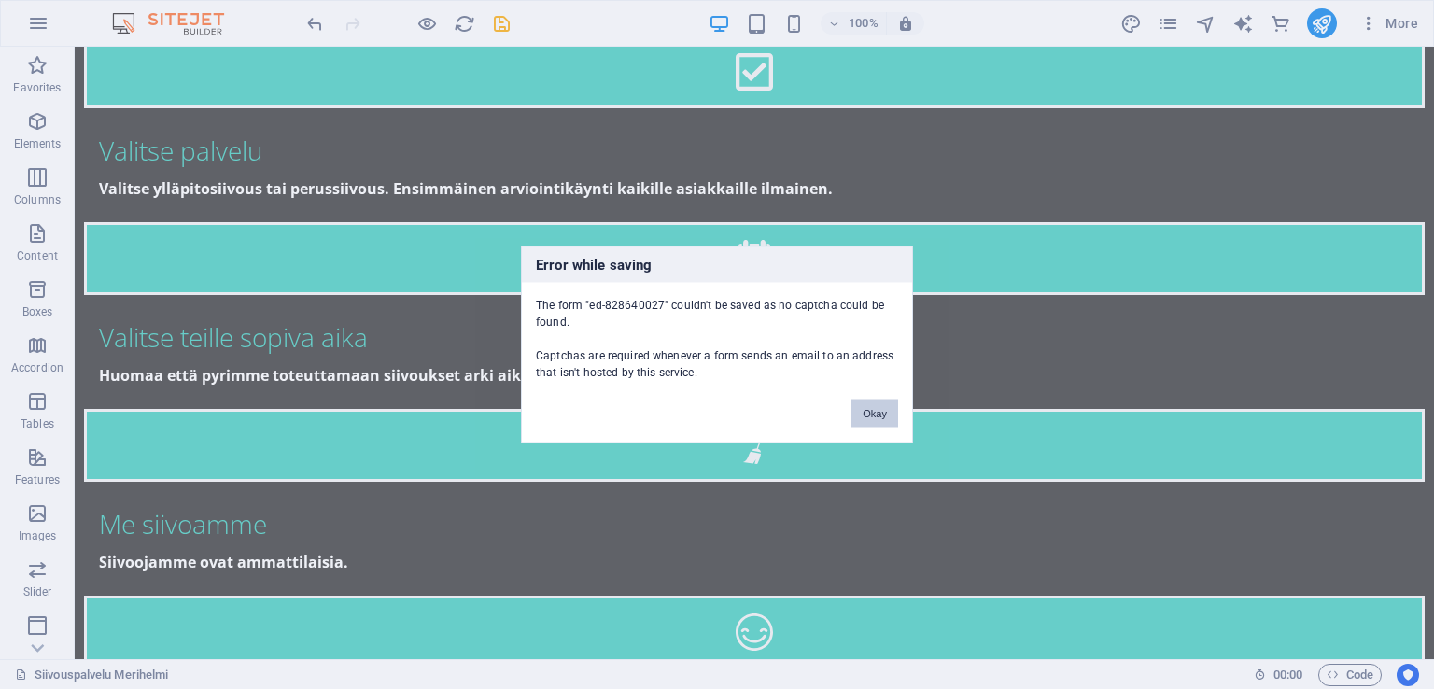
click at [883, 416] on button "Okay" at bounding box center [875, 414] width 47 height 28
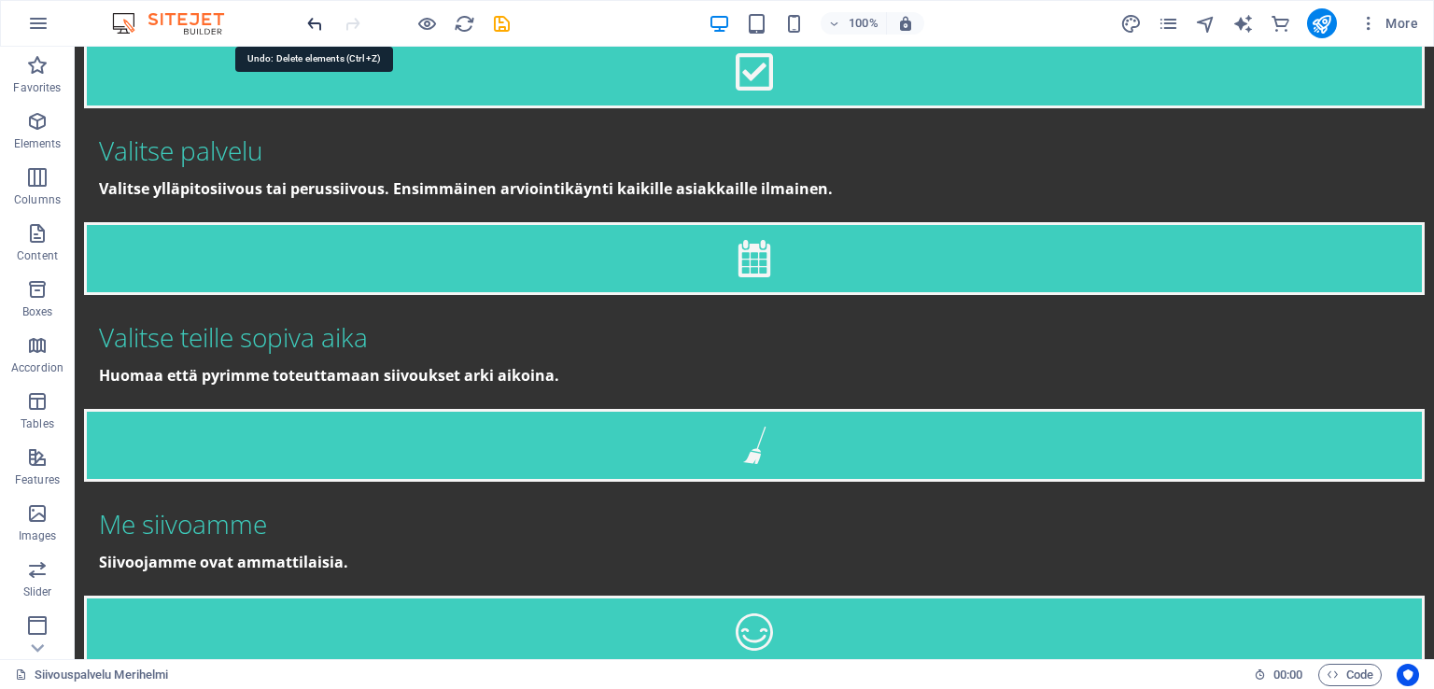
click at [313, 31] on icon "undo" at bounding box center [314, 23] width 21 height 21
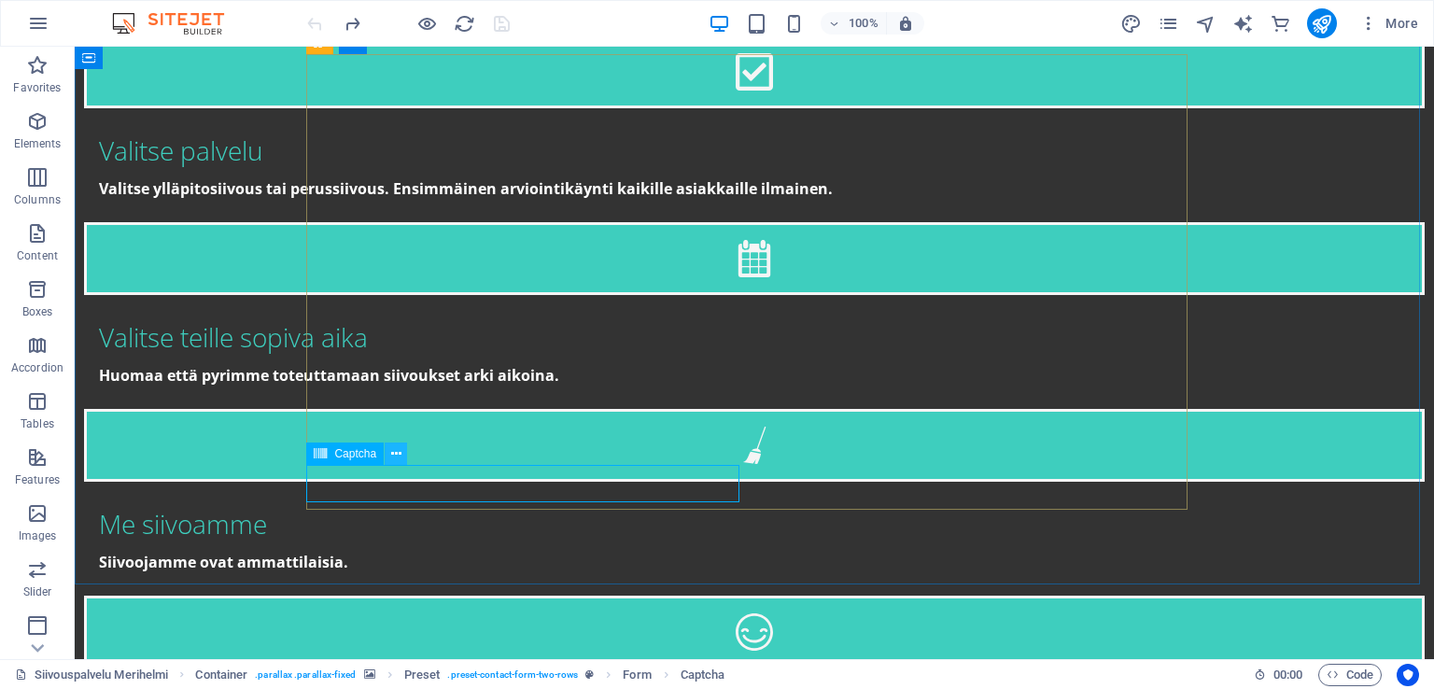
click at [401, 453] on icon at bounding box center [396, 455] width 10 height 20
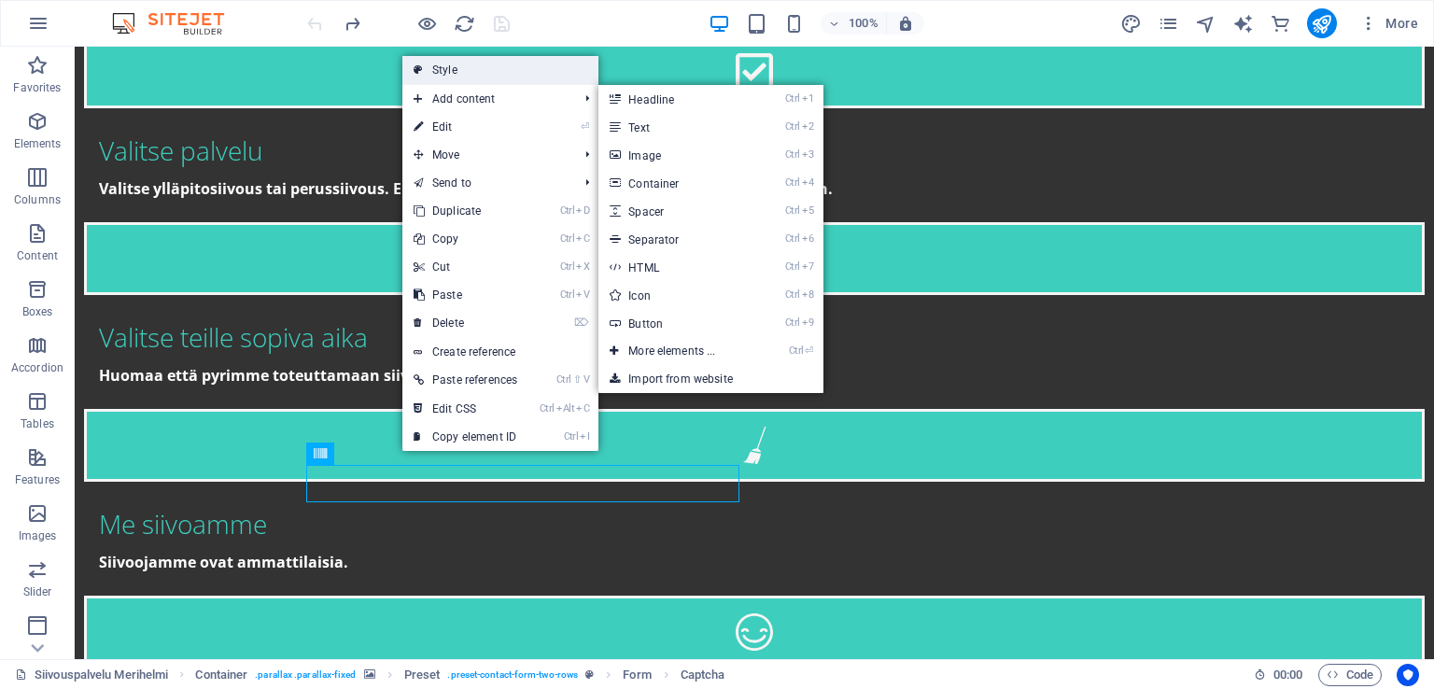
click at [442, 75] on link "Style" at bounding box center [501, 70] width 196 height 28
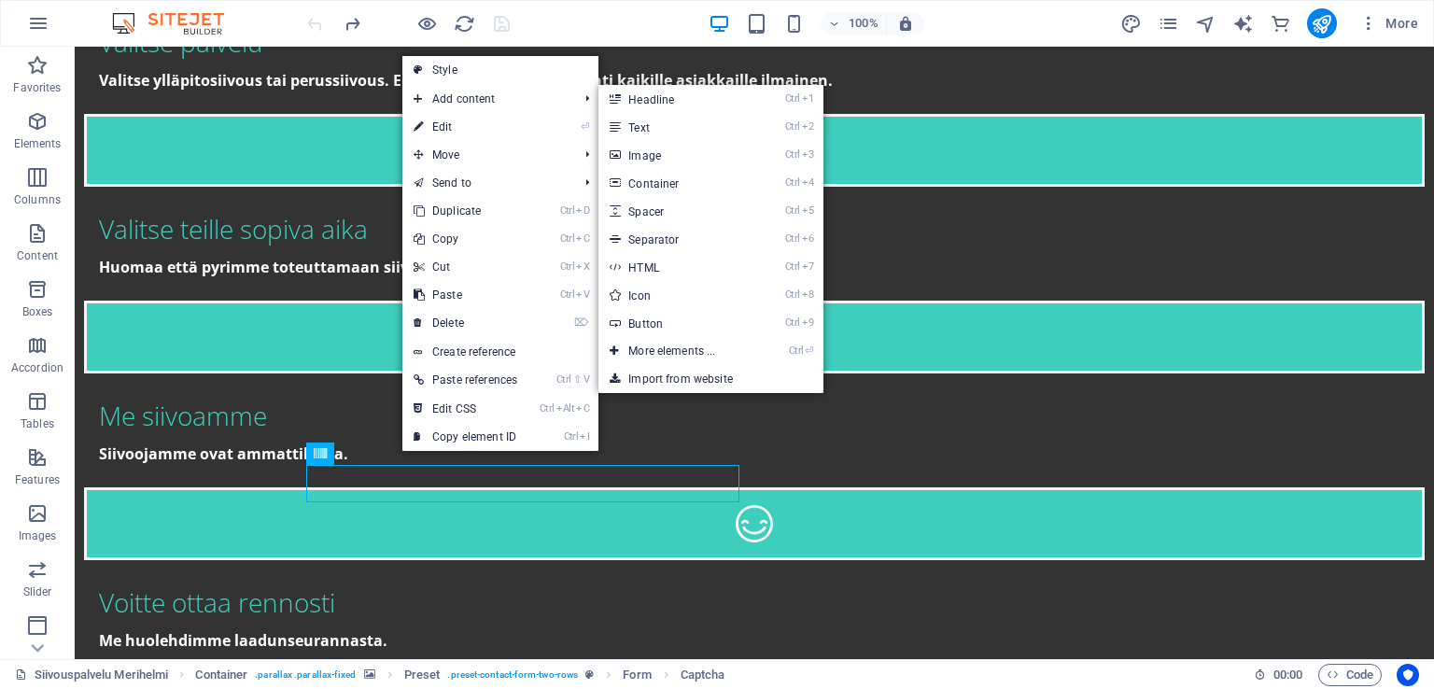
select select "px"
select select "rem"
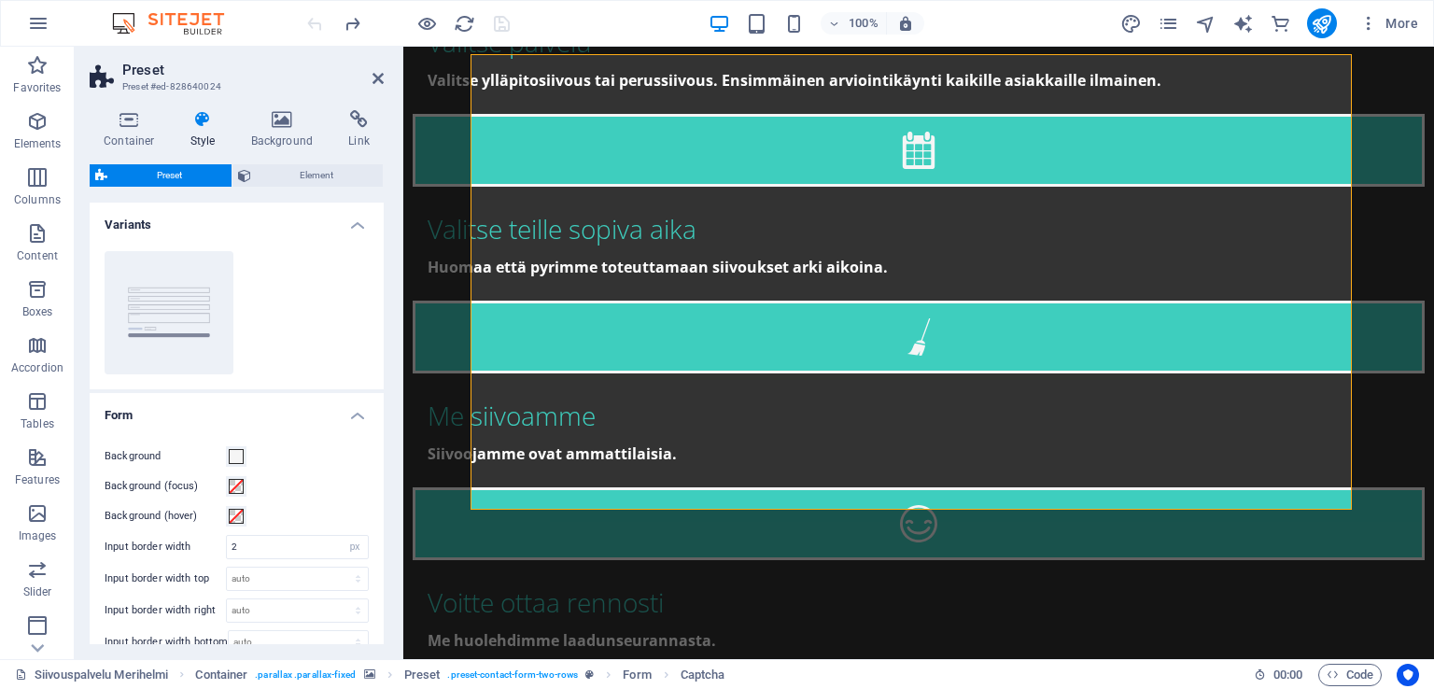
scroll to position [3243, 0]
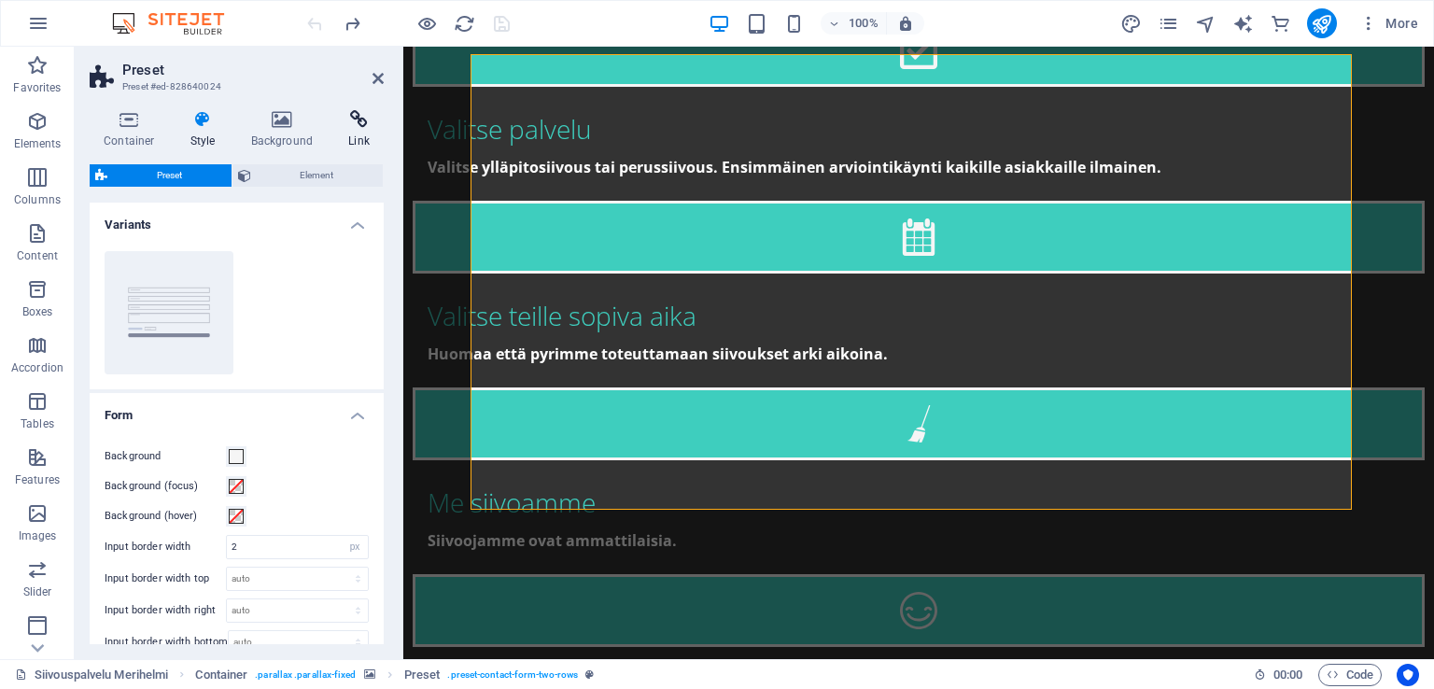
click at [367, 141] on h4 "Link" at bounding box center [358, 129] width 49 height 39
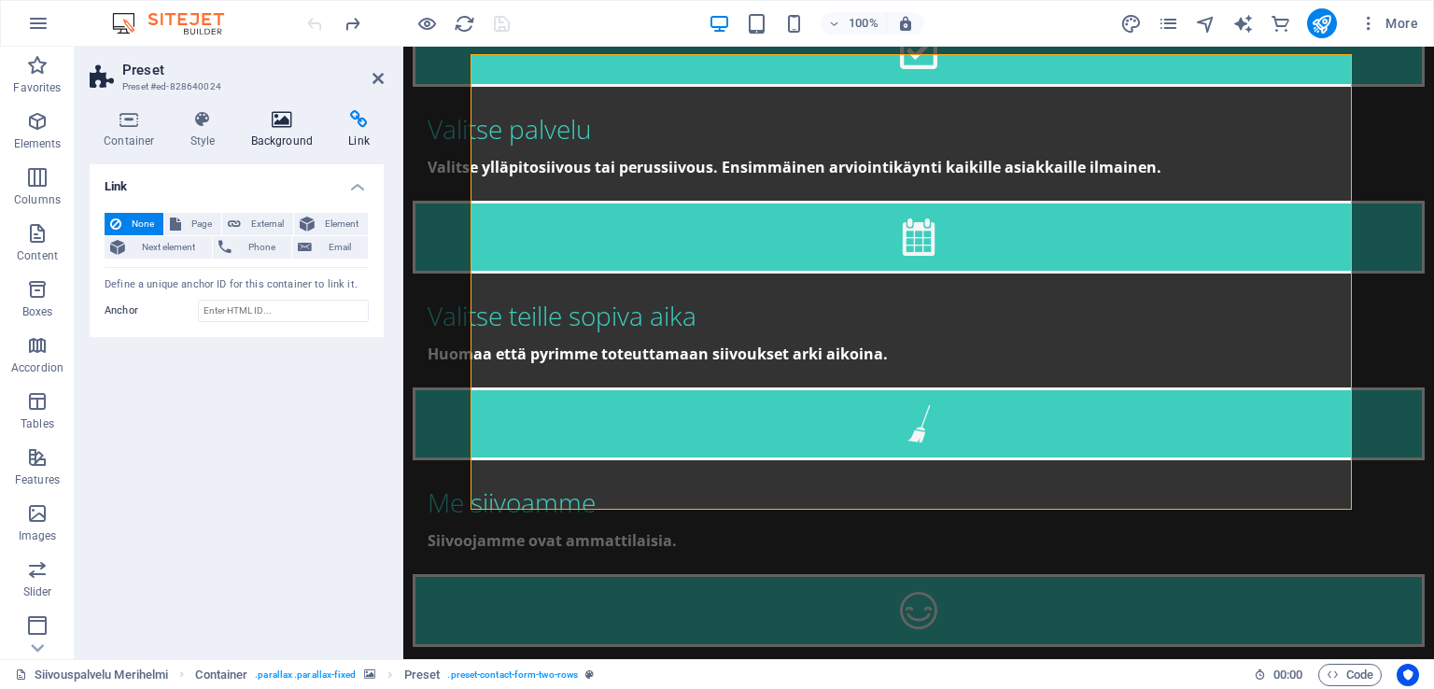
click at [285, 123] on icon at bounding box center [282, 119] width 91 height 19
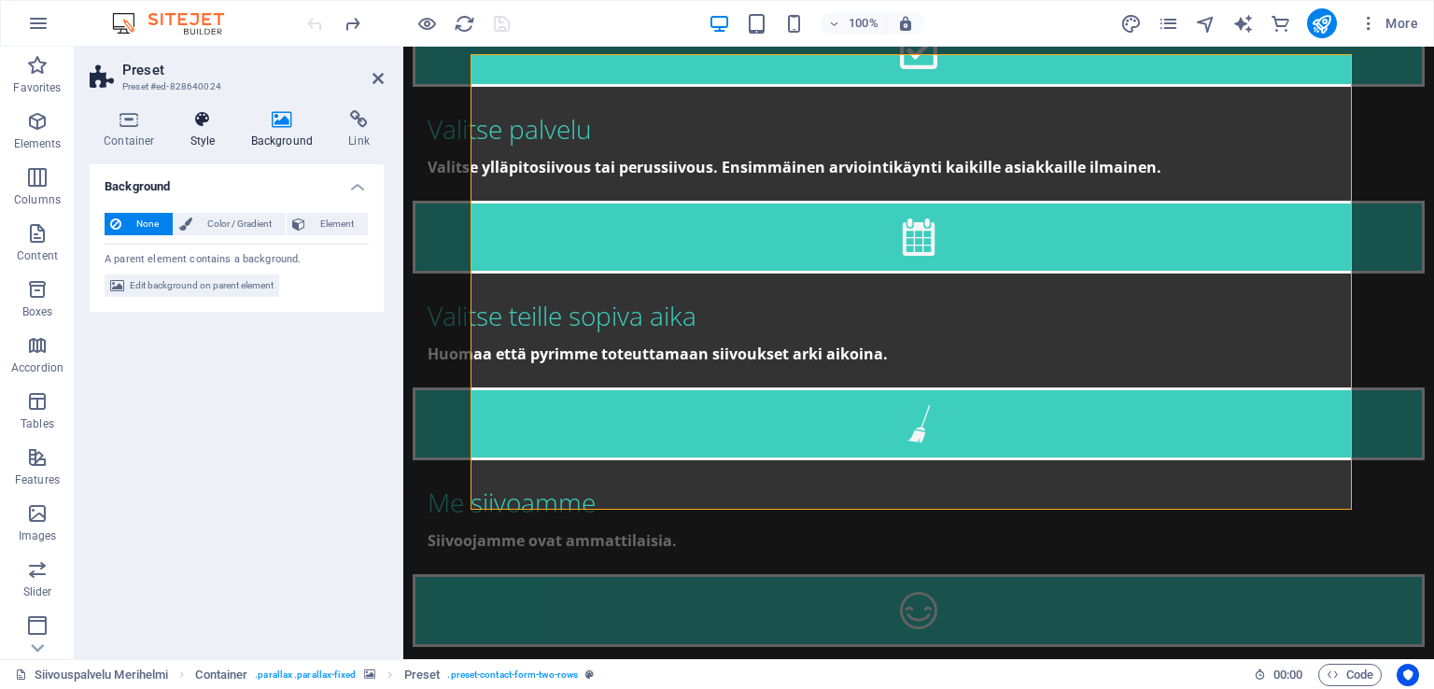
click at [184, 124] on icon at bounding box center [203, 119] width 53 height 19
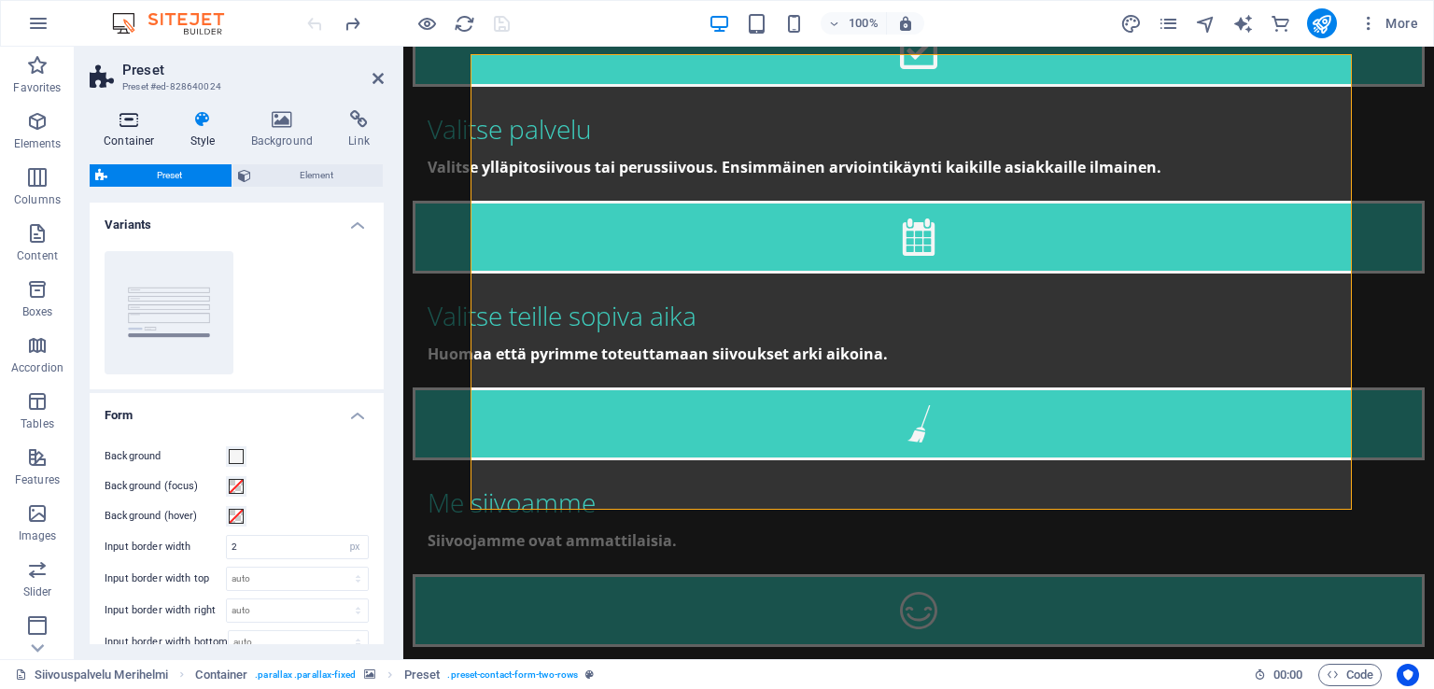
click at [134, 124] on icon at bounding box center [129, 119] width 79 height 19
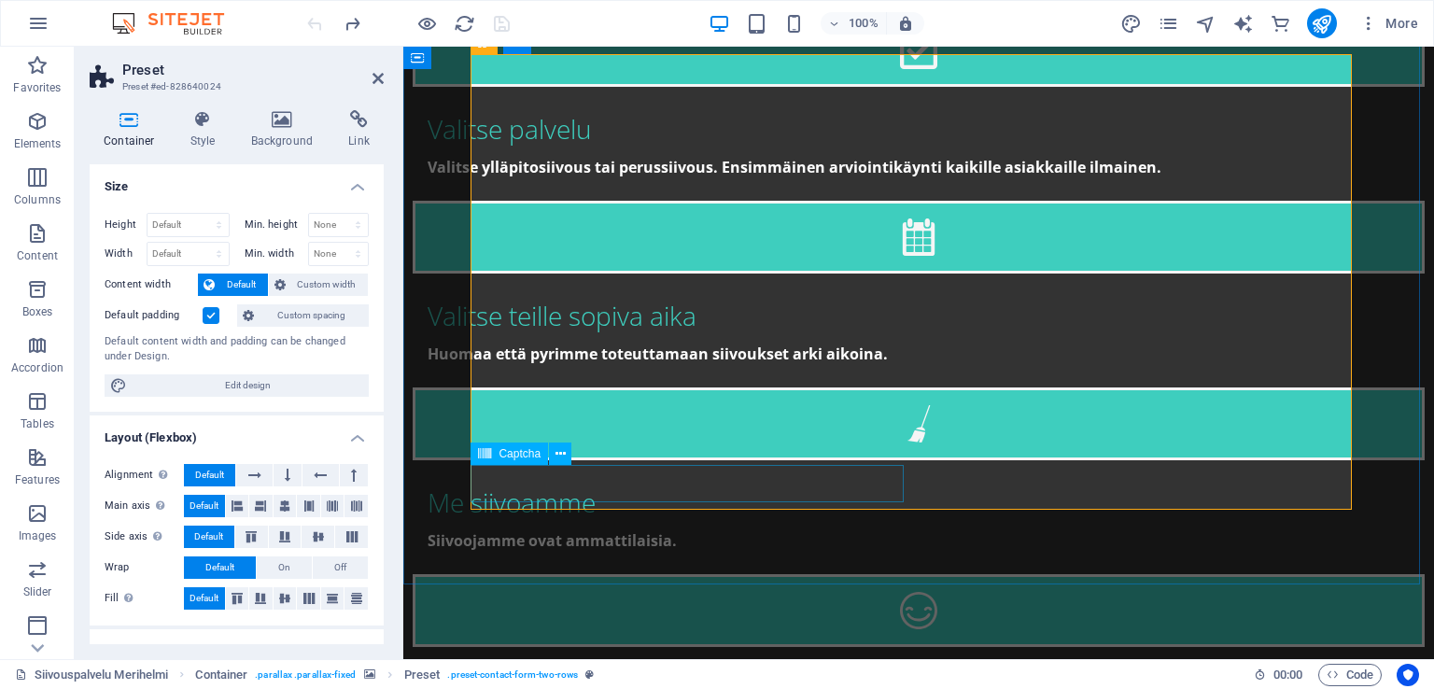
click at [533, 455] on span "Captcha" at bounding box center [520, 453] width 42 height 11
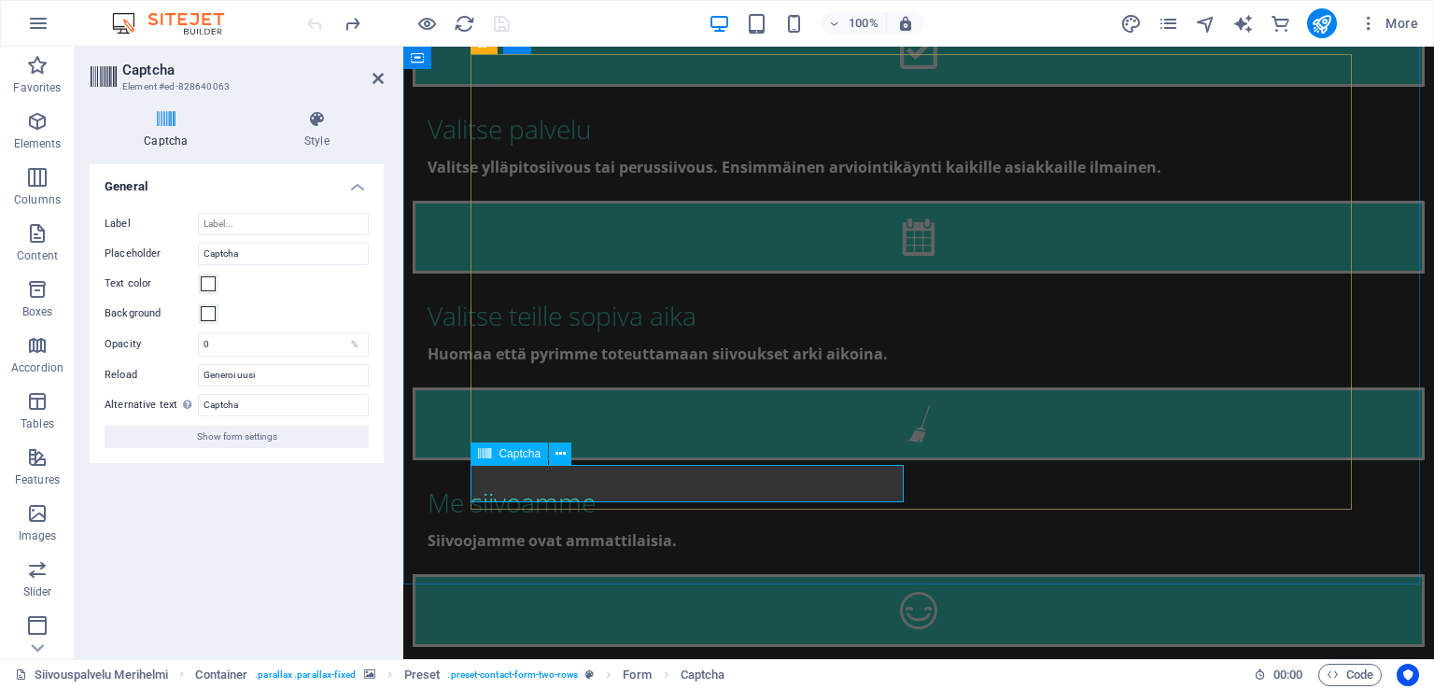
click at [558, 454] on icon at bounding box center [561, 455] width 10 height 20
click at [554, 460] on button at bounding box center [560, 454] width 22 height 22
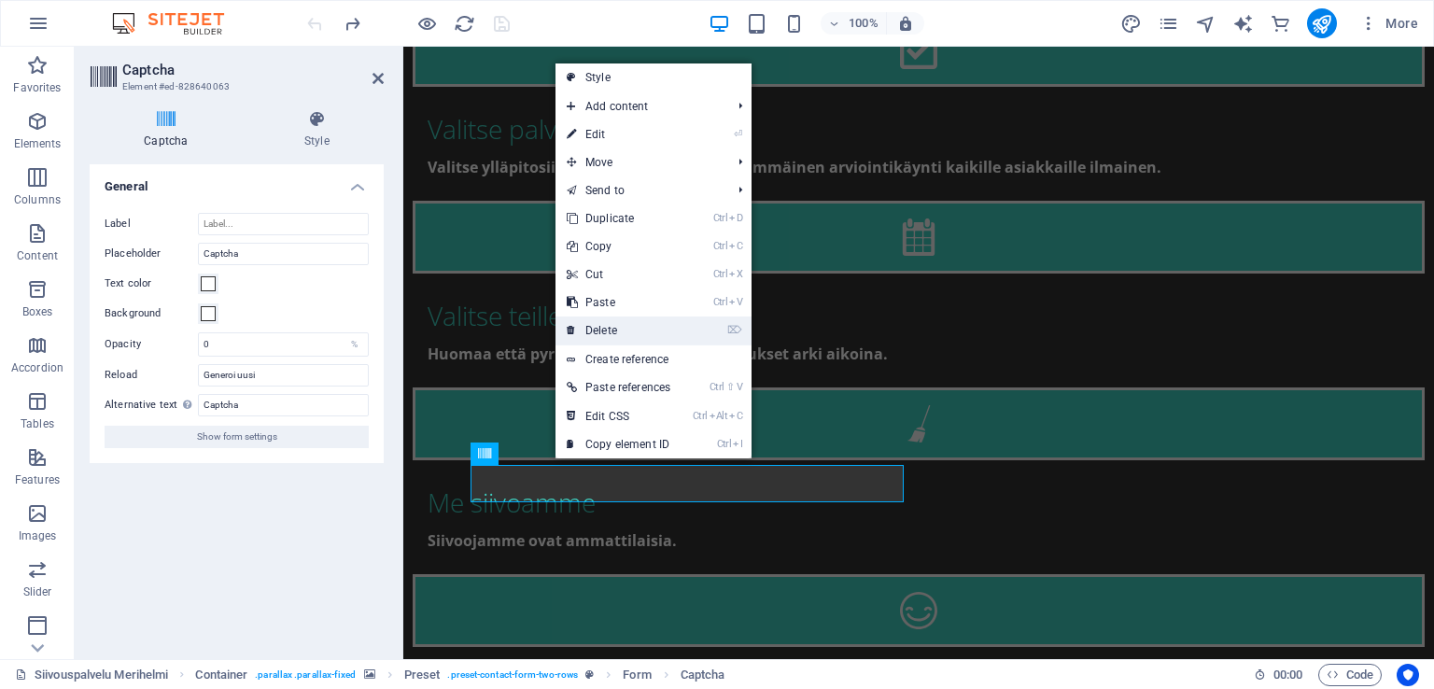
click at [652, 336] on link "⌦ Delete" at bounding box center [619, 331] width 126 height 28
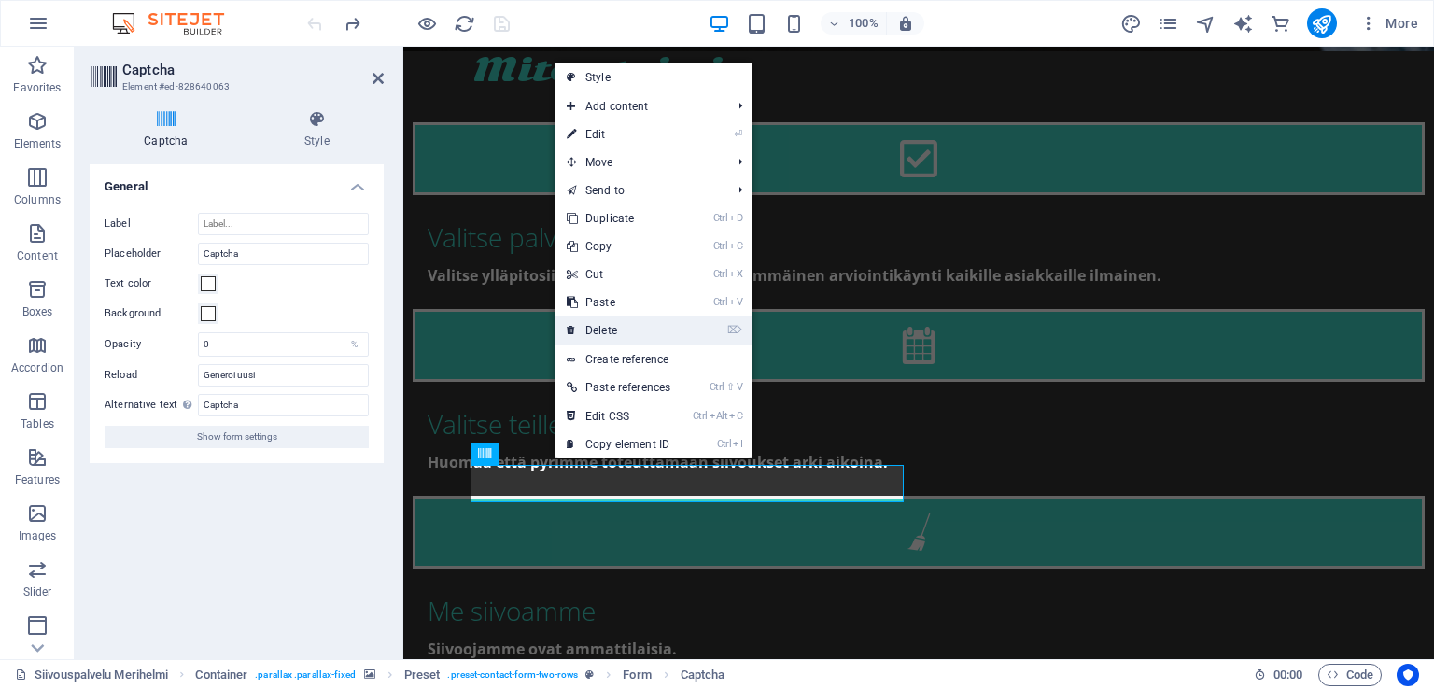
scroll to position [3330, 0]
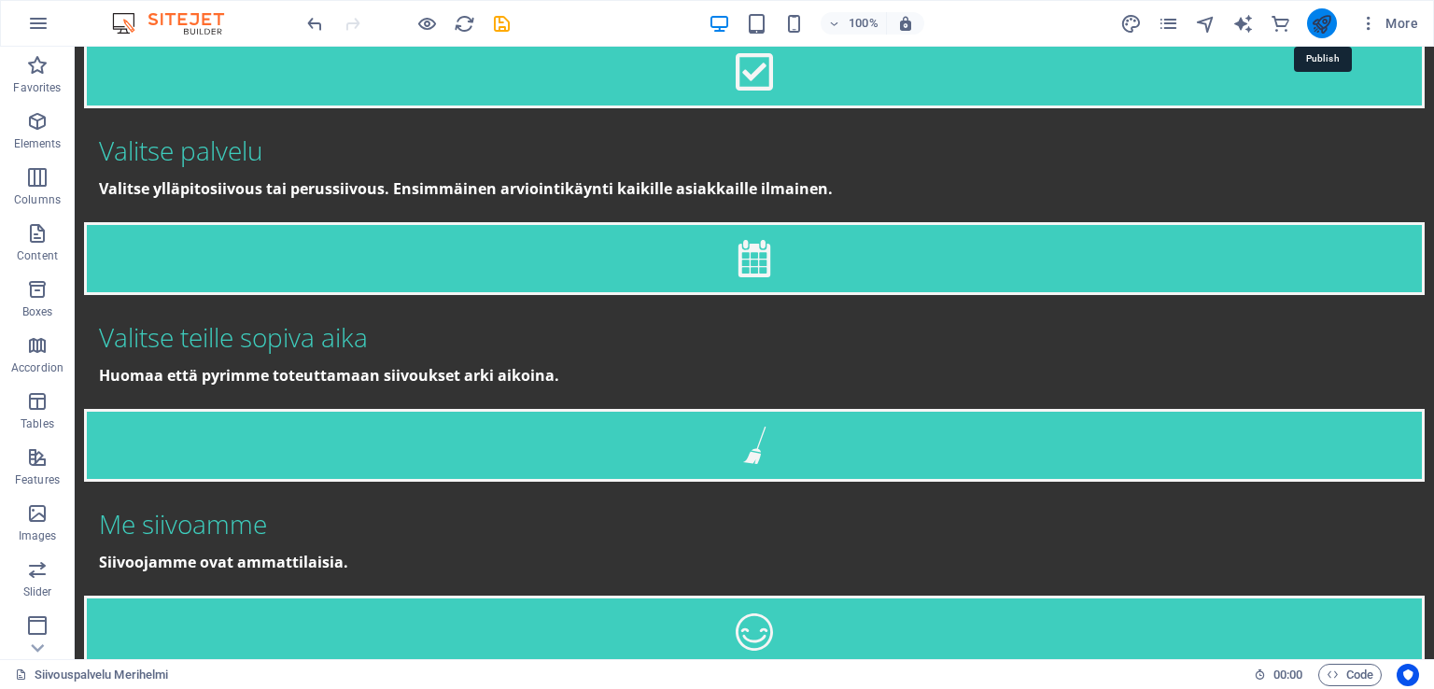
click at [1318, 17] on icon "publish" at bounding box center [1321, 23] width 21 height 21
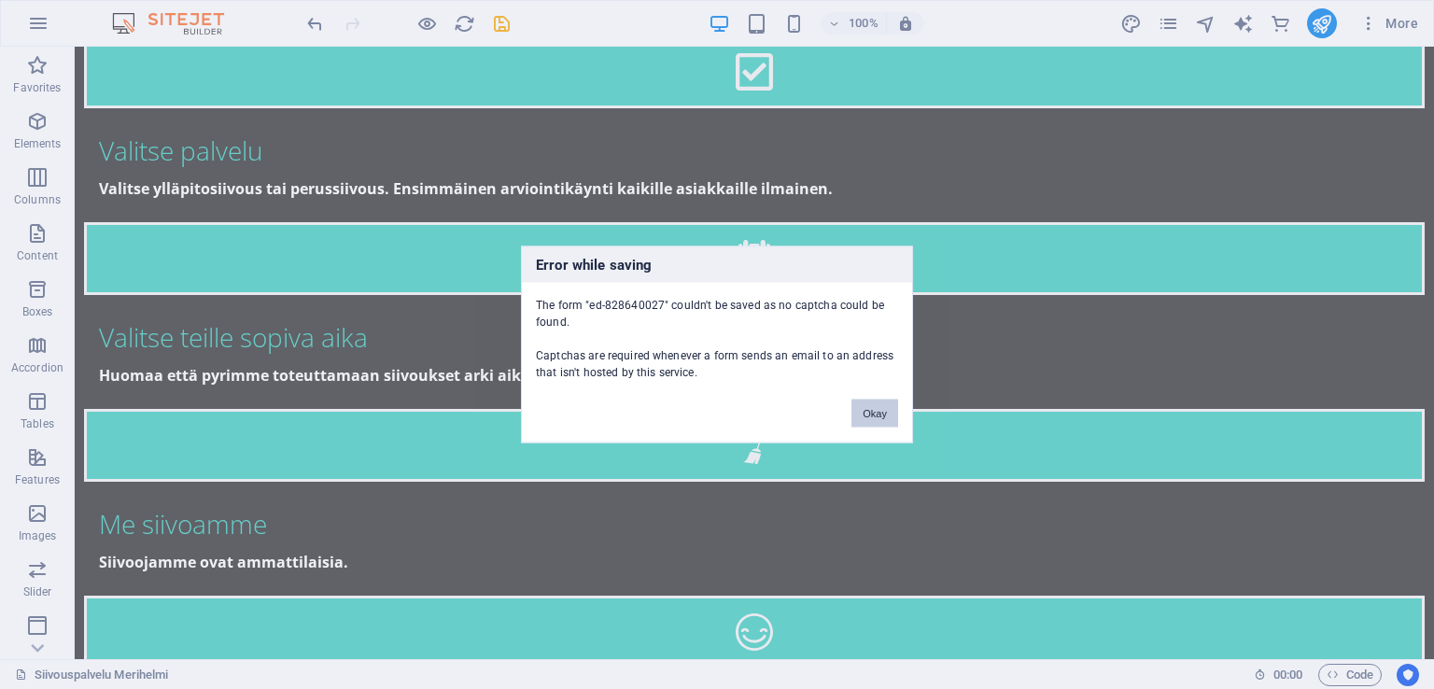
click at [873, 412] on button "Okay" at bounding box center [875, 414] width 47 height 28
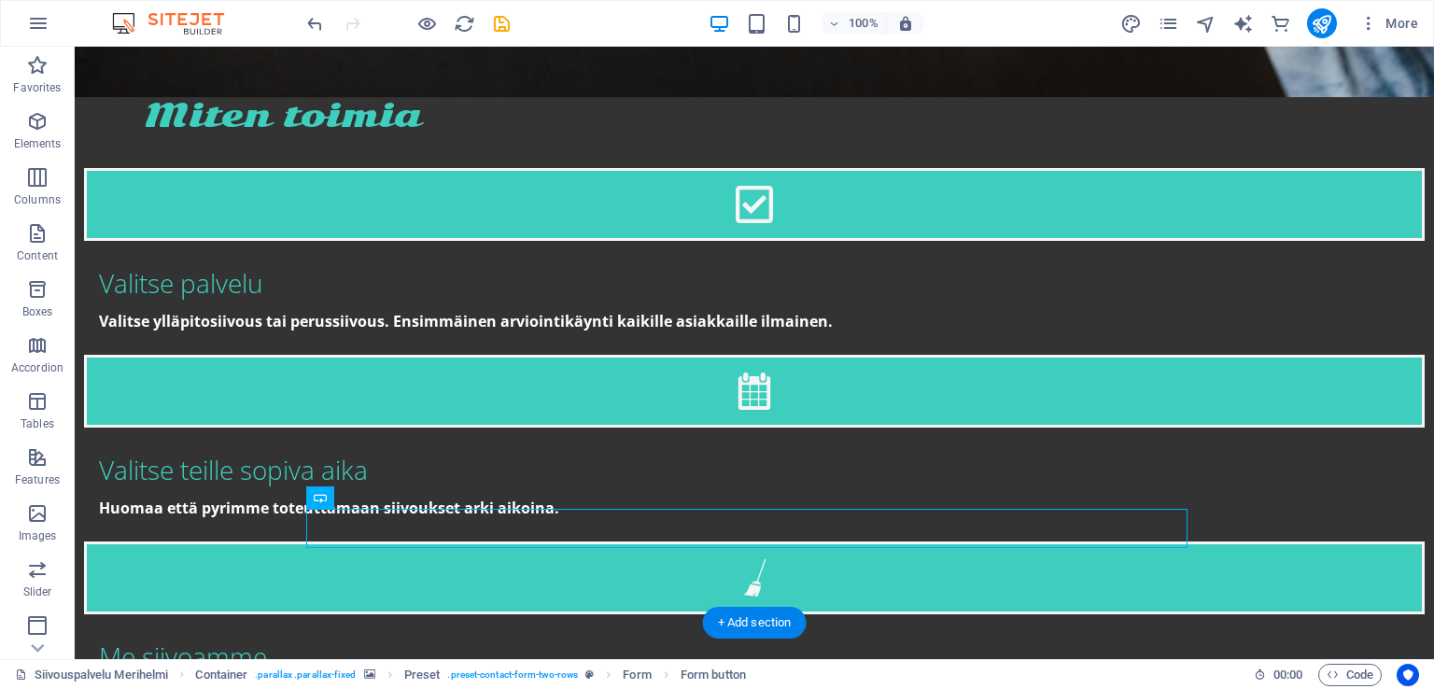
scroll to position [3143, 0]
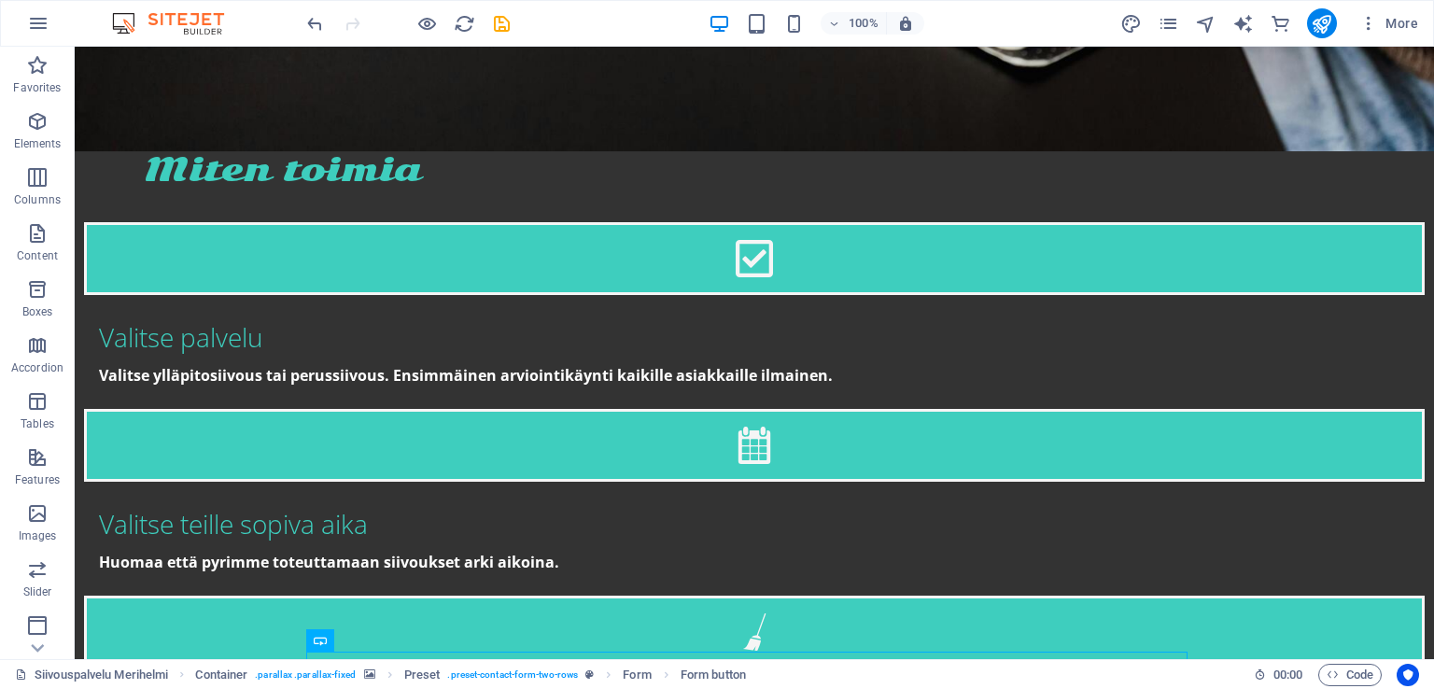
click at [497, 8] on div at bounding box center [408, 23] width 209 height 30
click at [500, 18] on icon "save" at bounding box center [501, 23] width 21 height 21
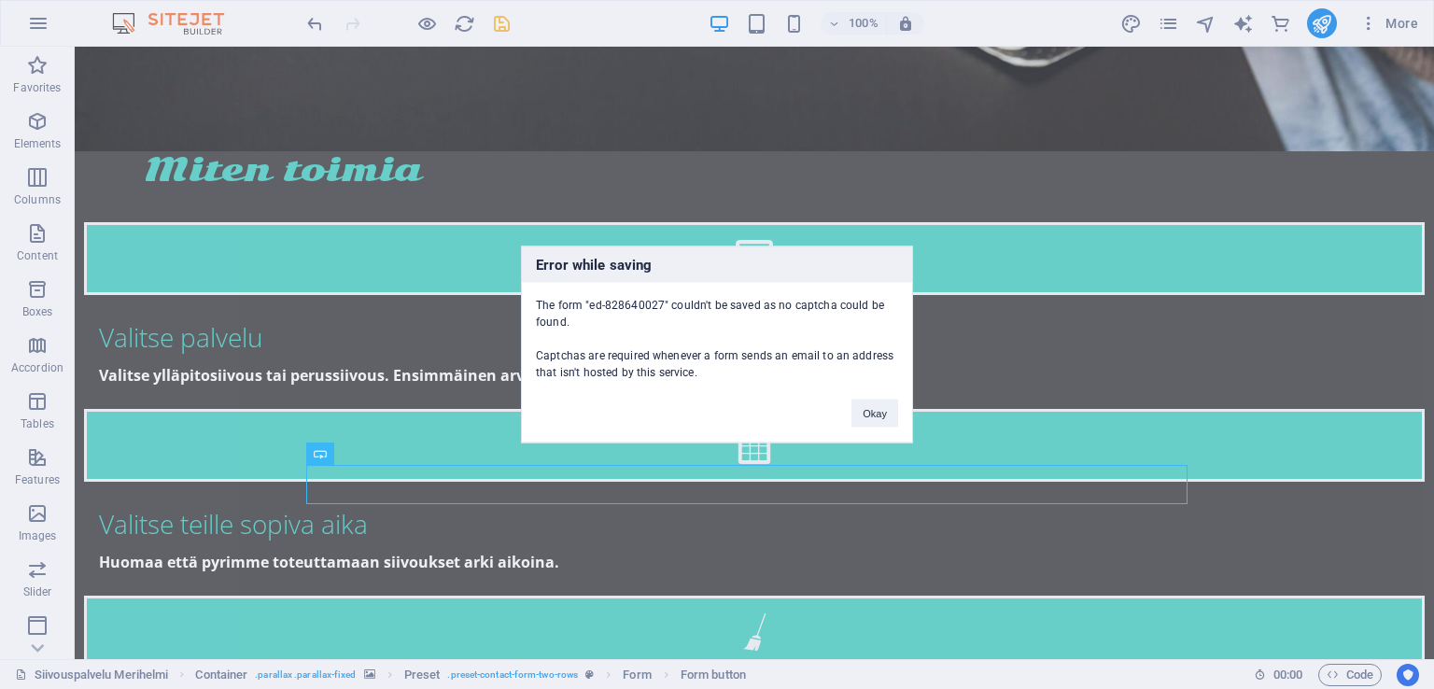
scroll to position [3330, 0]
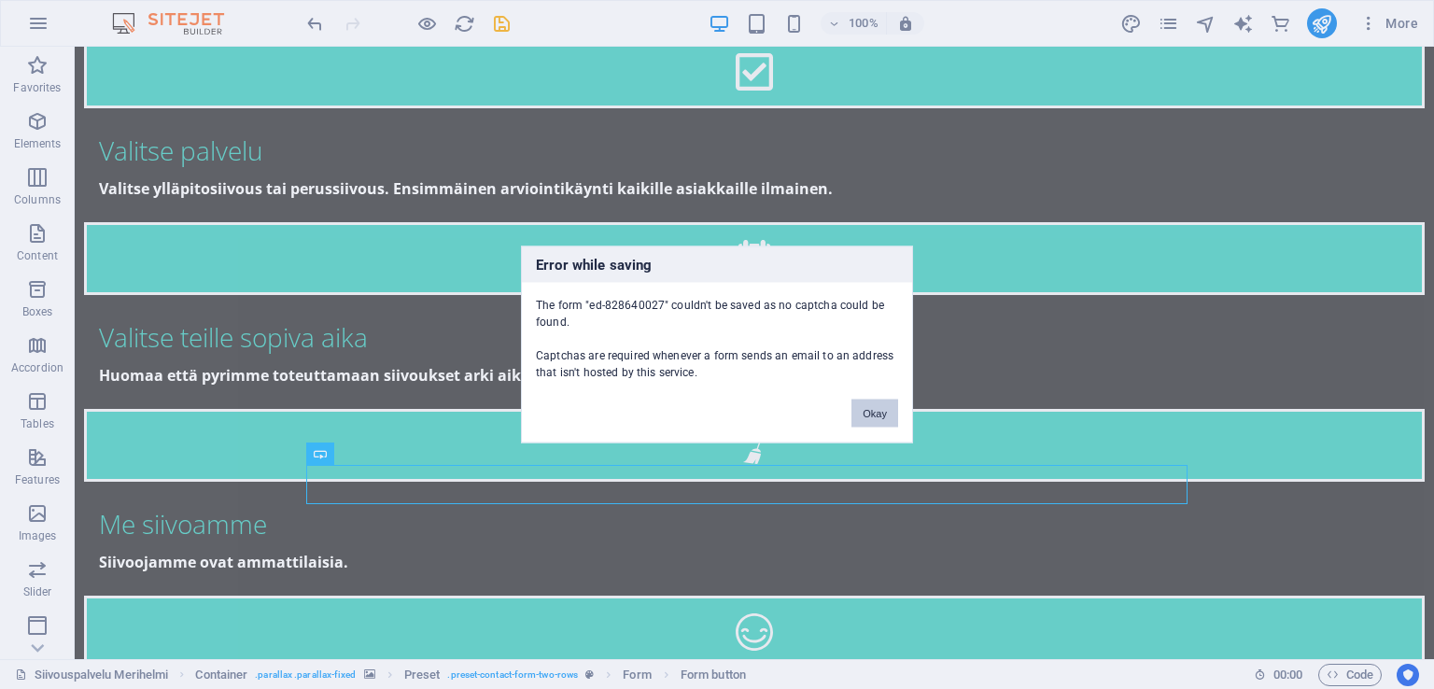
click at [897, 409] on button "Okay" at bounding box center [875, 414] width 47 height 28
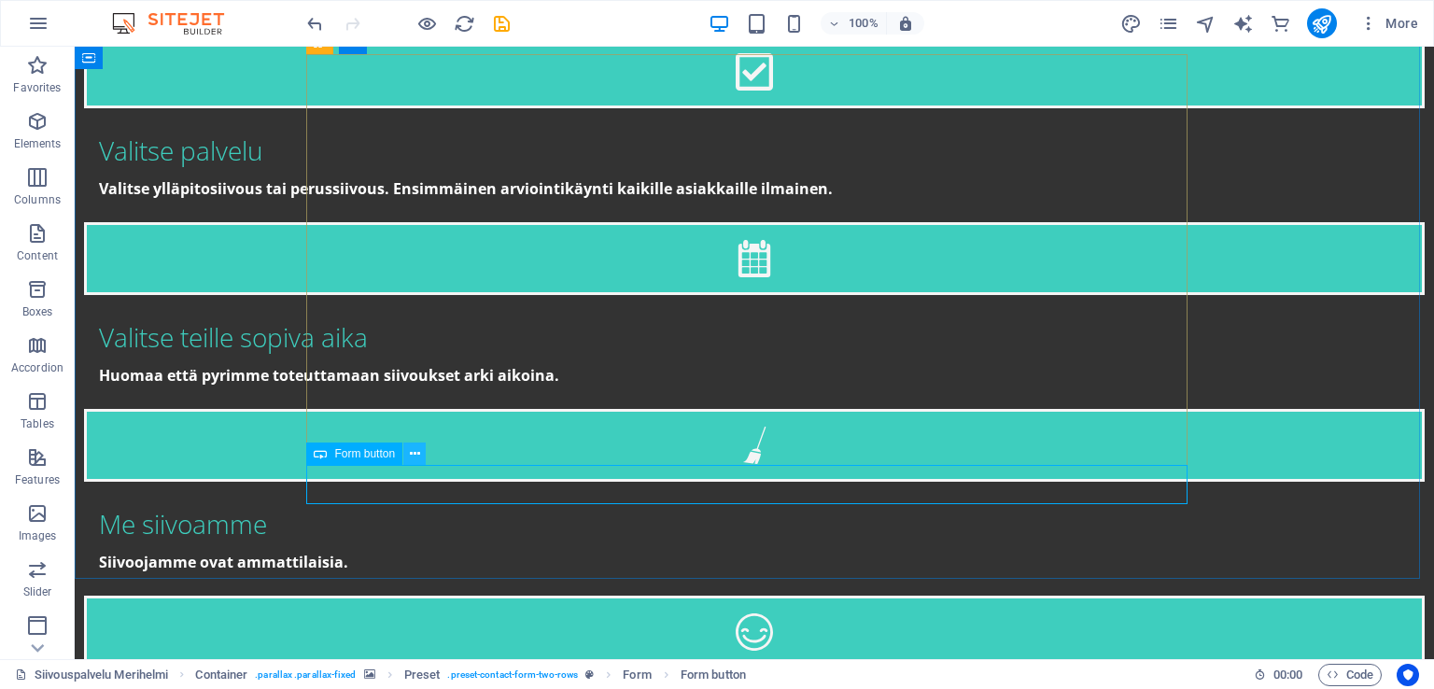
click at [416, 457] on icon at bounding box center [415, 455] width 10 height 20
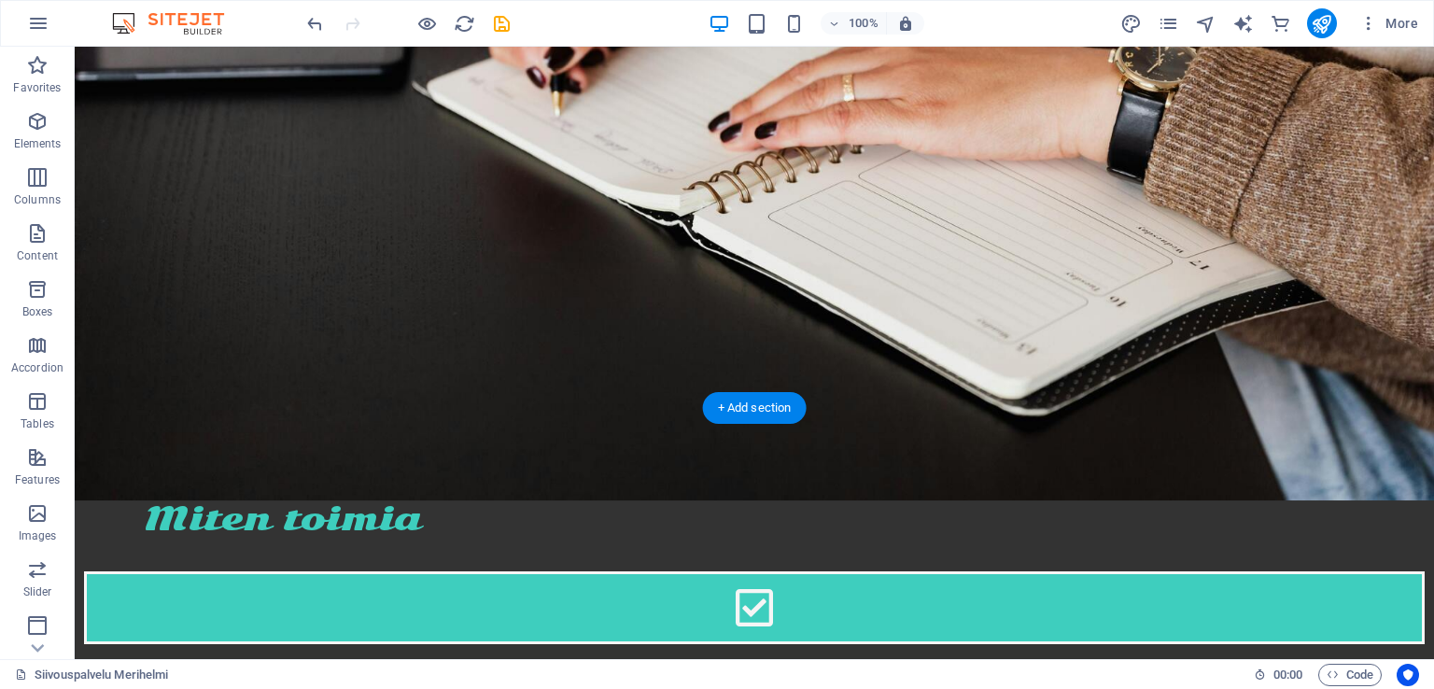
scroll to position [2421, 0]
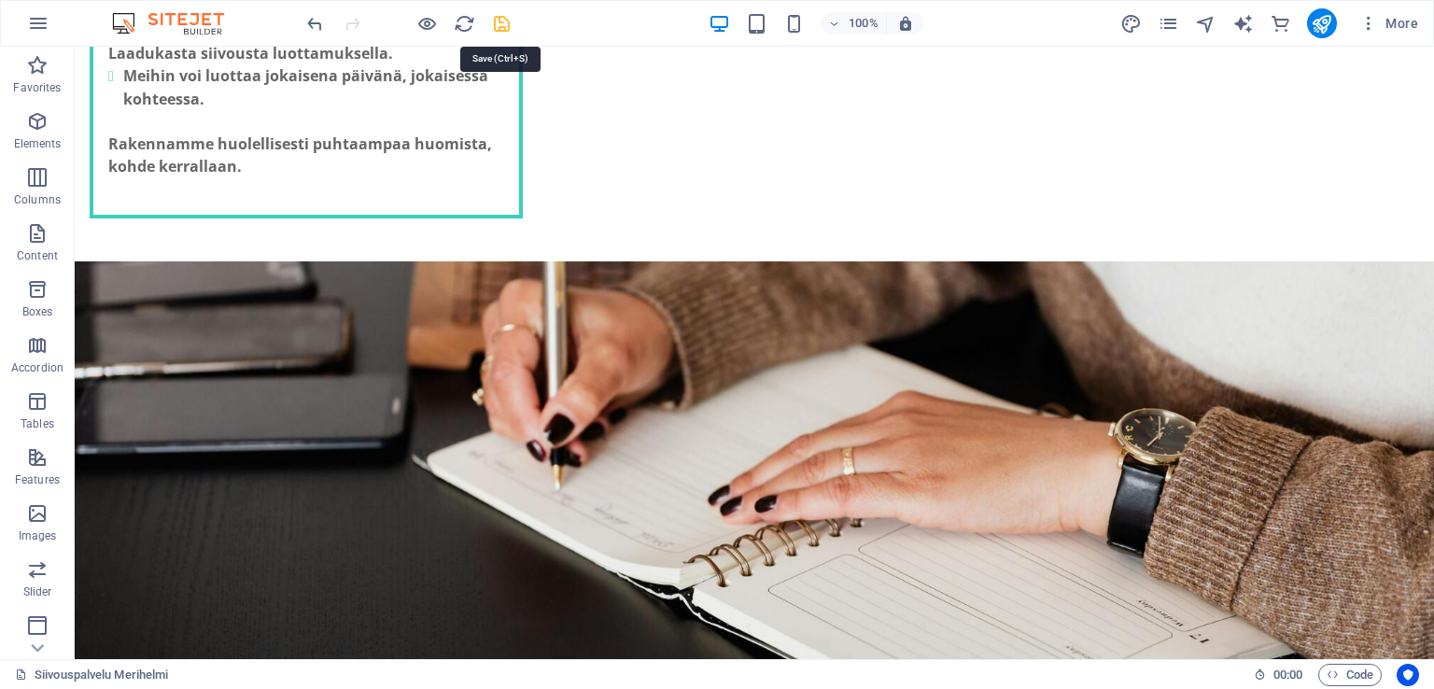
click at [504, 24] on icon "save" at bounding box center [501, 23] width 21 height 21
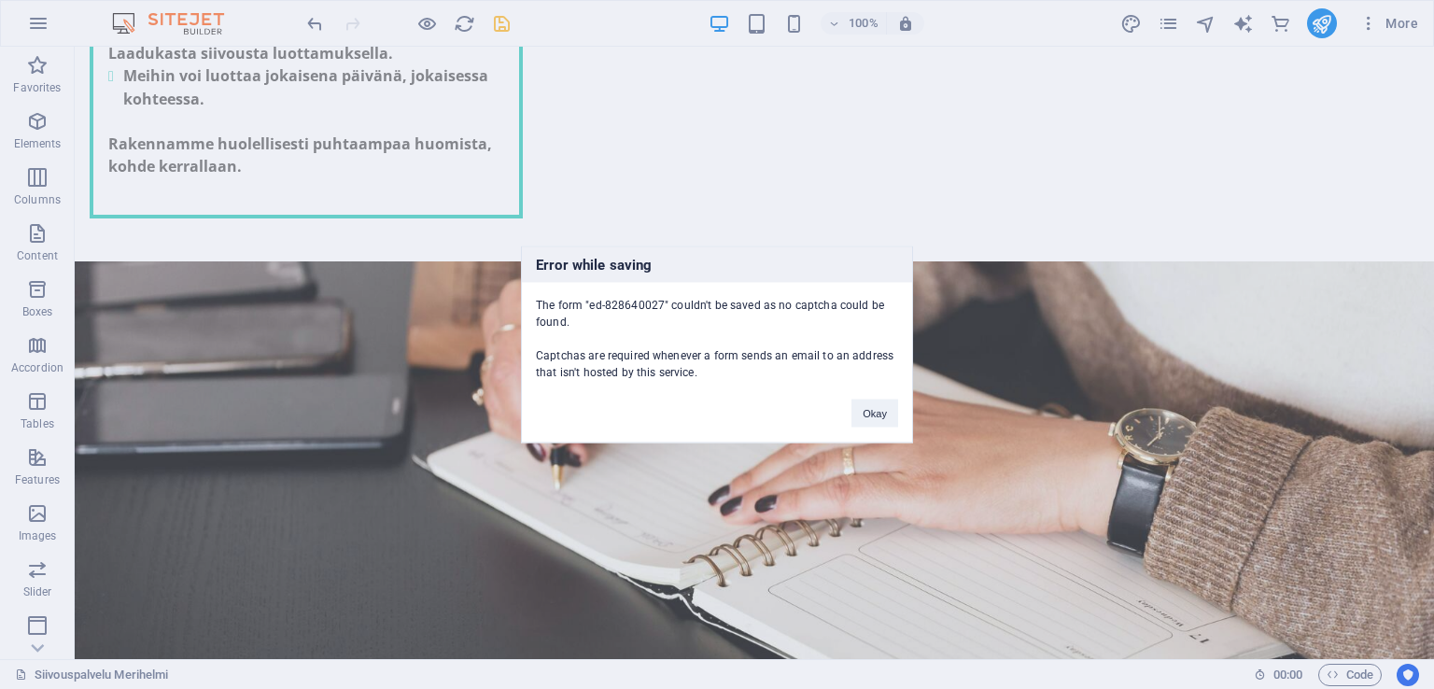
scroll to position [3330, 0]
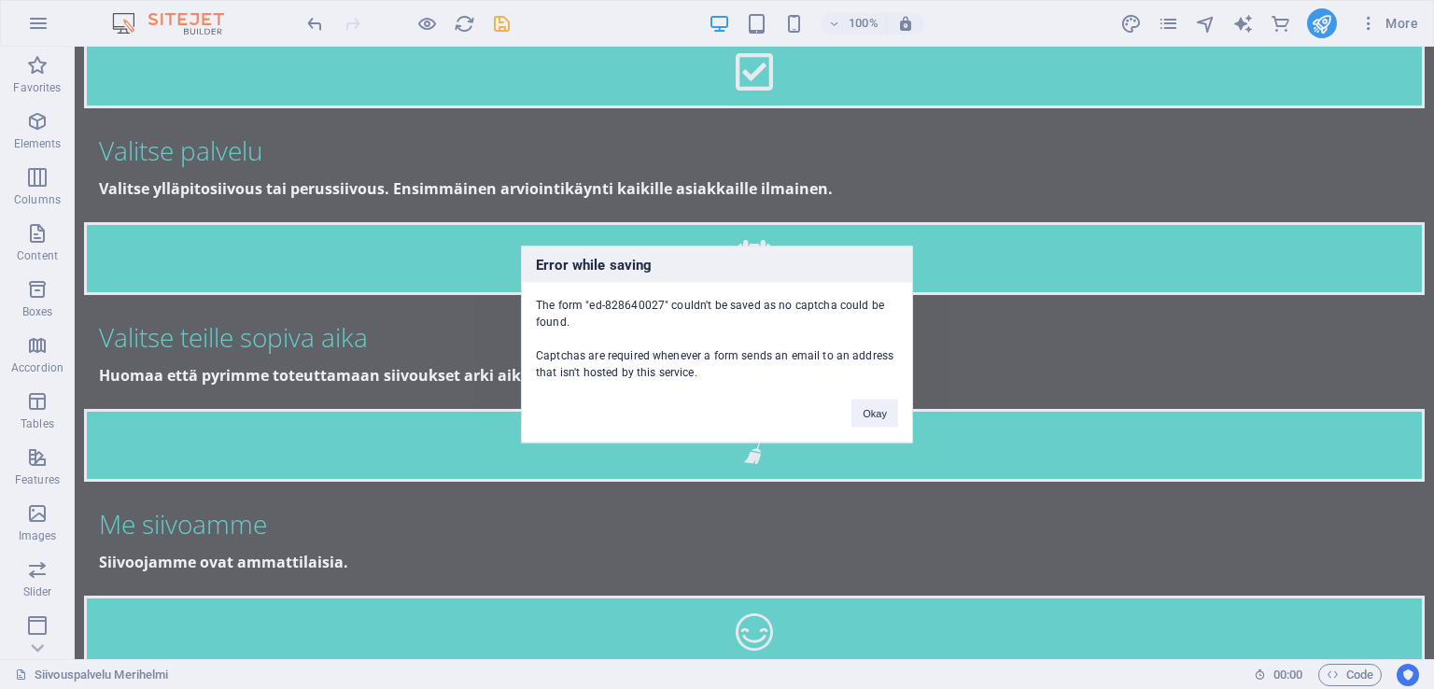
drag, startPoint x: 686, startPoint y: 374, endPoint x: 620, endPoint y: 360, distance: 67.6
click at [620, 360] on div "The form "ed-828640027" couldn't be saved as no captcha could be found. Captcha…" at bounding box center [717, 332] width 390 height 98
click at [707, 374] on div "The form "ed-828640027" couldn't be saved as no captcha could be found. Captcha…" at bounding box center [717, 332] width 390 height 98
click at [868, 420] on button "Okay" at bounding box center [875, 414] width 47 height 28
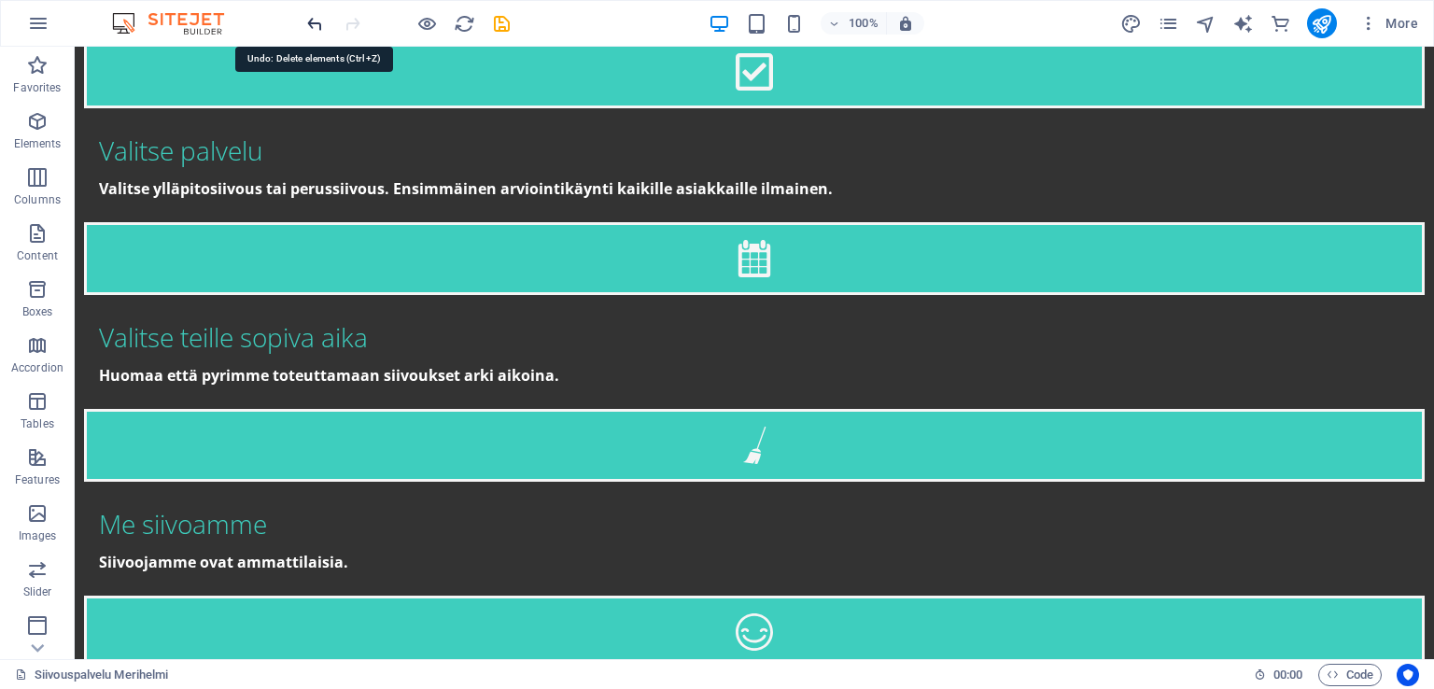
click at [306, 18] on icon "undo" at bounding box center [314, 23] width 21 height 21
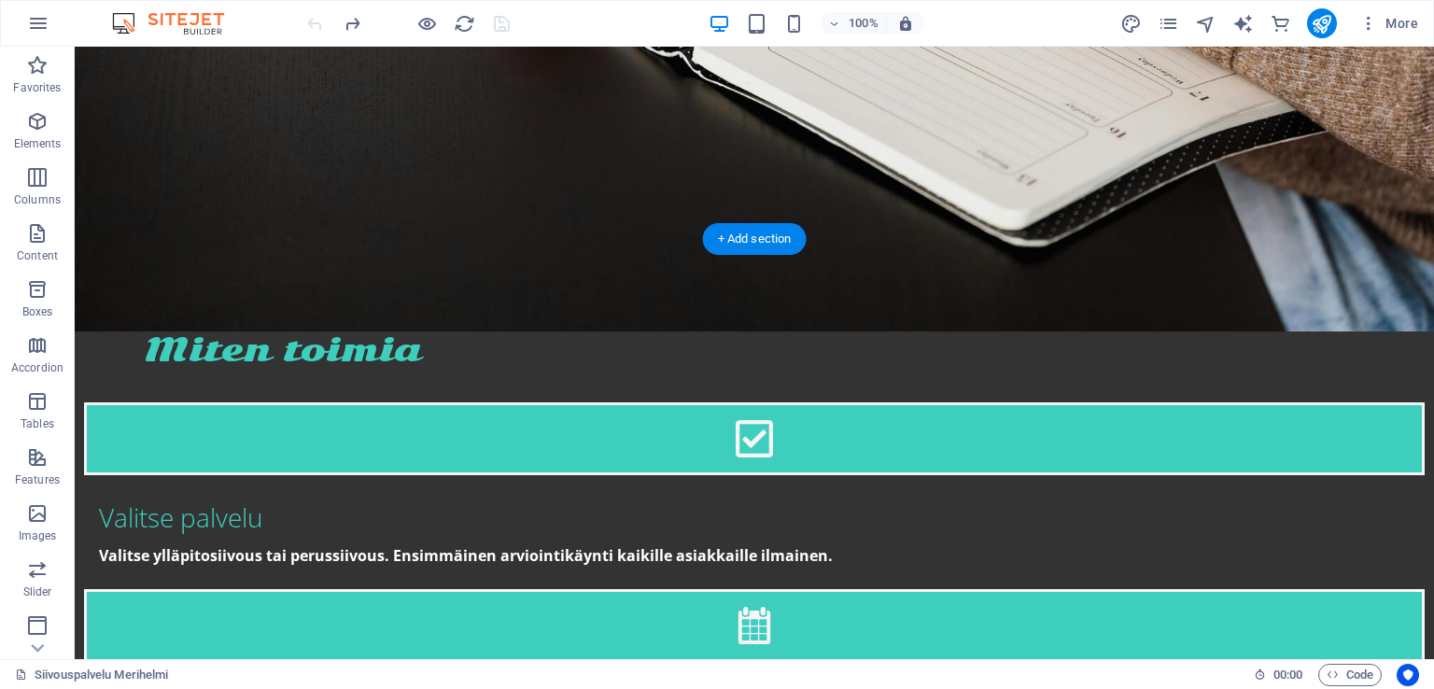
scroll to position [2870, 0]
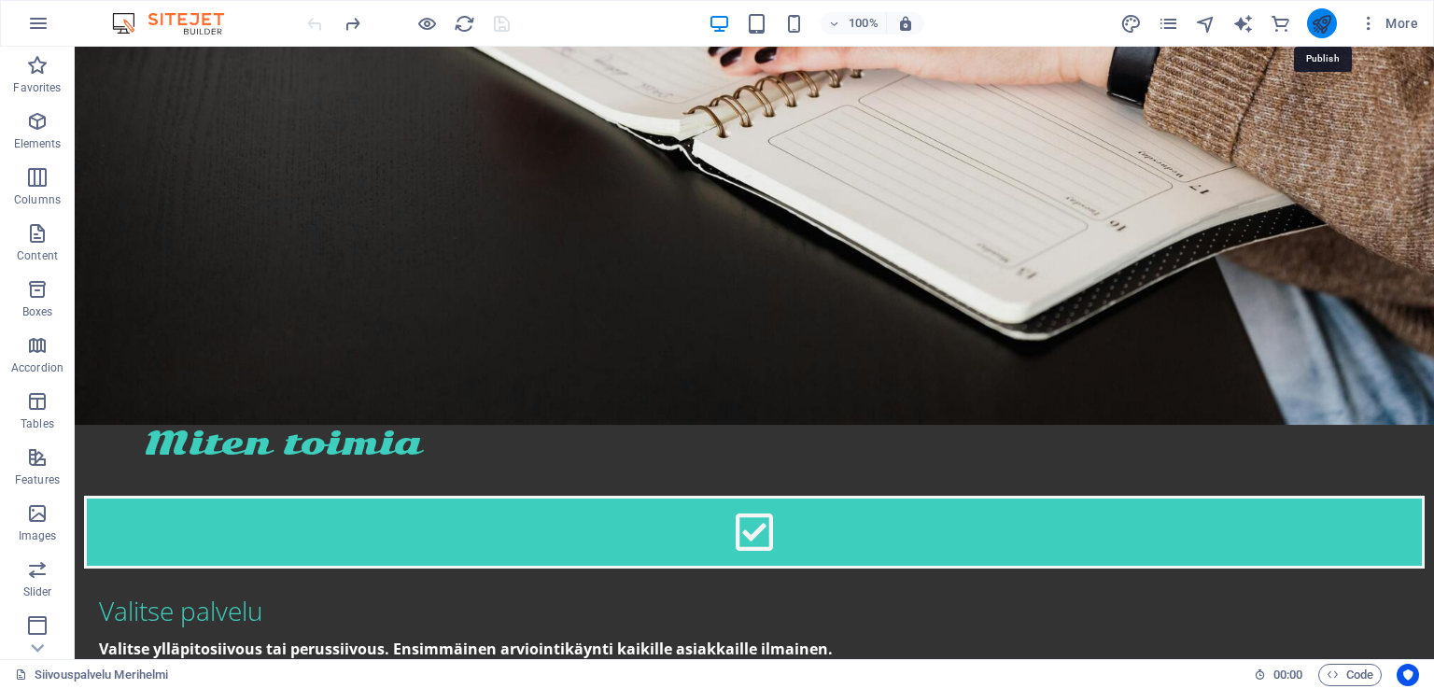
click at [1315, 24] on icon "publish" at bounding box center [1321, 23] width 21 height 21
